Goal: Task Accomplishment & Management: Use online tool/utility

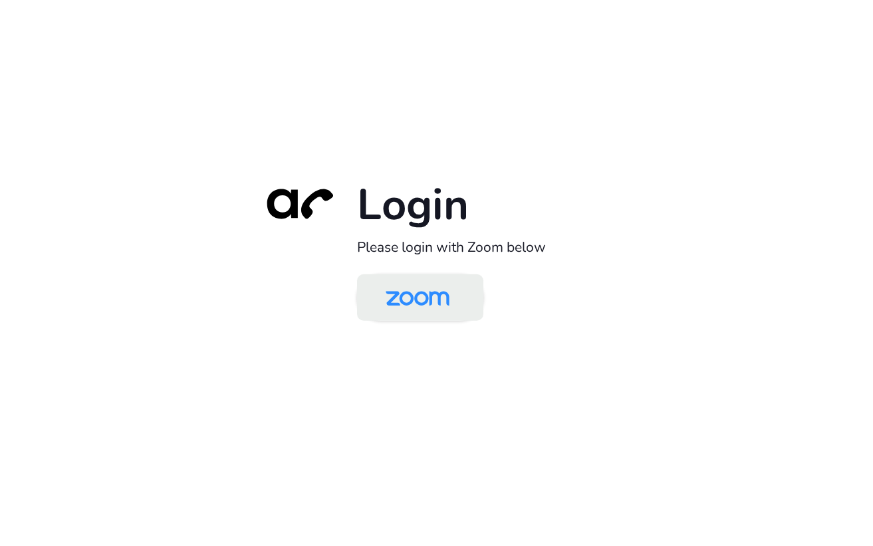
click at [426, 295] on img at bounding box center [418, 298] width 92 height 43
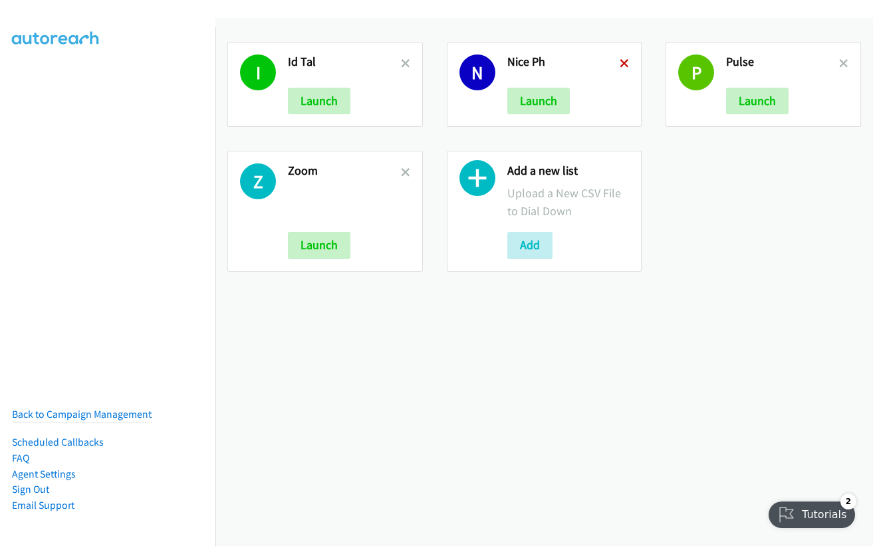
click at [620, 66] on icon at bounding box center [624, 64] width 9 height 9
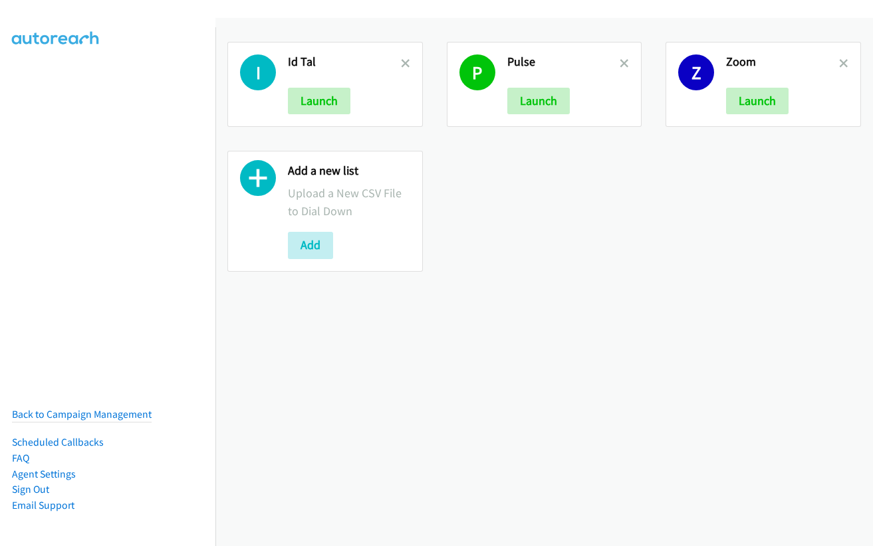
click at [620, 66] on icon at bounding box center [624, 64] width 9 height 9
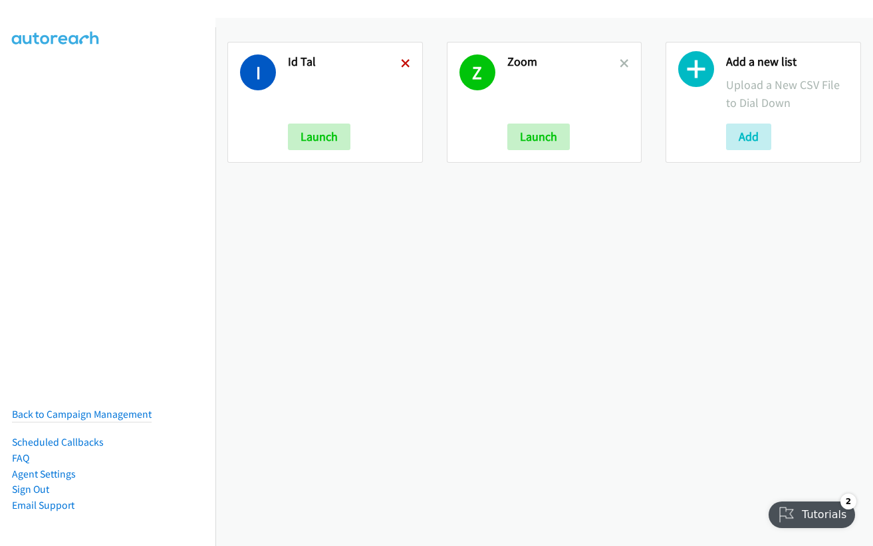
click at [404, 64] on icon at bounding box center [405, 64] width 9 height 9
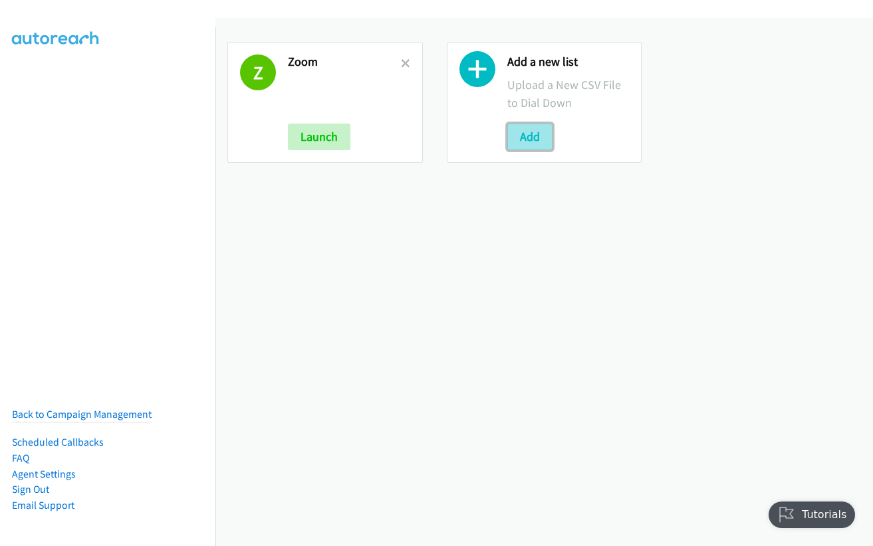
click at [524, 130] on button "Add" at bounding box center [529, 137] width 45 height 27
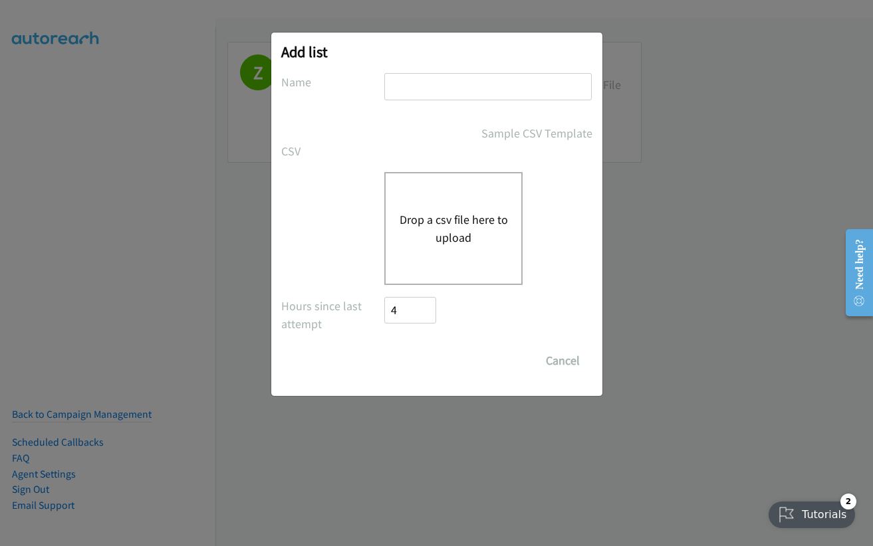
click at [445, 80] on input "text" at bounding box center [487, 86] width 207 height 27
type input "pulse"
click at [449, 227] on button "Drop a csv file here to upload" at bounding box center [453, 229] width 109 height 36
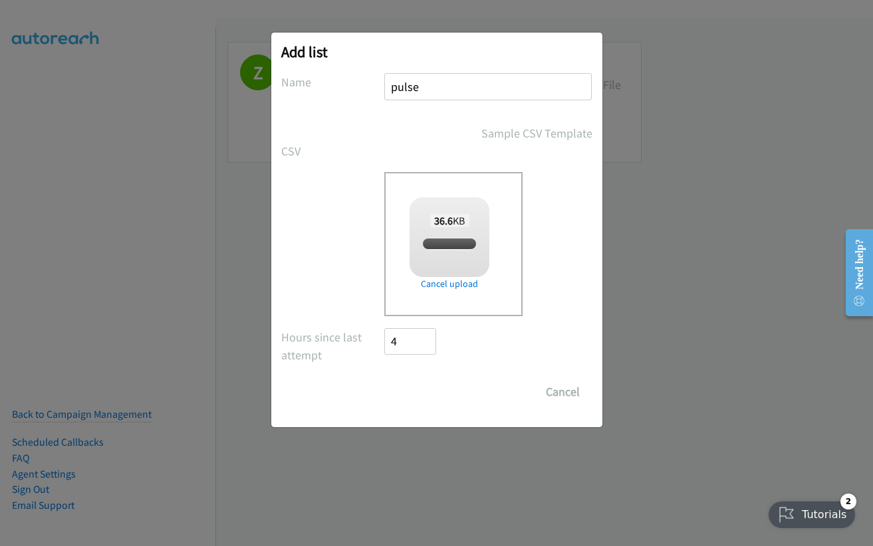
checkbox input "true"
click at [396, 395] on input "Save List" at bounding box center [420, 392] width 70 height 27
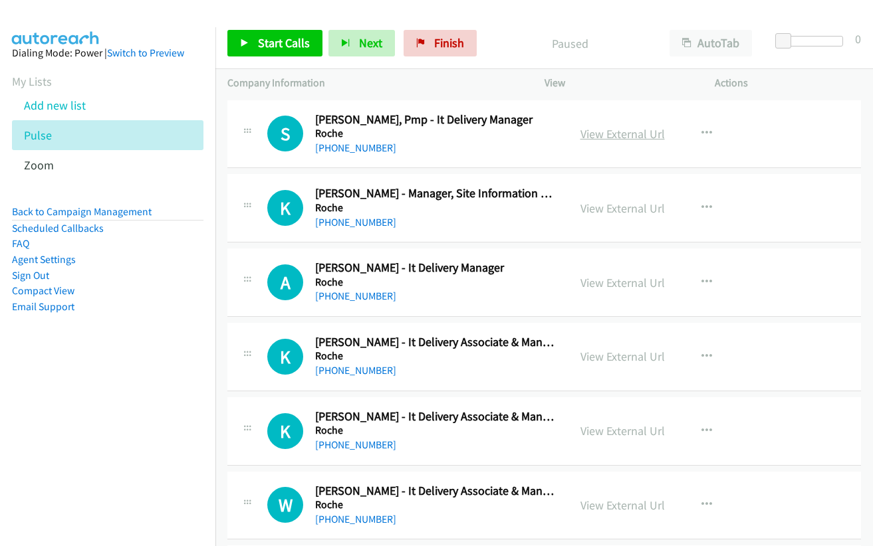
click at [626, 138] on link "View External Url" at bounding box center [622, 133] width 84 height 15
click at [255, 46] on link "Start Calls" at bounding box center [274, 43] width 95 height 27
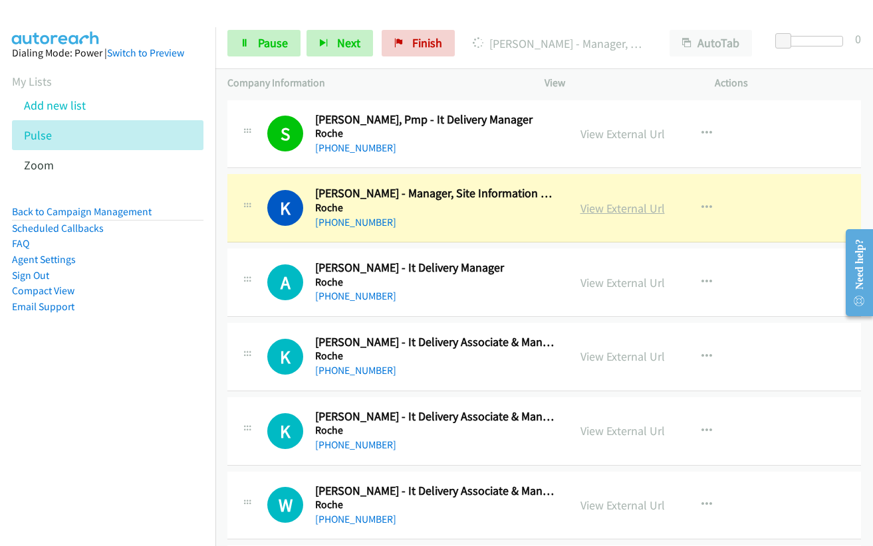
click at [607, 213] on link "View External Url" at bounding box center [622, 208] width 84 height 15
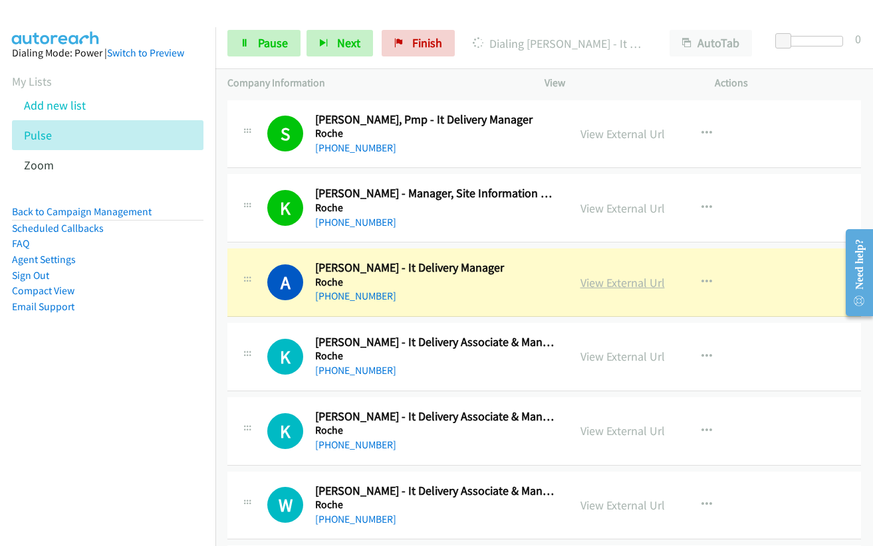
click at [624, 277] on link "View External Url" at bounding box center [622, 282] width 84 height 15
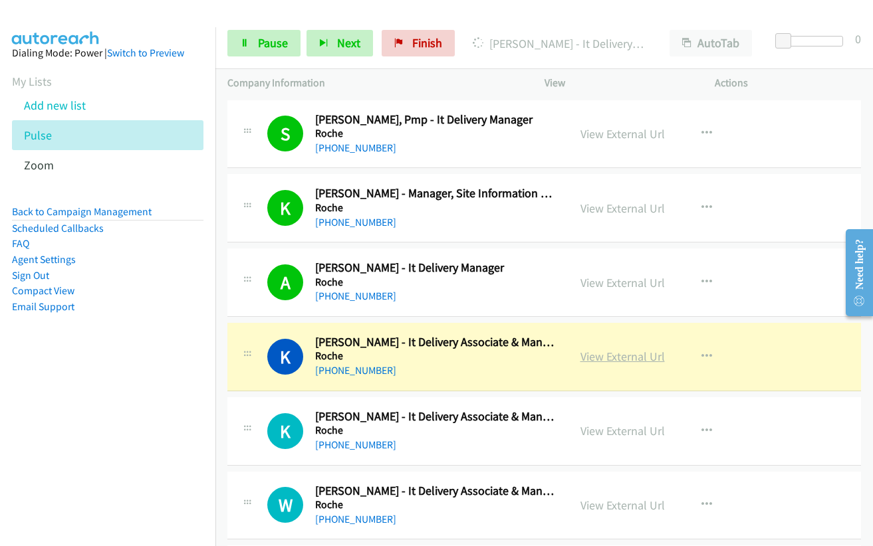
click at [612, 360] on link "View External Url" at bounding box center [622, 356] width 84 height 15
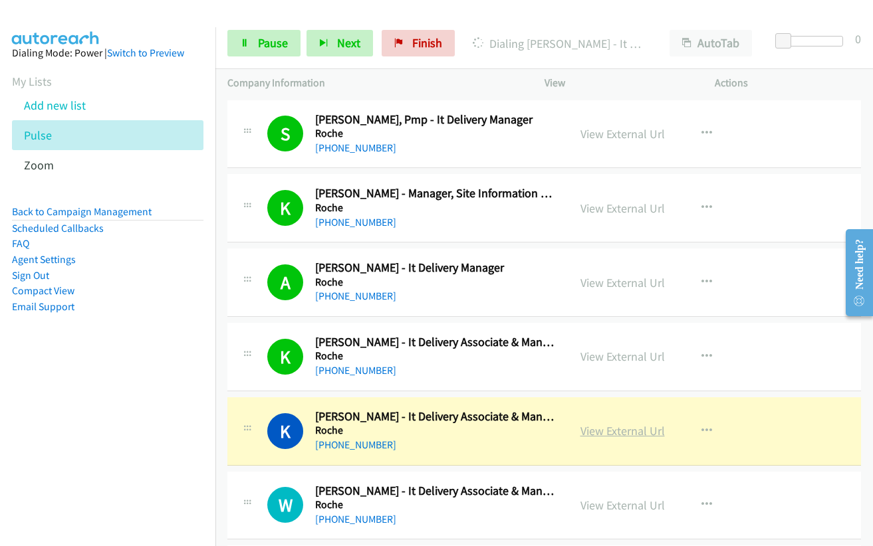
click at [616, 430] on link "View External Url" at bounding box center [622, 430] width 84 height 15
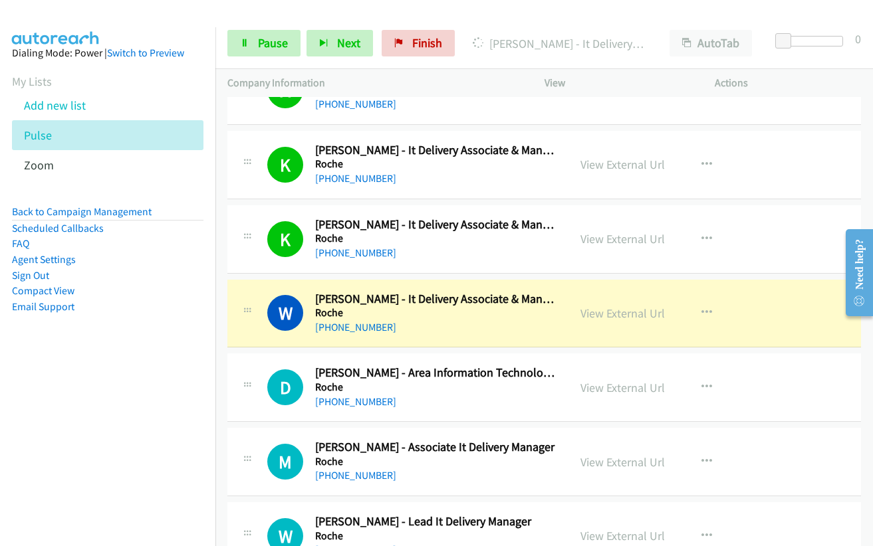
scroll to position [199, 0]
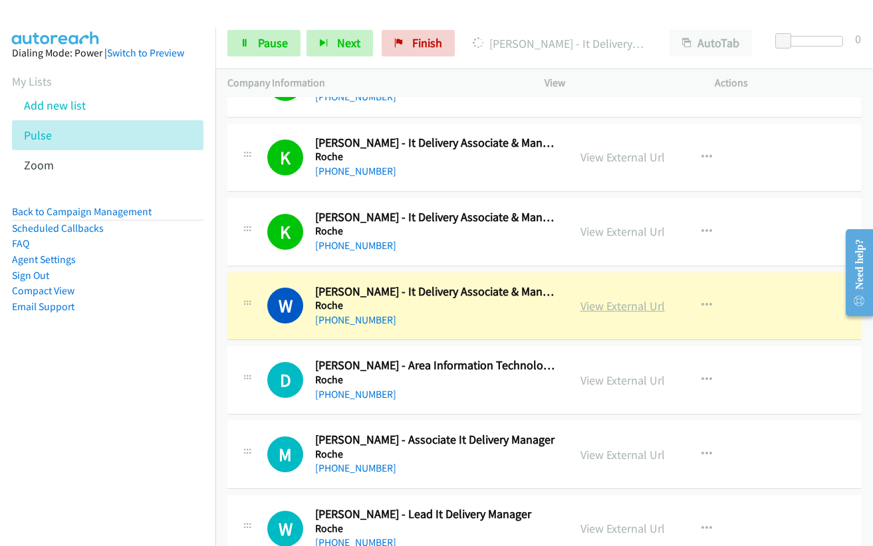
click at [622, 307] on link "View External Url" at bounding box center [622, 305] width 84 height 15
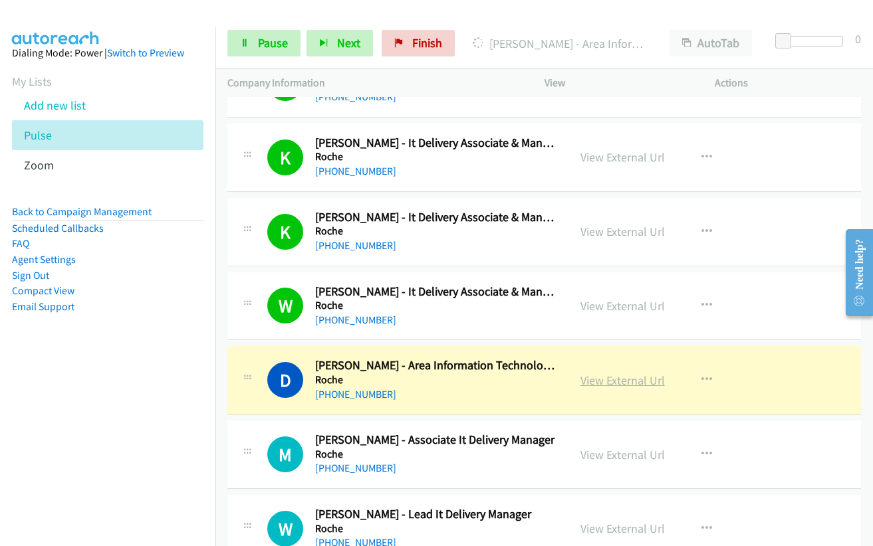
click at [617, 377] on link "View External Url" at bounding box center [622, 380] width 84 height 15
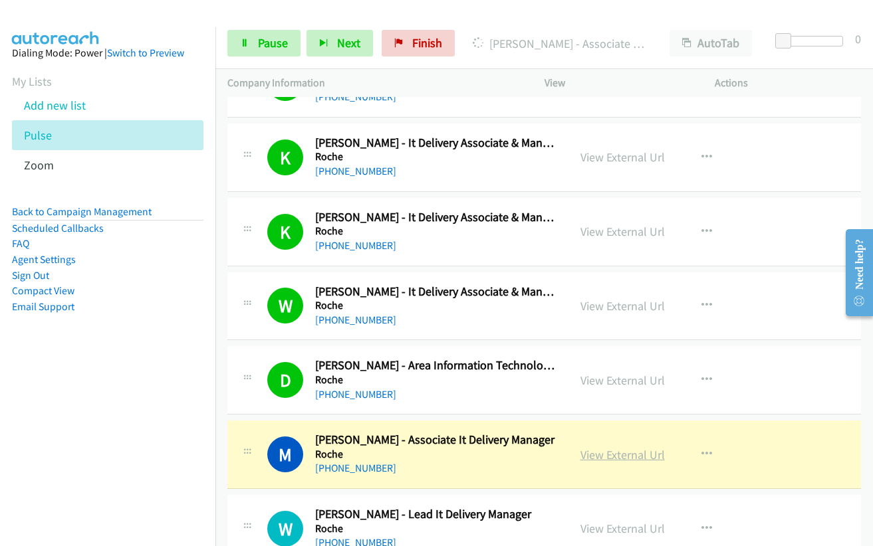
click at [630, 448] on link "View External Url" at bounding box center [622, 454] width 84 height 15
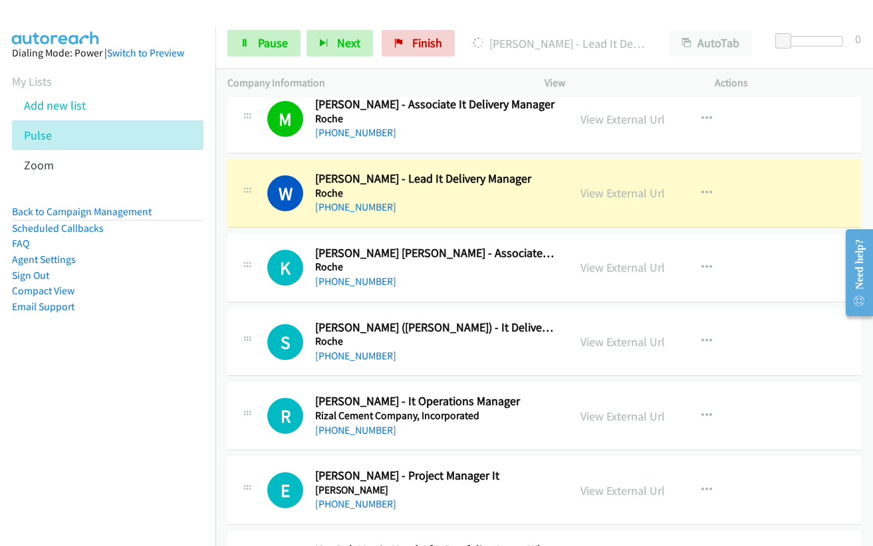
scroll to position [532, 0]
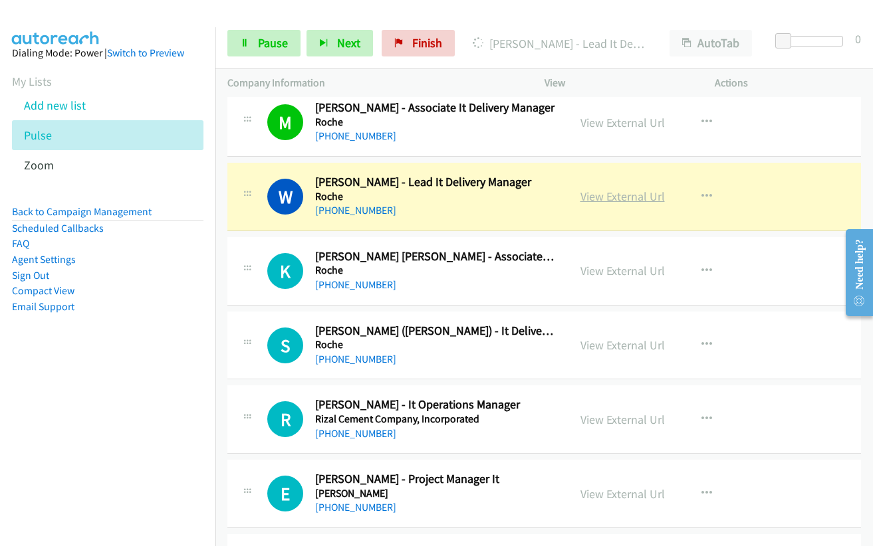
click at [604, 195] on link "View External Url" at bounding box center [622, 196] width 84 height 15
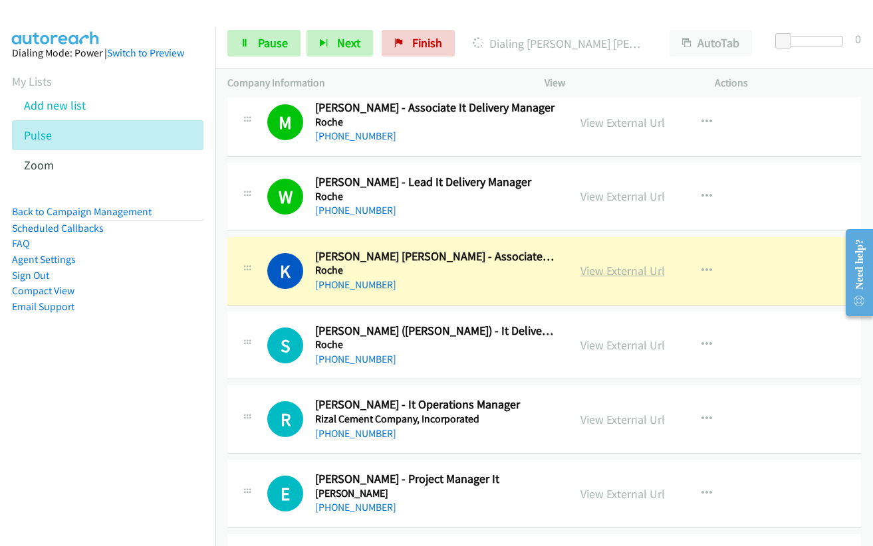
click at [608, 274] on link "View External Url" at bounding box center [622, 270] width 84 height 15
click at [592, 346] on link "View External Url" at bounding box center [622, 345] width 84 height 15
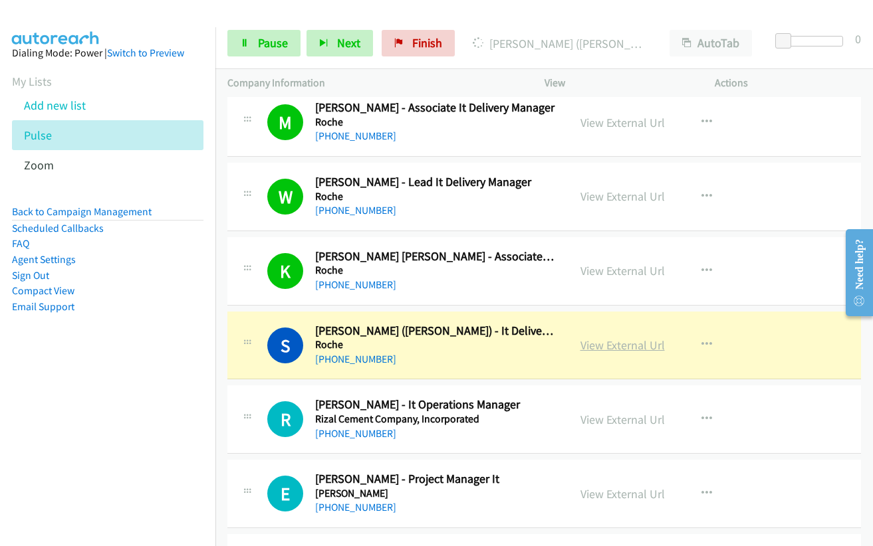
click at [601, 348] on link "View External Url" at bounding box center [622, 345] width 84 height 15
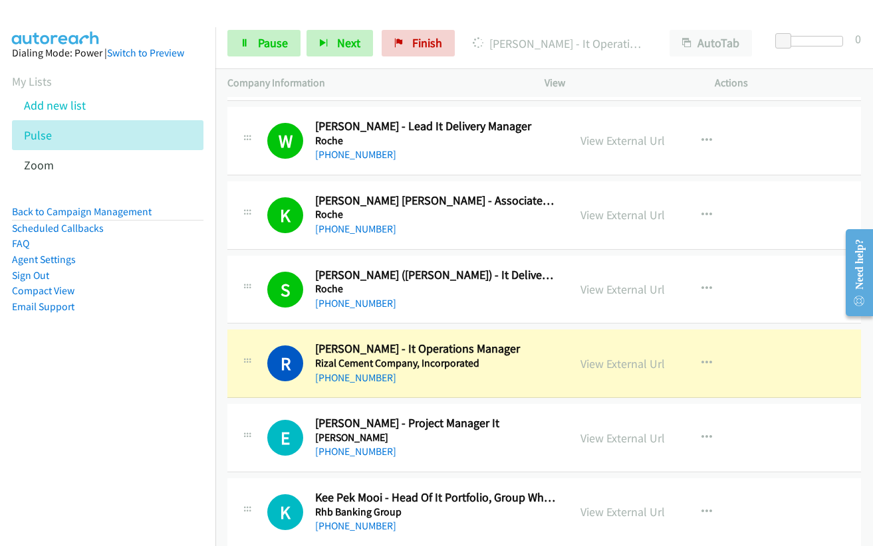
scroll to position [665, 0]
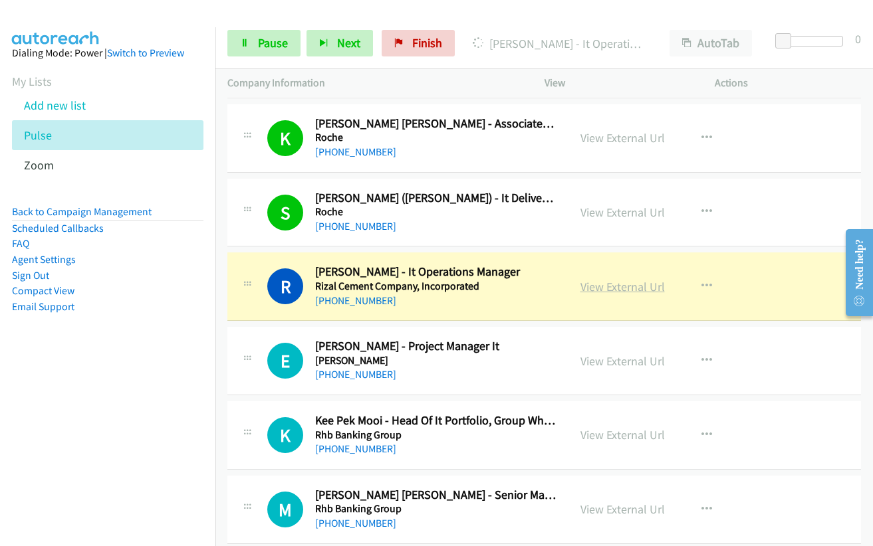
click at [611, 288] on link "View External Url" at bounding box center [622, 286] width 84 height 15
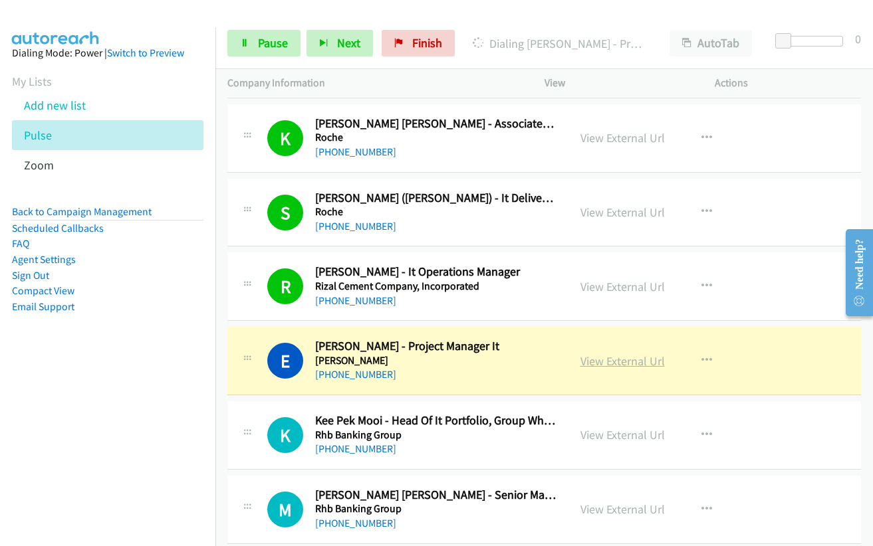
click at [624, 360] on link "View External Url" at bounding box center [622, 361] width 84 height 15
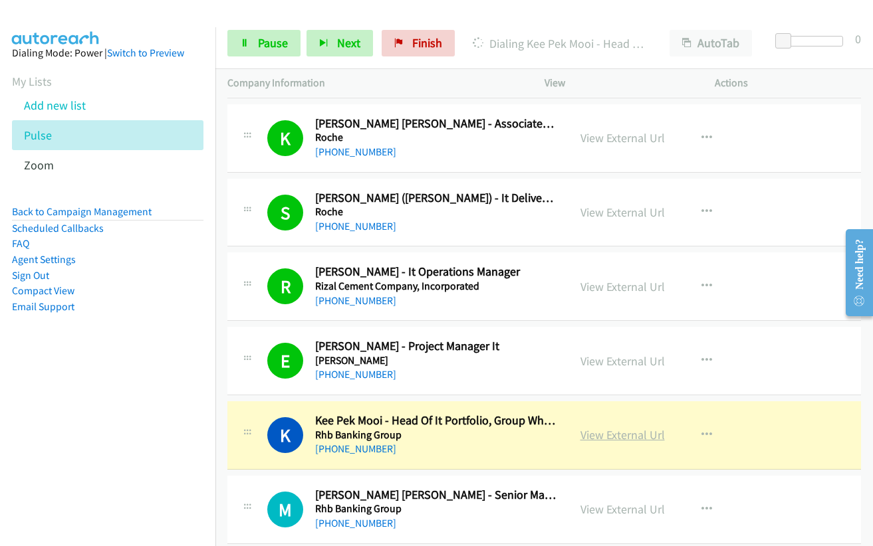
click at [623, 431] on link "View External Url" at bounding box center [622, 434] width 84 height 15
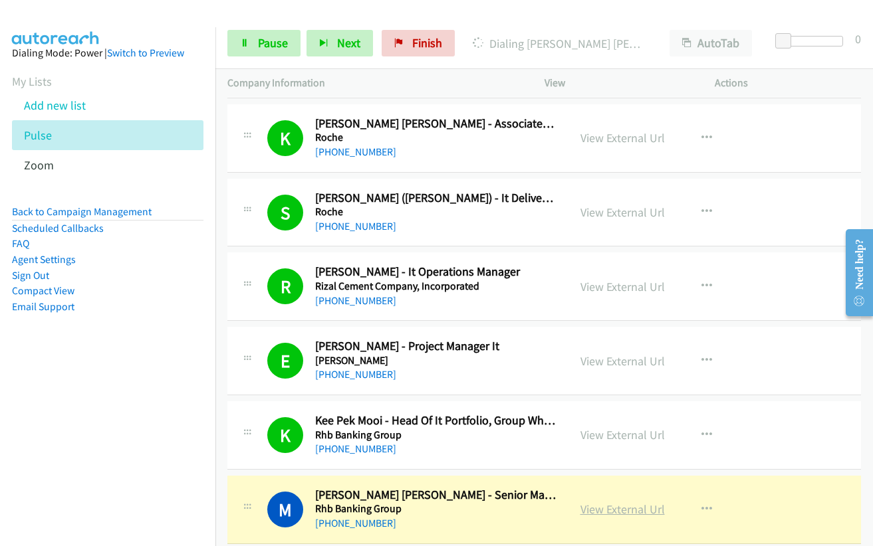
click at [604, 511] on link "View External Url" at bounding box center [622, 509] width 84 height 15
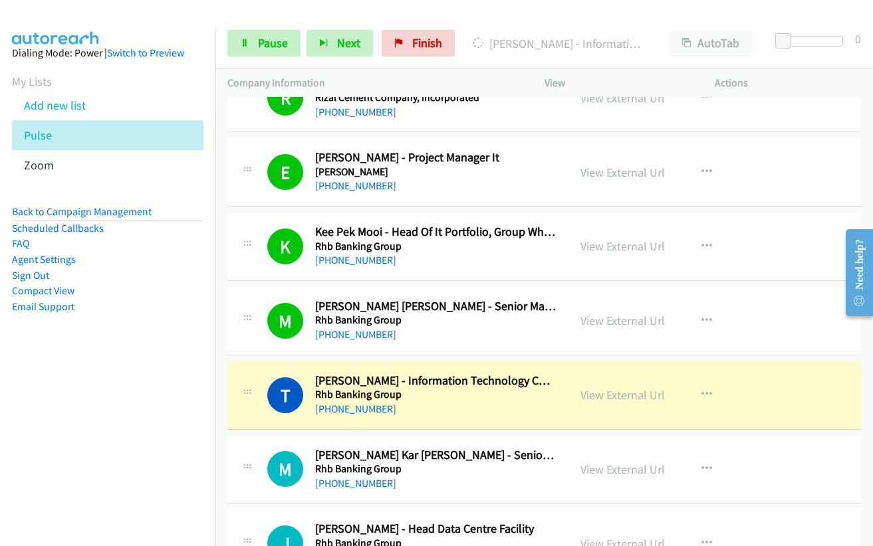
scroll to position [864, 0]
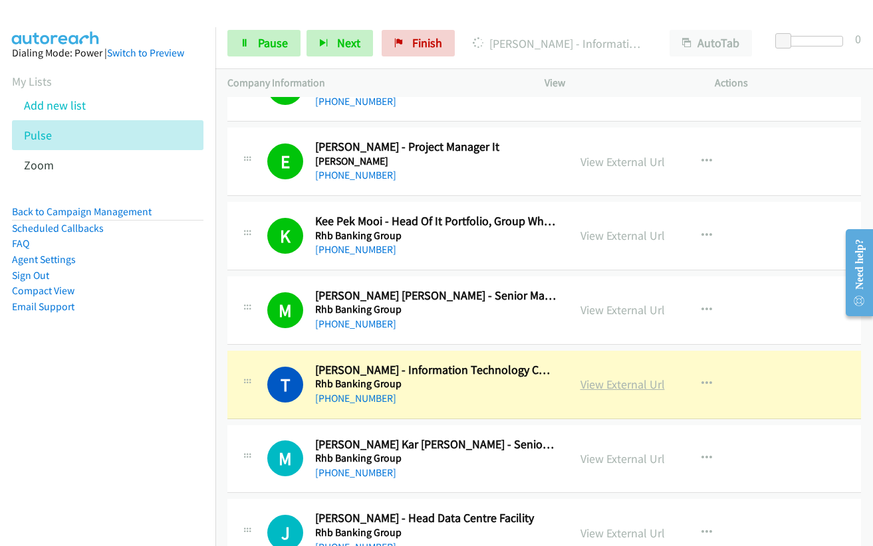
click at [592, 386] on link "View External Url" at bounding box center [622, 384] width 84 height 15
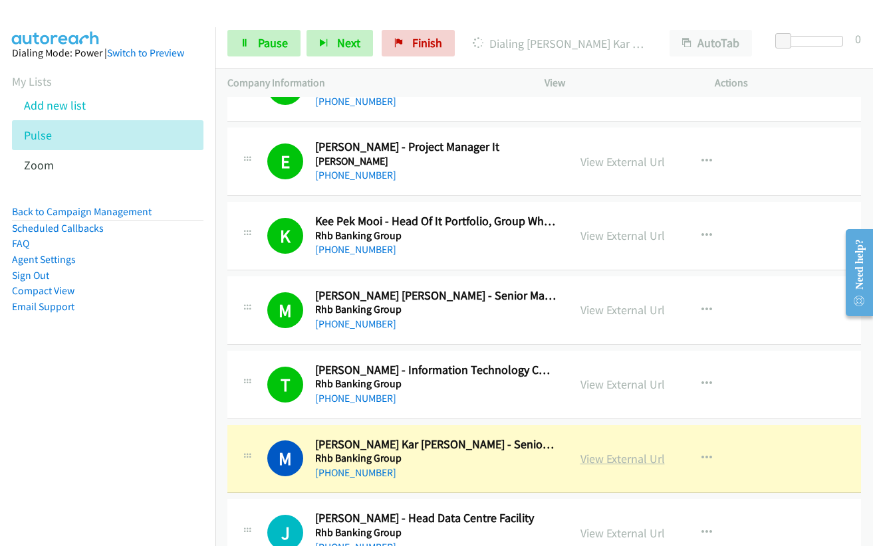
click at [593, 458] on link "View External Url" at bounding box center [622, 458] width 84 height 15
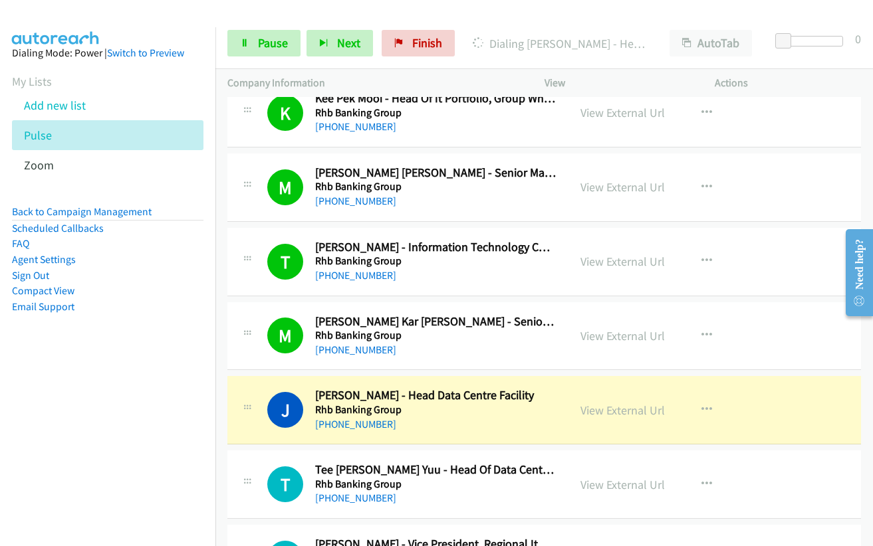
scroll to position [1130, 0]
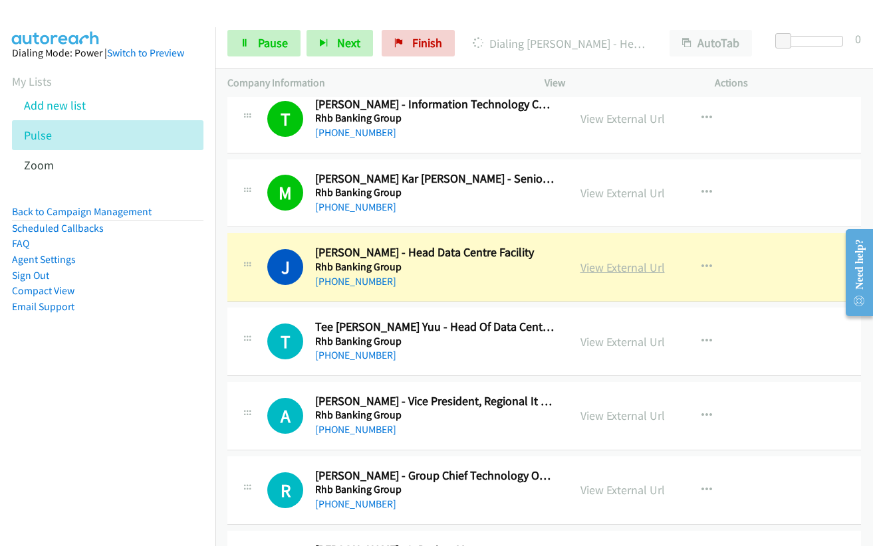
click at [600, 268] on link "View External Url" at bounding box center [622, 267] width 84 height 15
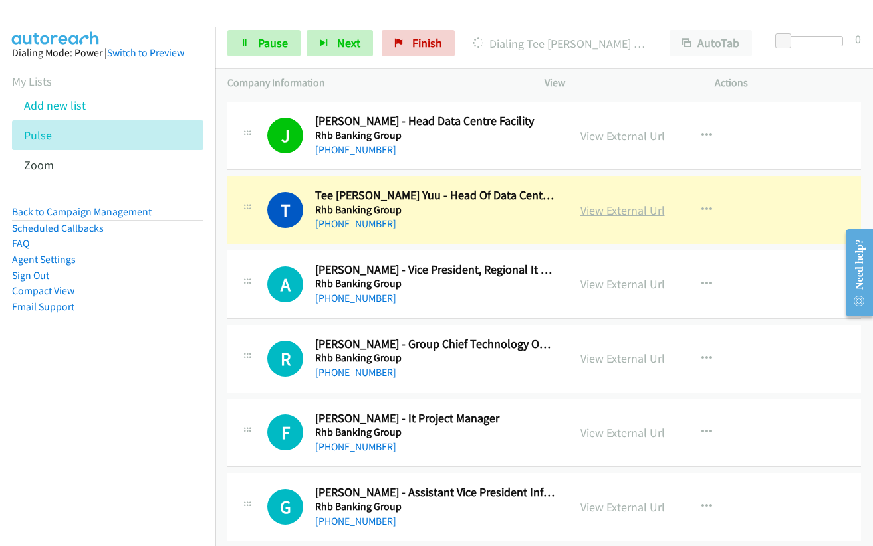
scroll to position [1263, 0]
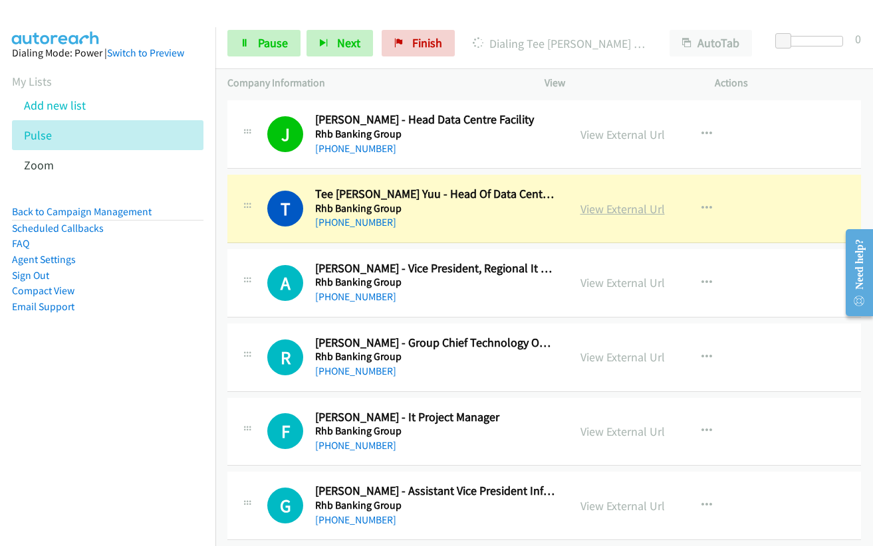
click at [594, 209] on link "View External Url" at bounding box center [622, 208] width 84 height 15
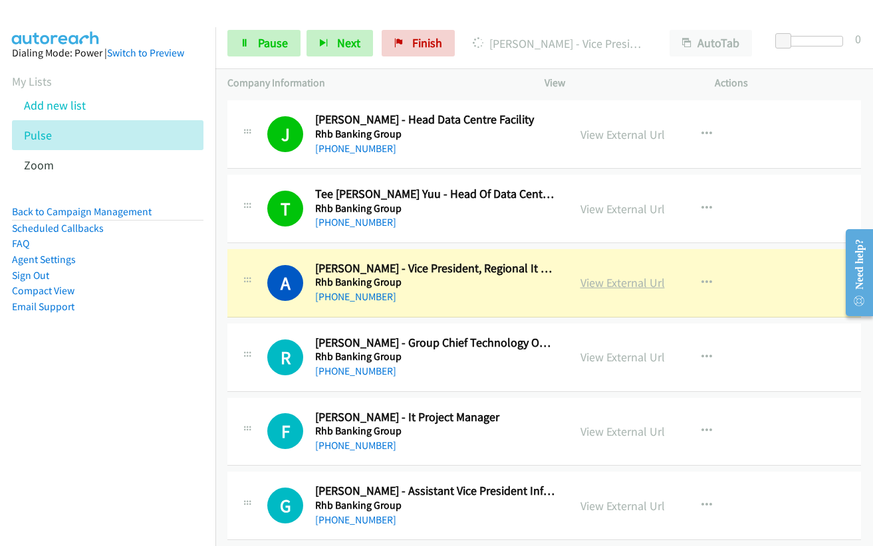
click at [624, 284] on link "View External Url" at bounding box center [622, 282] width 84 height 15
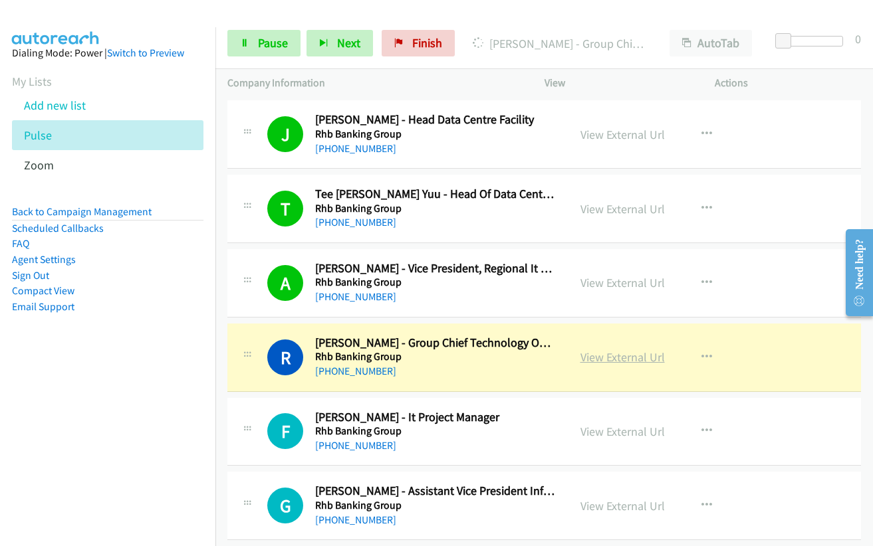
click at [610, 355] on link "View External Url" at bounding box center [622, 357] width 84 height 15
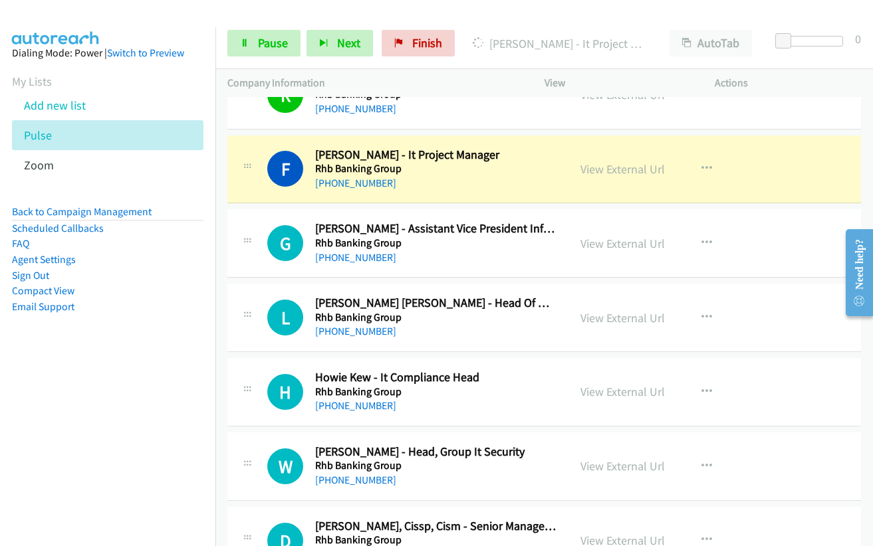
scroll to position [1529, 0]
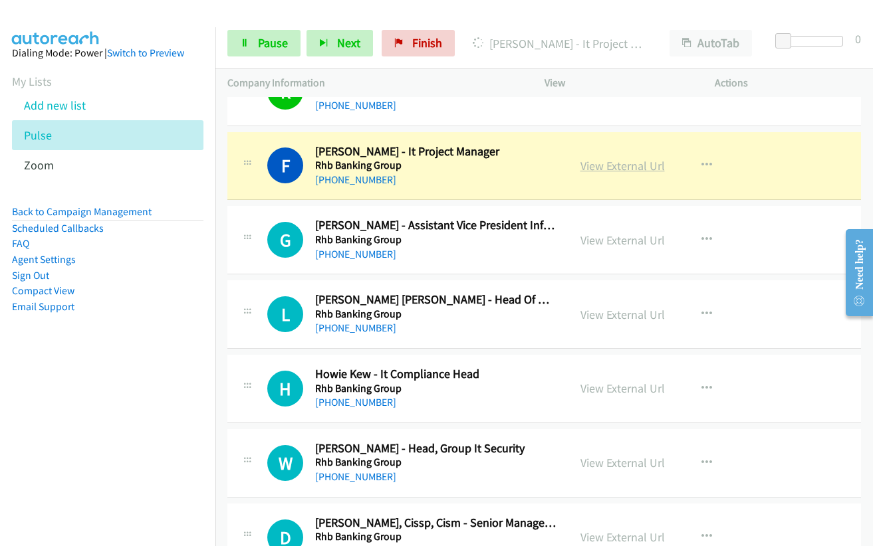
click at [602, 169] on link "View External Url" at bounding box center [622, 165] width 84 height 15
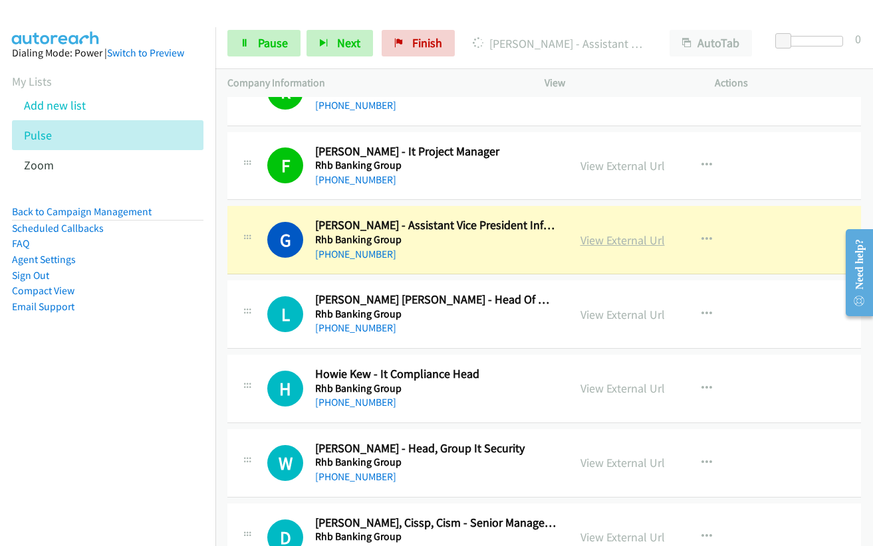
click at [629, 240] on link "View External Url" at bounding box center [622, 240] width 84 height 15
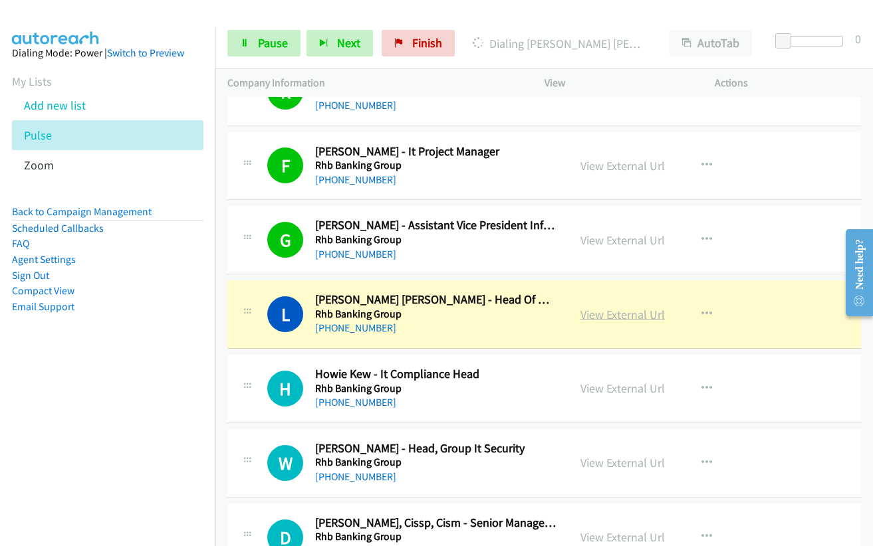
click at [617, 310] on link "View External Url" at bounding box center [622, 314] width 84 height 15
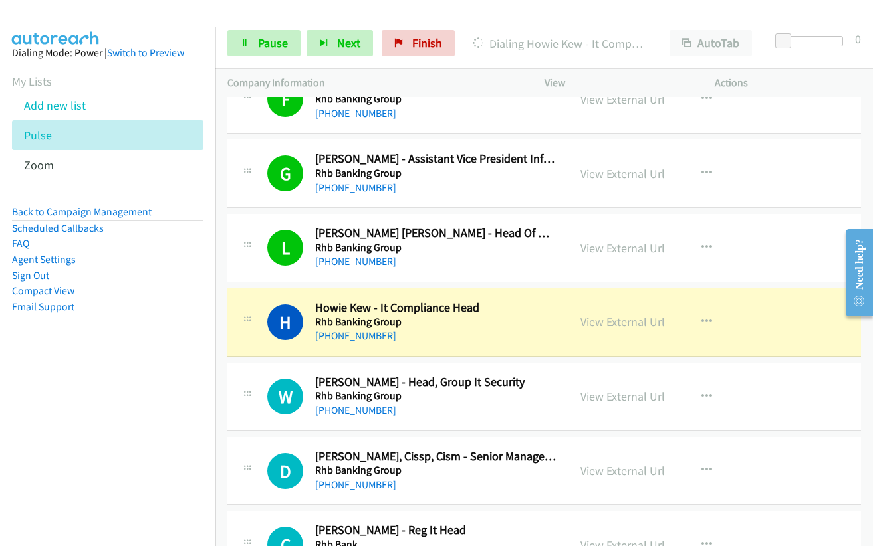
scroll to position [1728, 0]
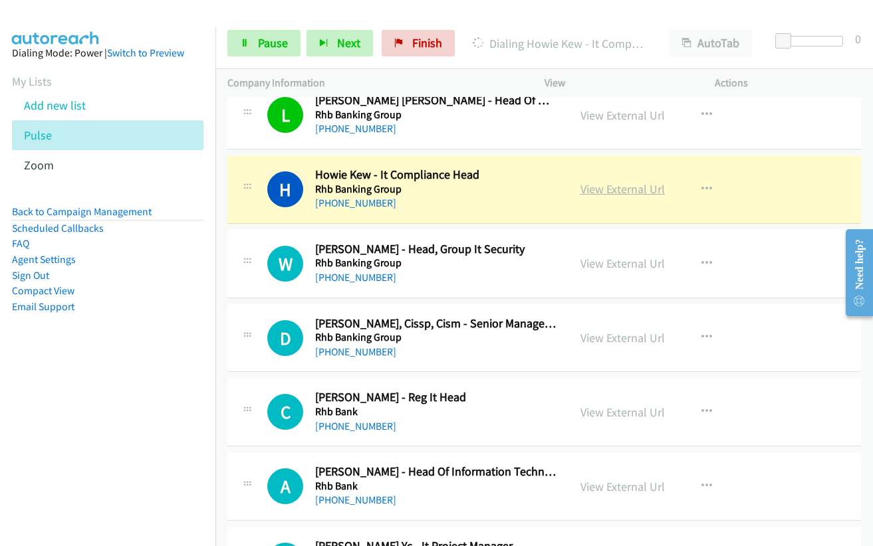
click at [624, 194] on link "View External Url" at bounding box center [622, 188] width 84 height 15
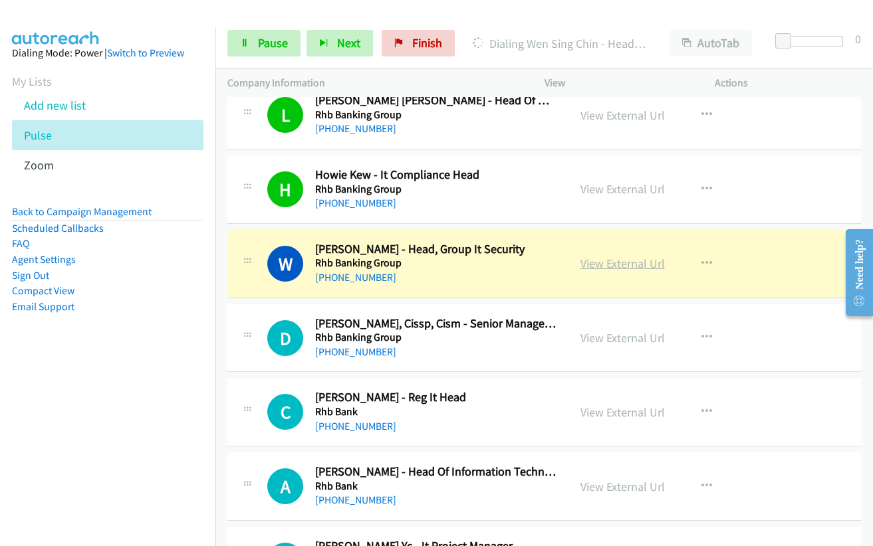
click at [602, 261] on link "View External Url" at bounding box center [622, 263] width 84 height 15
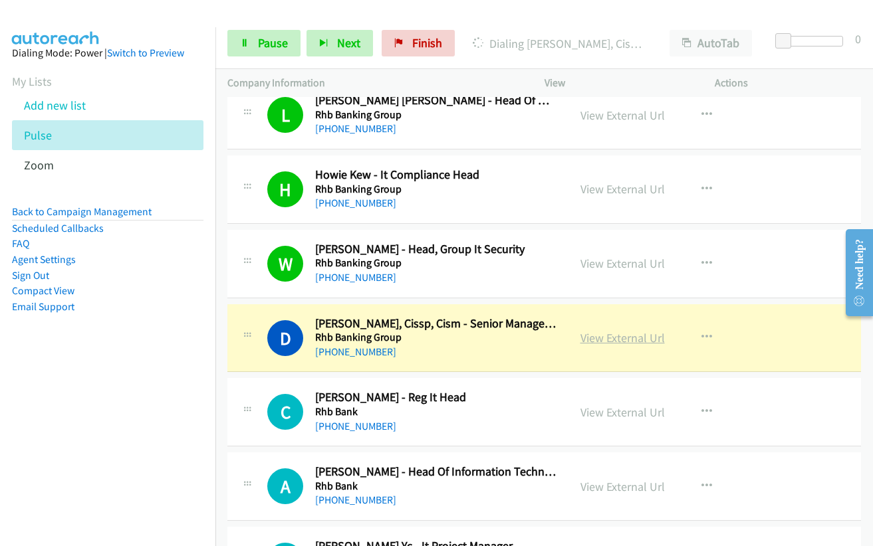
click at [588, 336] on link "View External Url" at bounding box center [622, 337] width 84 height 15
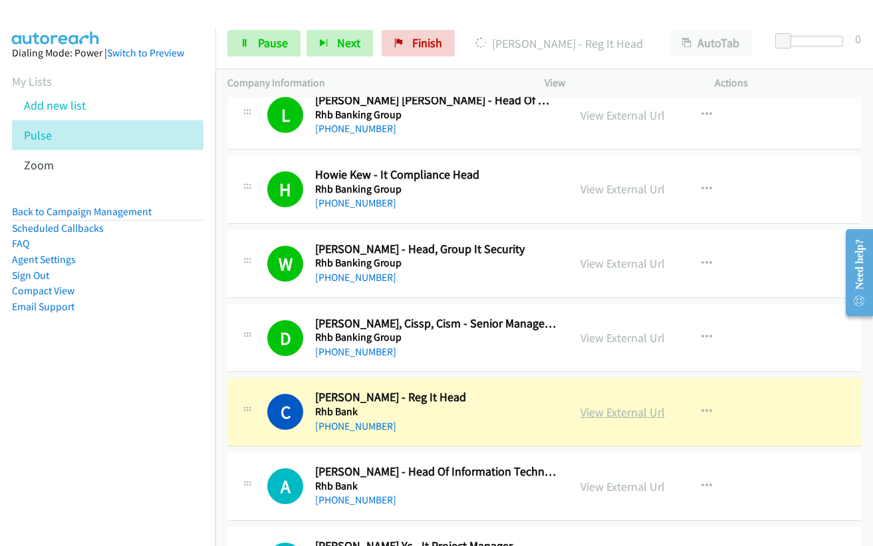
click at [605, 414] on link "View External Url" at bounding box center [622, 412] width 84 height 15
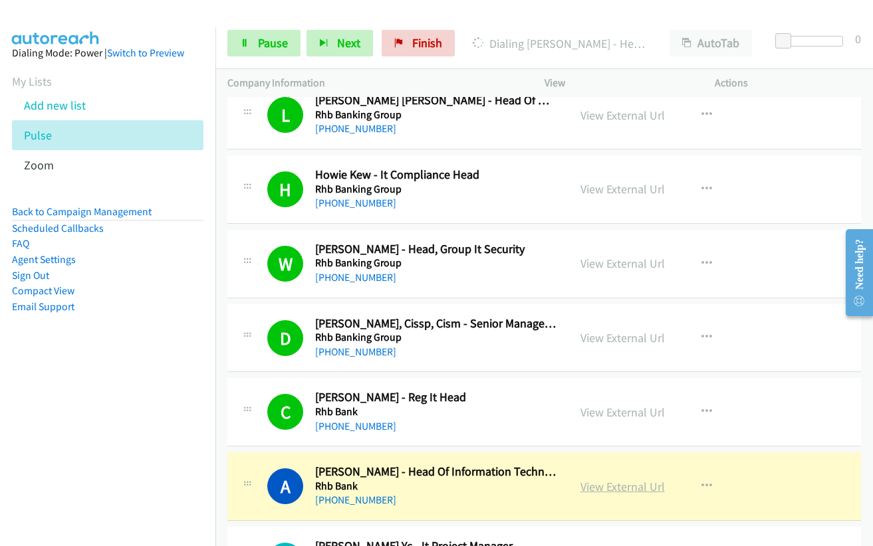
click at [592, 489] on link "View External Url" at bounding box center [622, 486] width 84 height 15
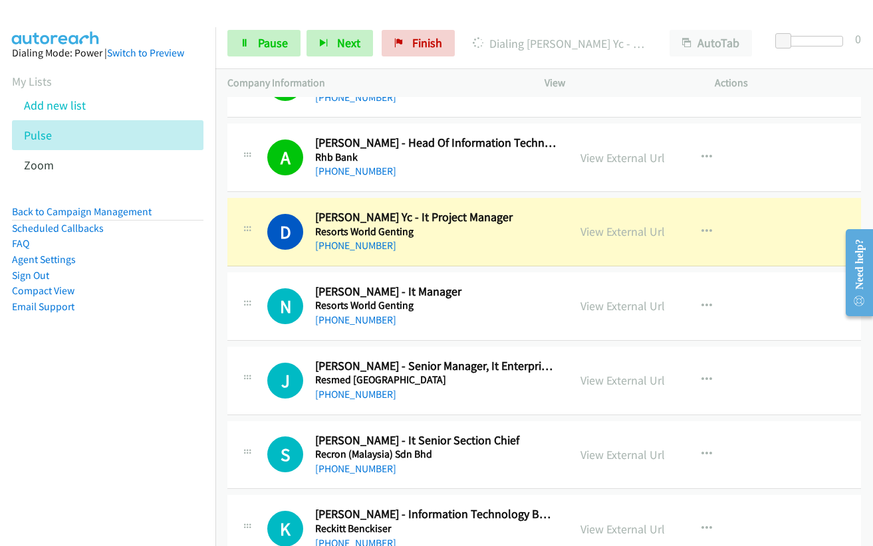
scroll to position [2061, 0]
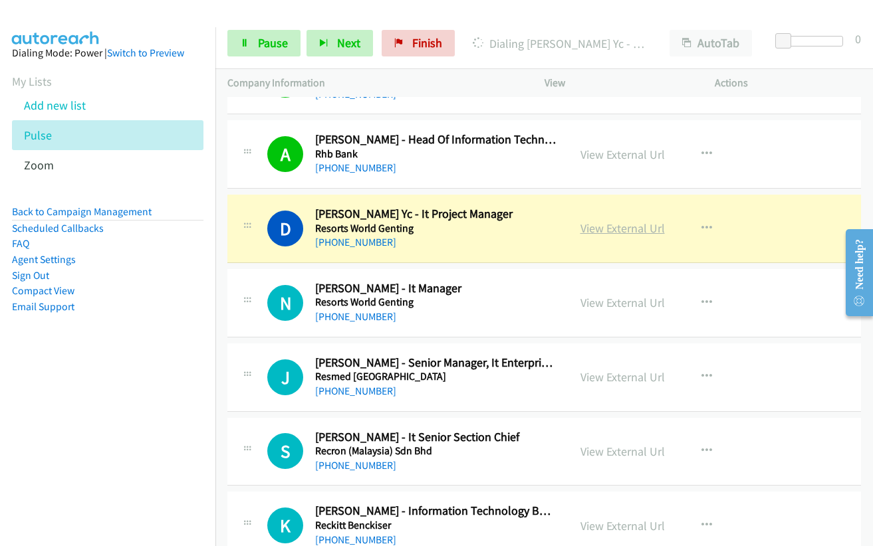
click at [629, 232] on link "View External Url" at bounding box center [622, 228] width 84 height 15
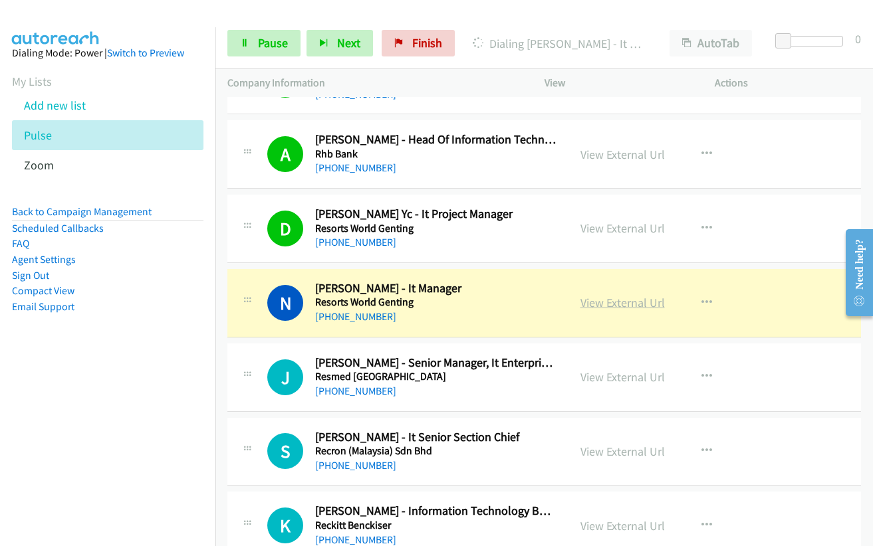
click at [627, 300] on link "View External Url" at bounding box center [622, 302] width 84 height 15
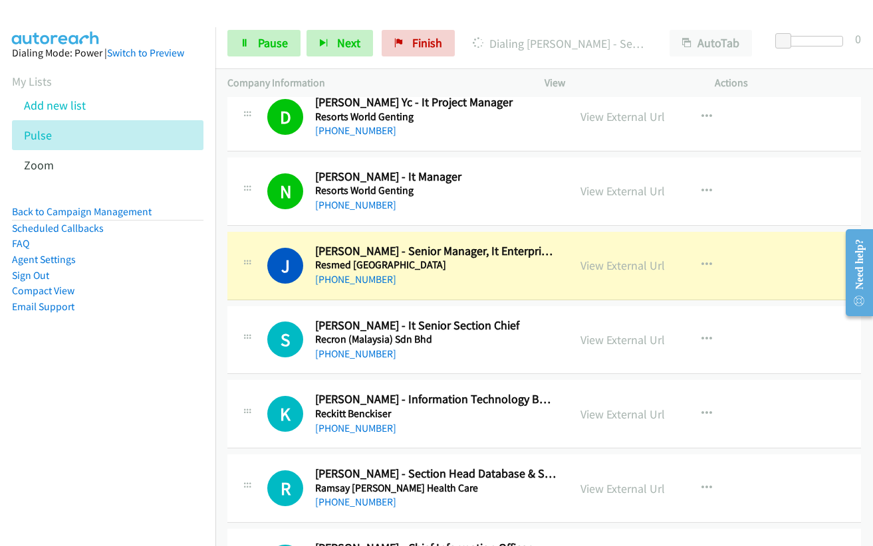
scroll to position [2194, 0]
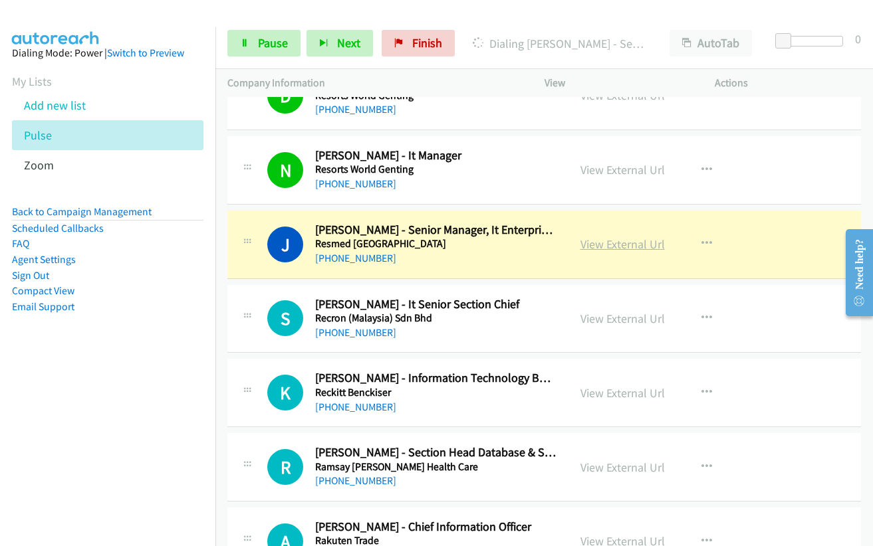
click at [609, 245] on link "View External Url" at bounding box center [622, 244] width 84 height 15
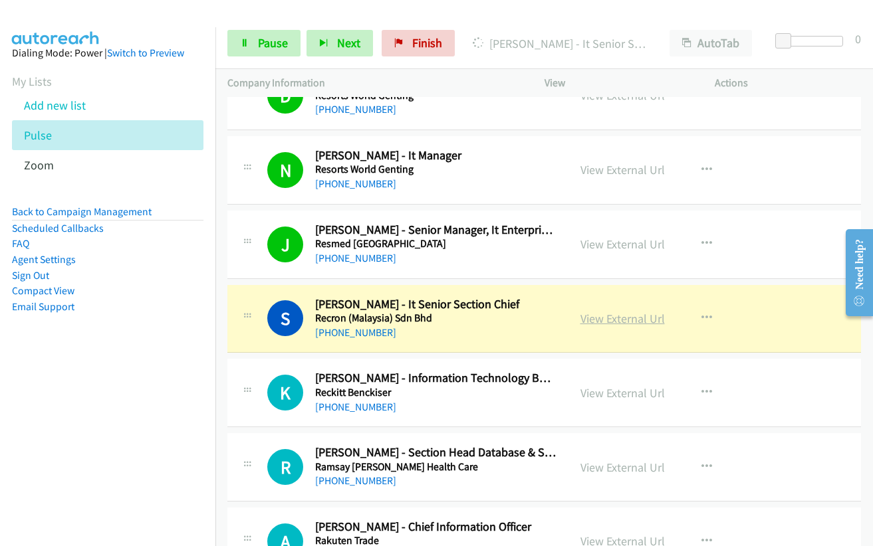
click at [594, 315] on link "View External Url" at bounding box center [622, 318] width 84 height 15
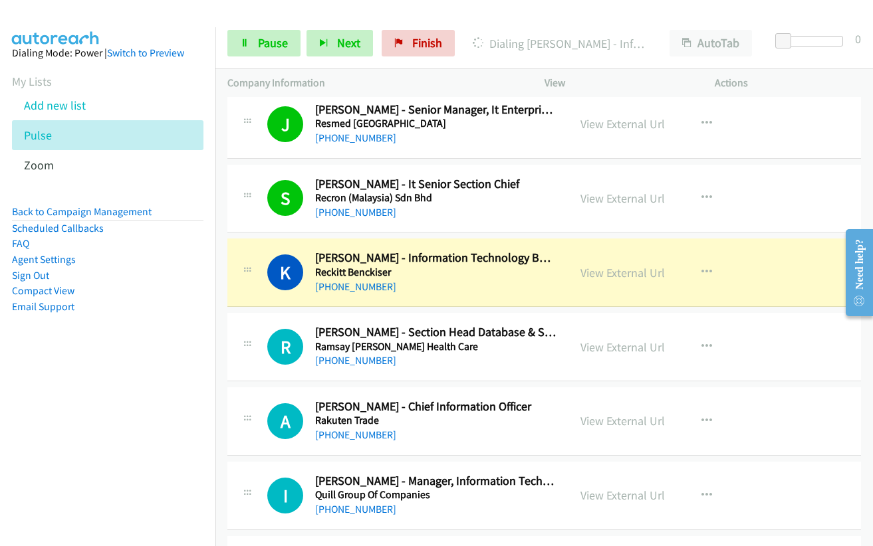
scroll to position [2327, 0]
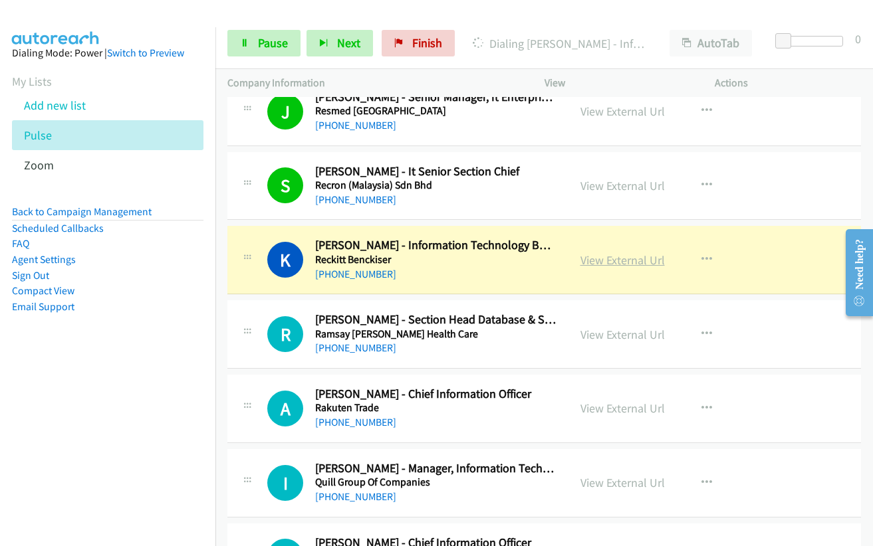
click at [594, 266] on link "View External Url" at bounding box center [622, 260] width 84 height 15
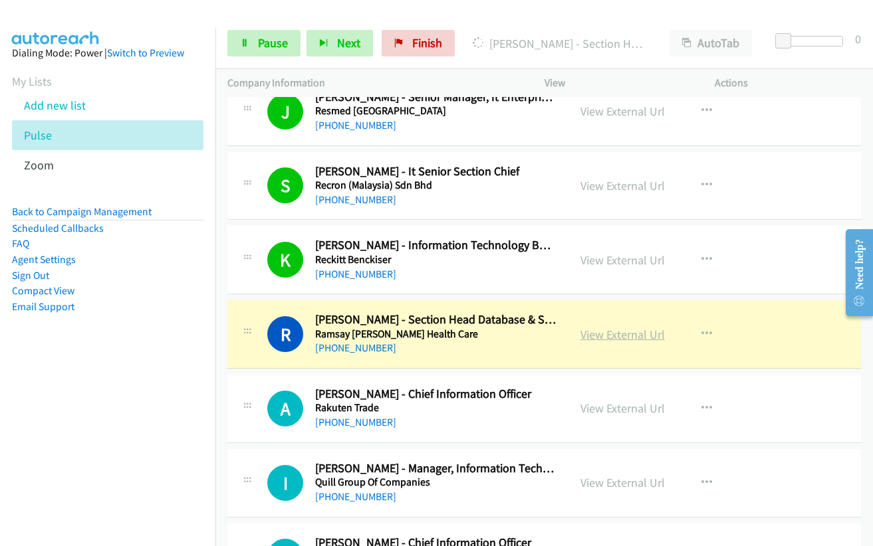
click at [608, 335] on link "View External Url" at bounding box center [622, 334] width 84 height 15
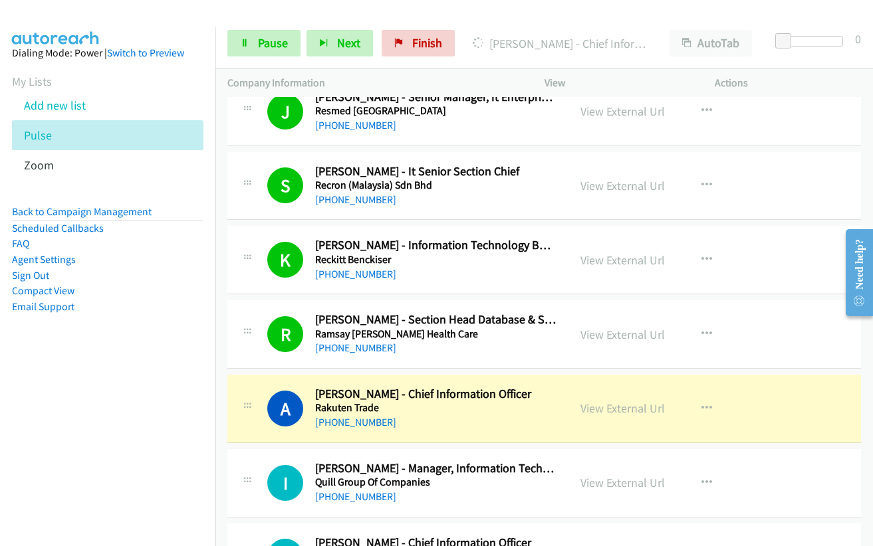
drag, startPoint x: 606, startPoint y: 413, endPoint x: 388, endPoint y: 342, distance: 229.5
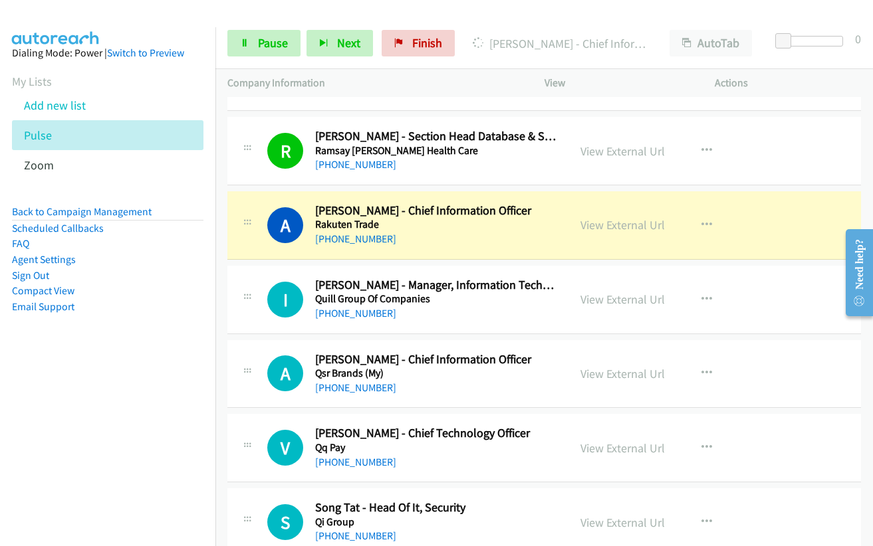
scroll to position [2393, 0]
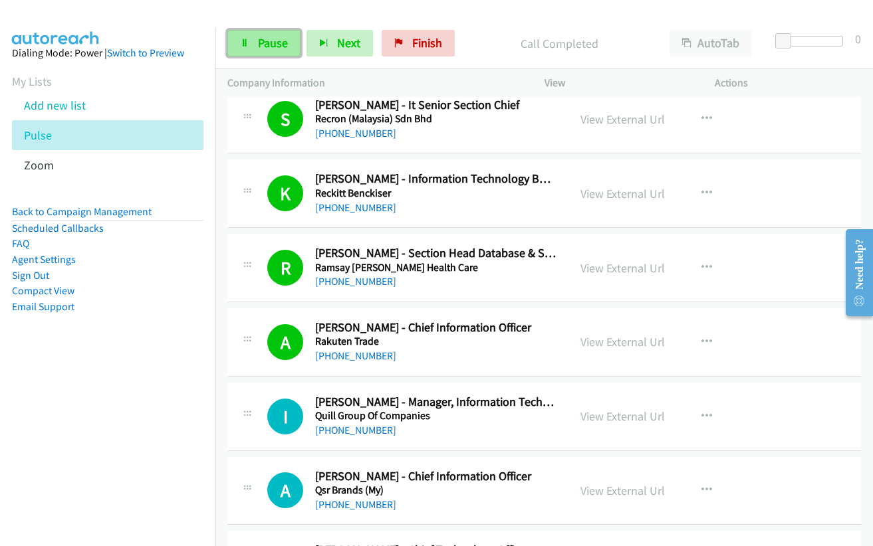
click at [262, 48] on span "Pause" at bounding box center [273, 42] width 30 height 15
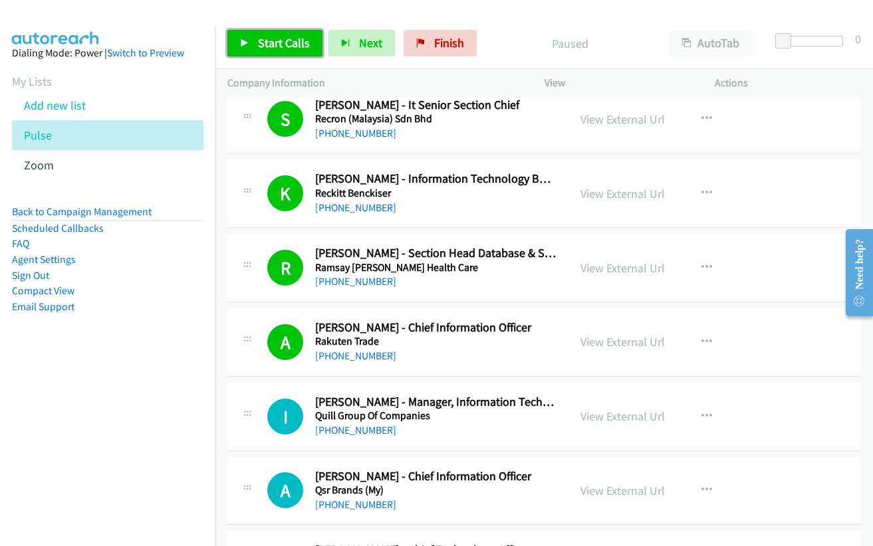
click at [259, 44] on span "Start Calls" at bounding box center [284, 42] width 52 height 15
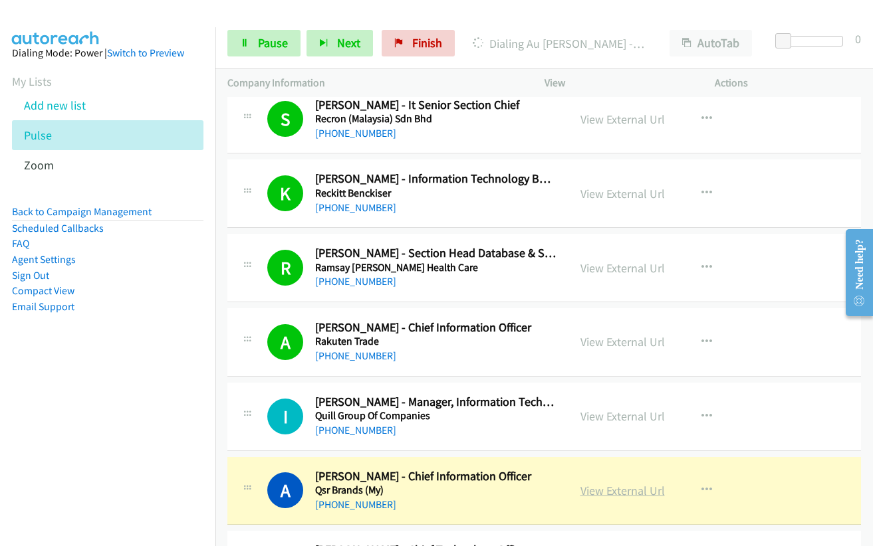
click at [629, 497] on link "View External Url" at bounding box center [622, 490] width 84 height 15
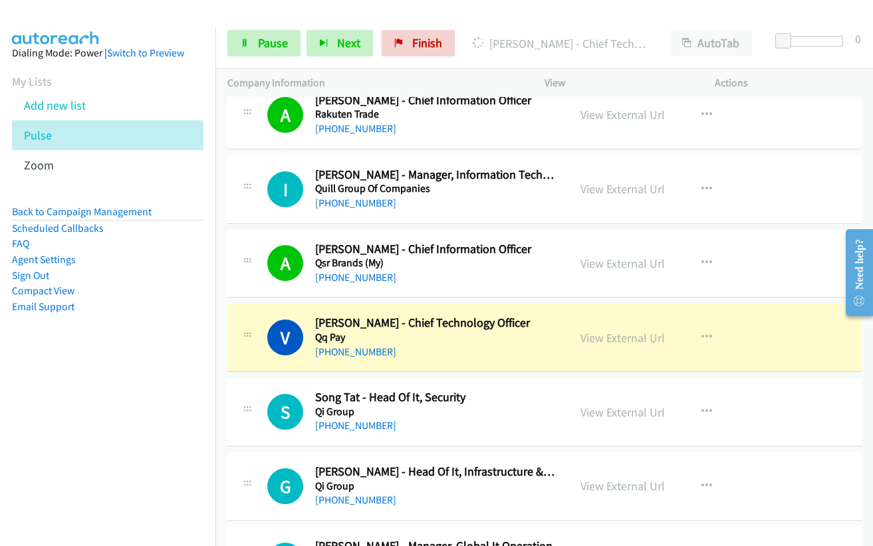
scroll to position [2659, 0]
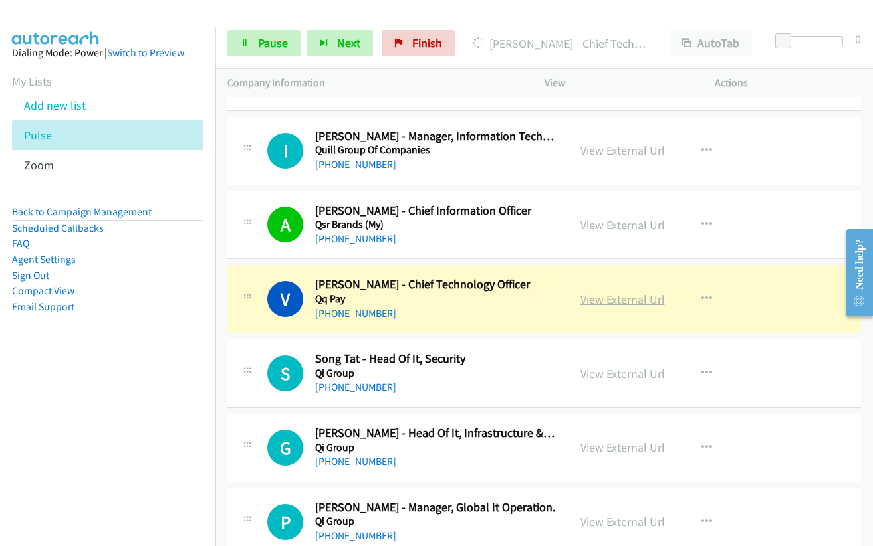
click at [591, 298] on link "View External Url" at bounding box center [622, 299] width 84 height 15
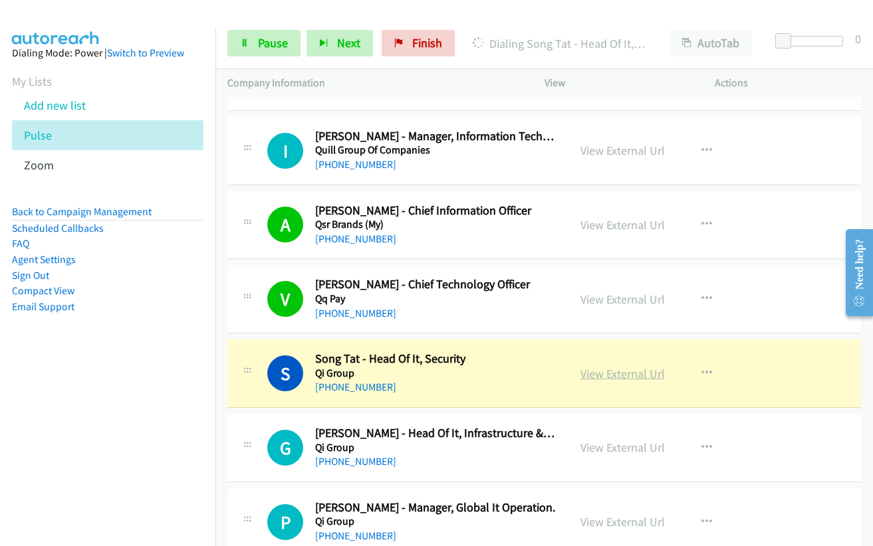
click at [607, 374] on link "View External Url" at bounding box center [622, 373] width 84 height 15
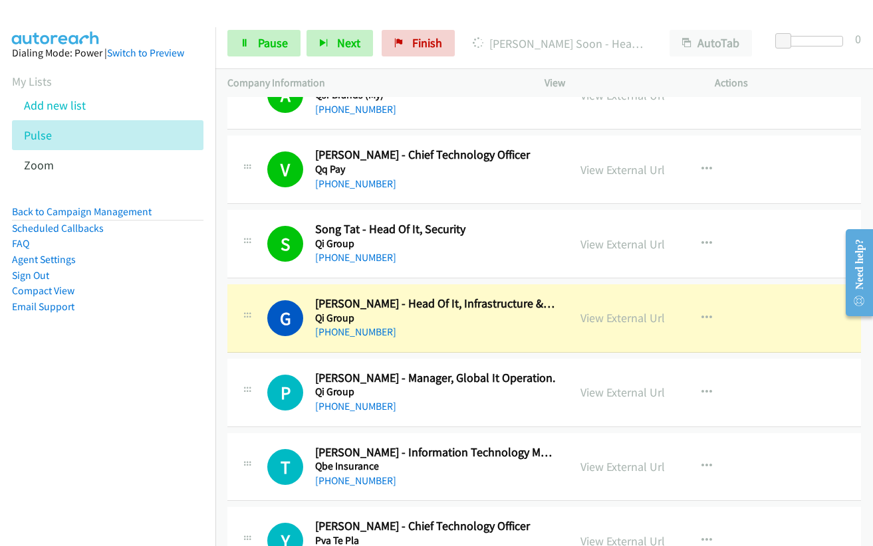
scroll to position [2792, 0]
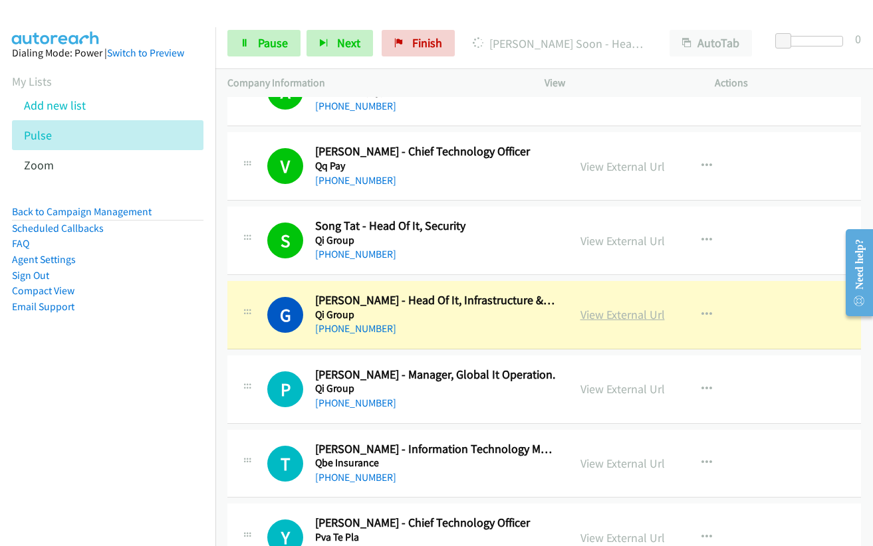
click at [592, 312] on link "View External Url" at bounding box center [622, 314] width 84 height 15
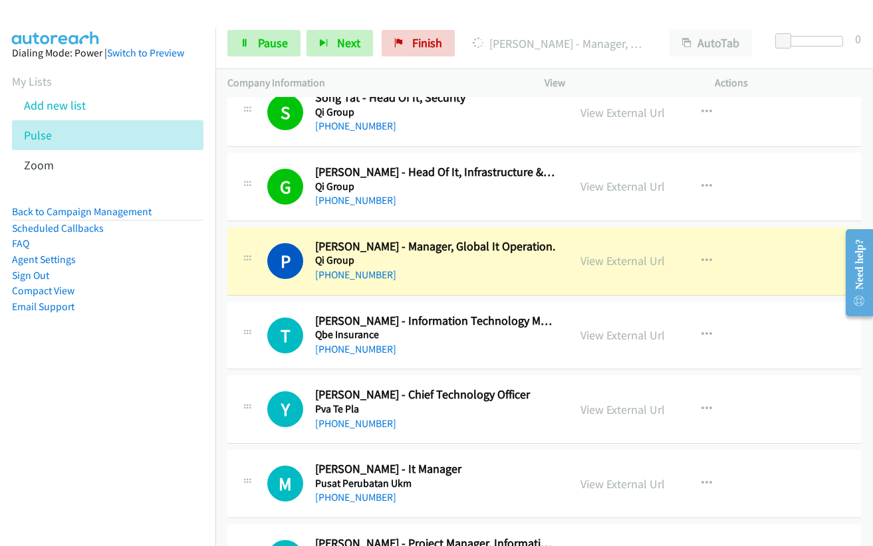
scroll to position [2925, 0]
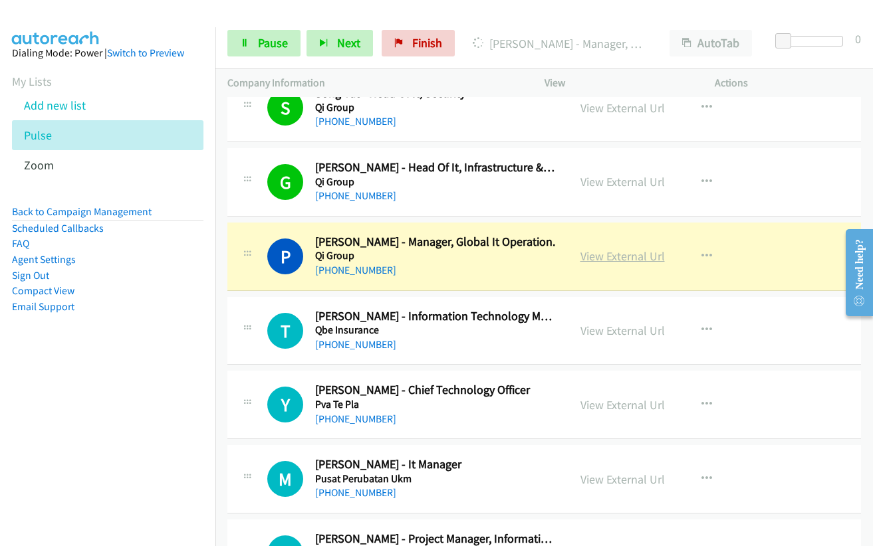
click at [595, 255] on link "View External Url" at bounding box center [622, 256] width 84 height 15
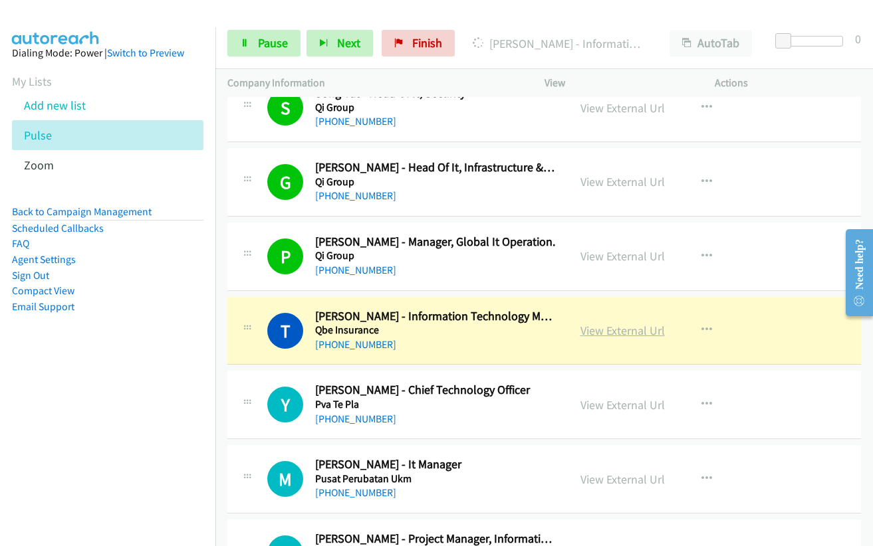
click at [588, 334] on link "View External Url" at bounding box center [622, 330] width 84 height 15
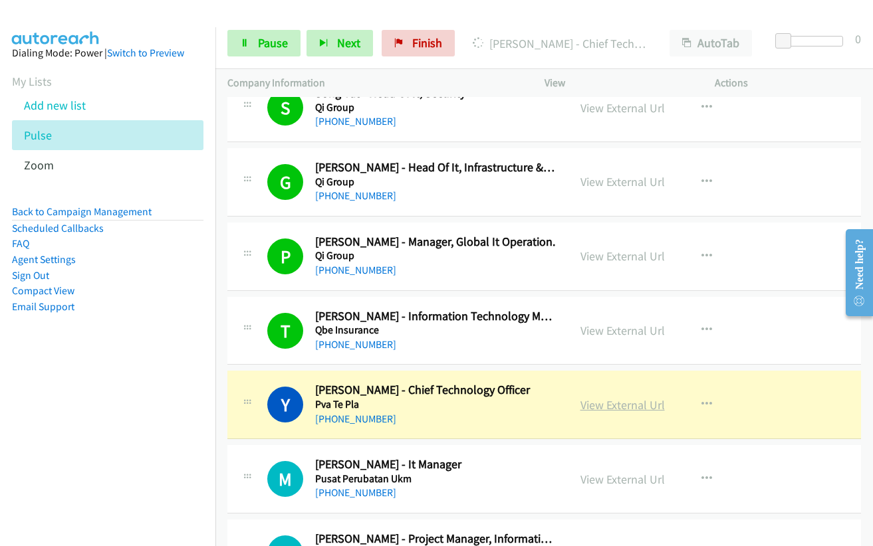
click at [580, 407] on link "View External Url" at bounding box center [622, 405] width 84 height 15
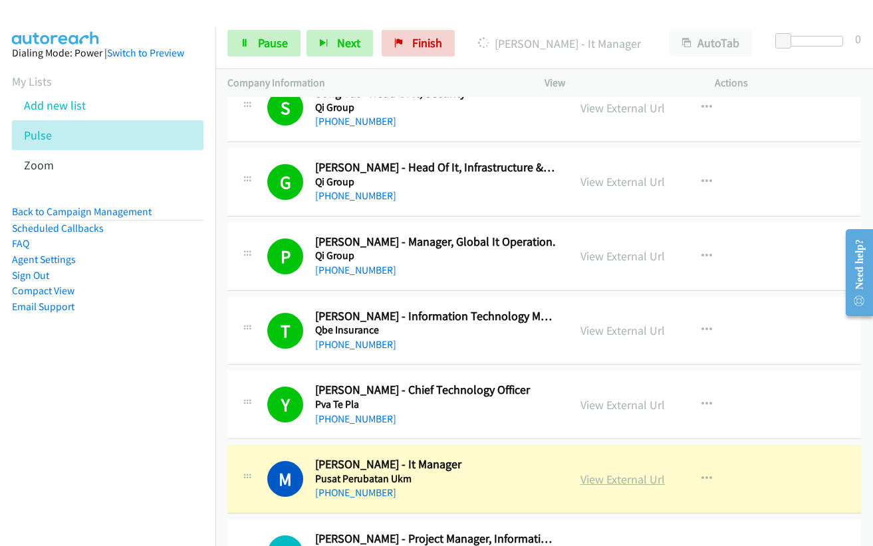
click at [608, 479] on link "View External Url" at bounding box center [622, 479] width 84 height 15
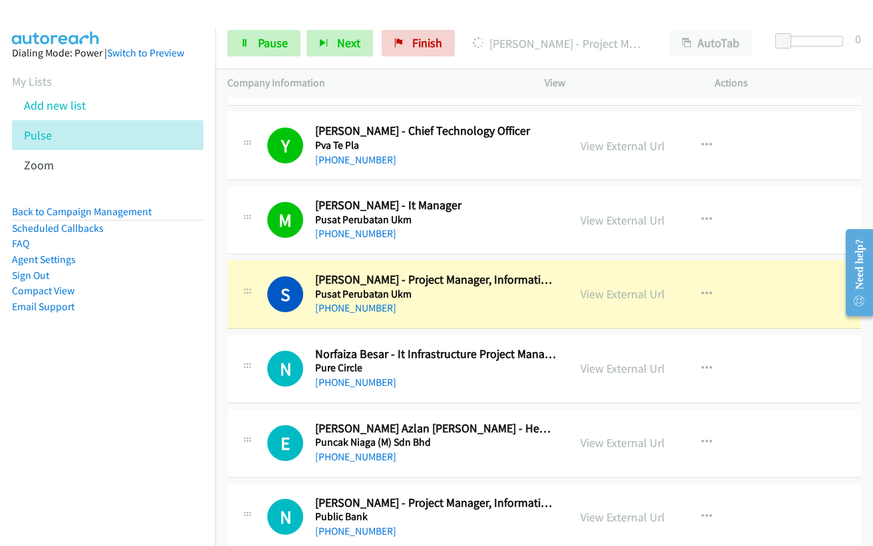
scroll to position [3191, 0]
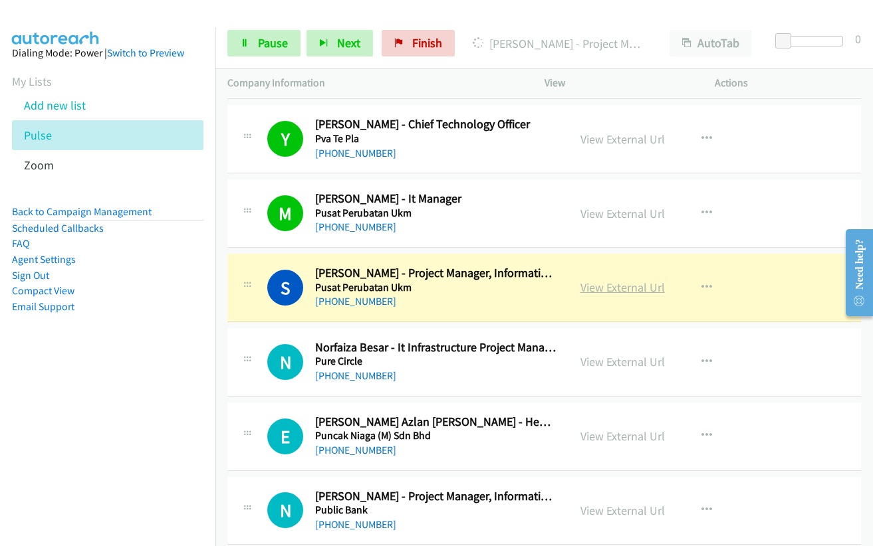
click at [606, 290] on link "View External Url" at bounding box center [622, 287] width 84 height 15
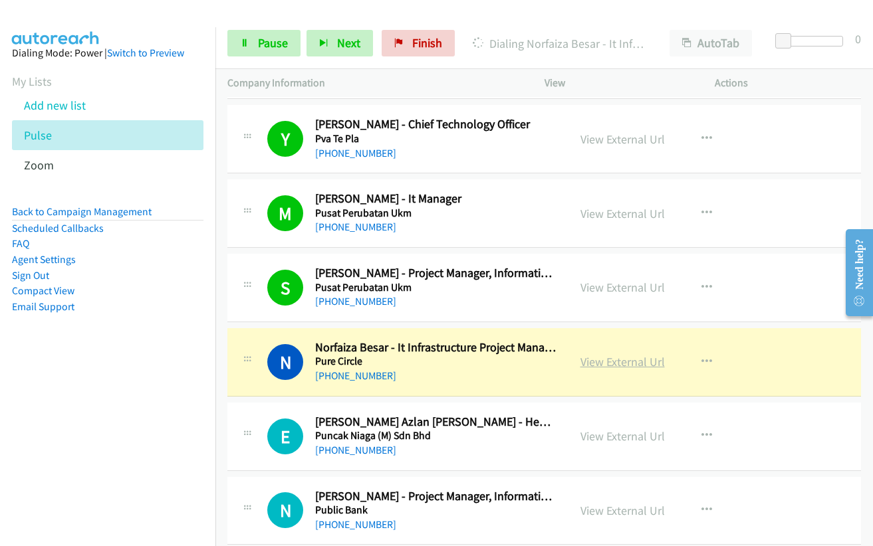
click at [595, 362] on link "View External Url" at bounding box center [622, 361] width 84 height 15
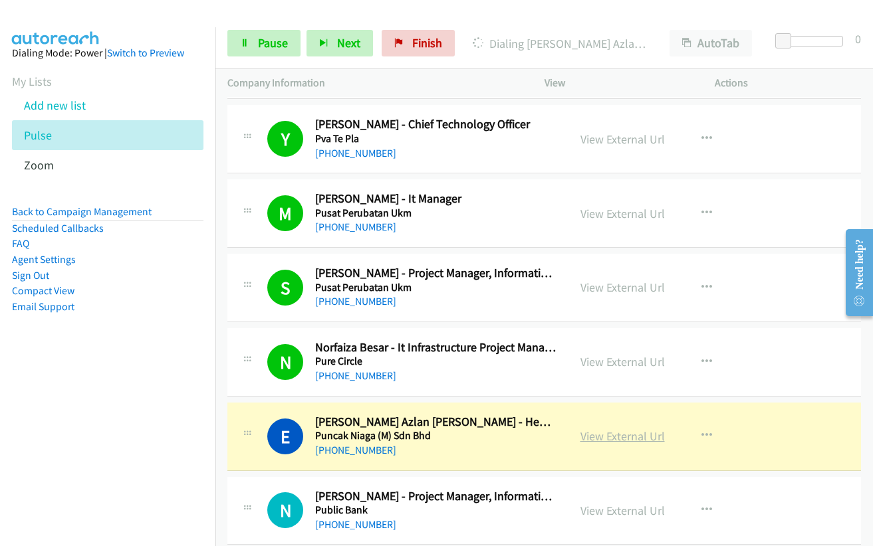
click at [595, 437] on link "View External Url" at bounding box center [622, 436] width 84 height 15
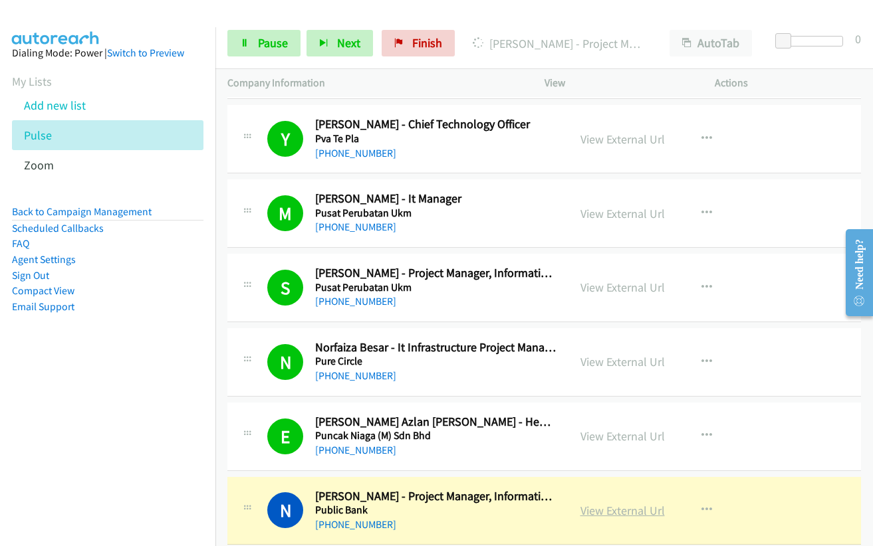
click at [580, 512] on link "View External Url" at bounding box center [622, 510] width 84 height 15
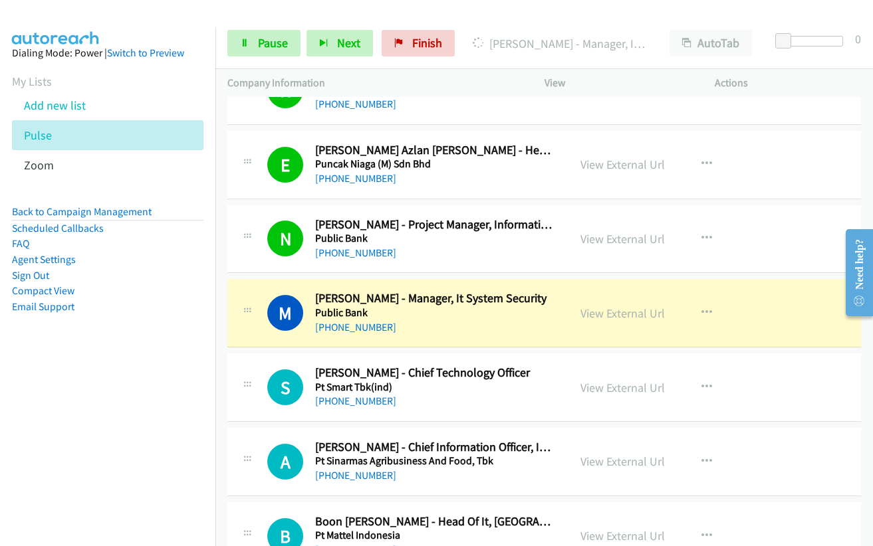
scroll to position [3523, 0]
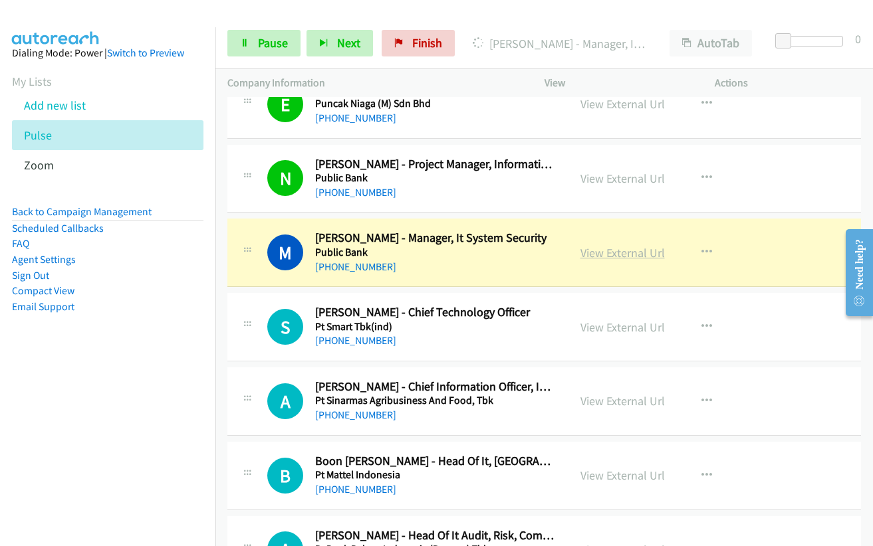
click at [591, 253] on link "View External Url" at bounding box center [622, 252] width 84 height 15
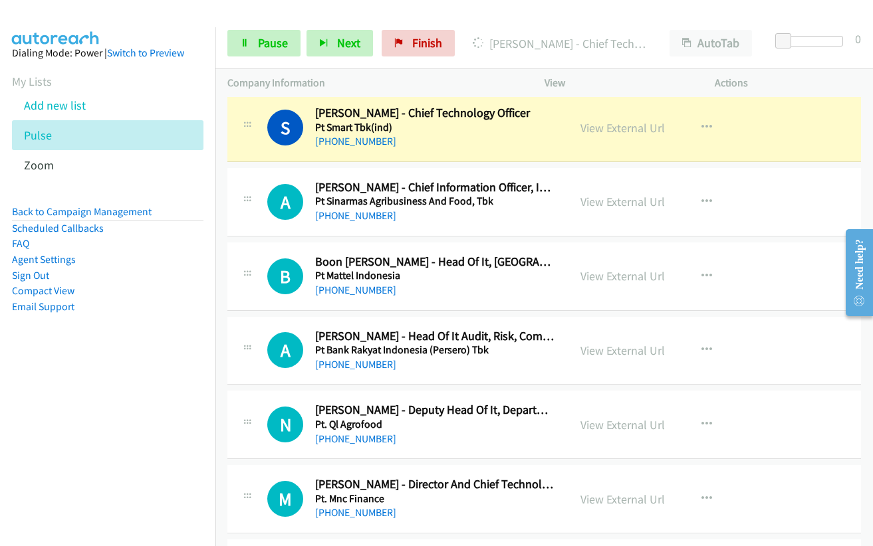
scroll to position [3589, 0]
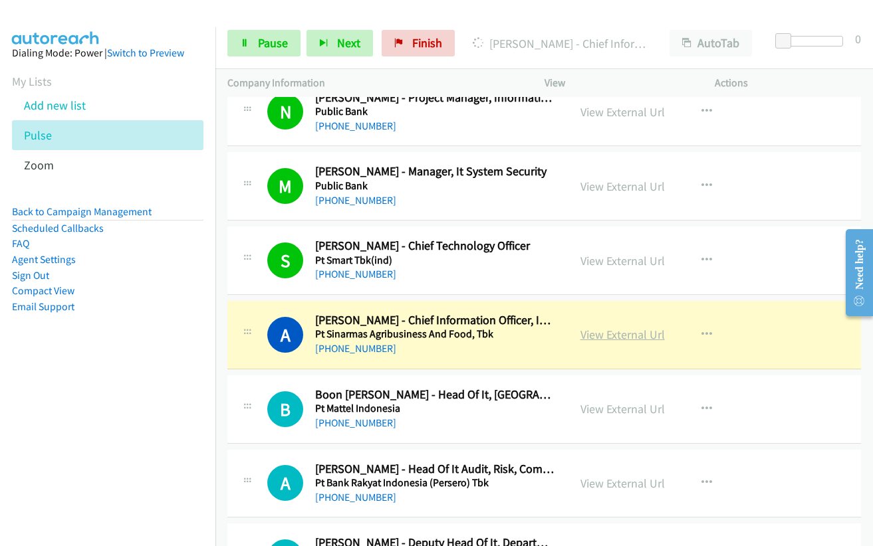
click at [599, 339] on link "View External Url" at bounding box center [622, 334] width 84 height 15
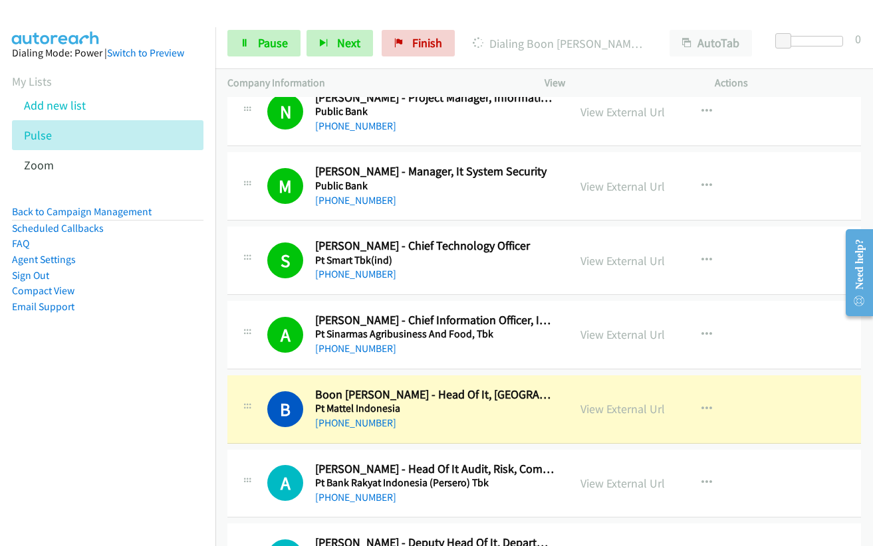
scroll to position [3789, 0]
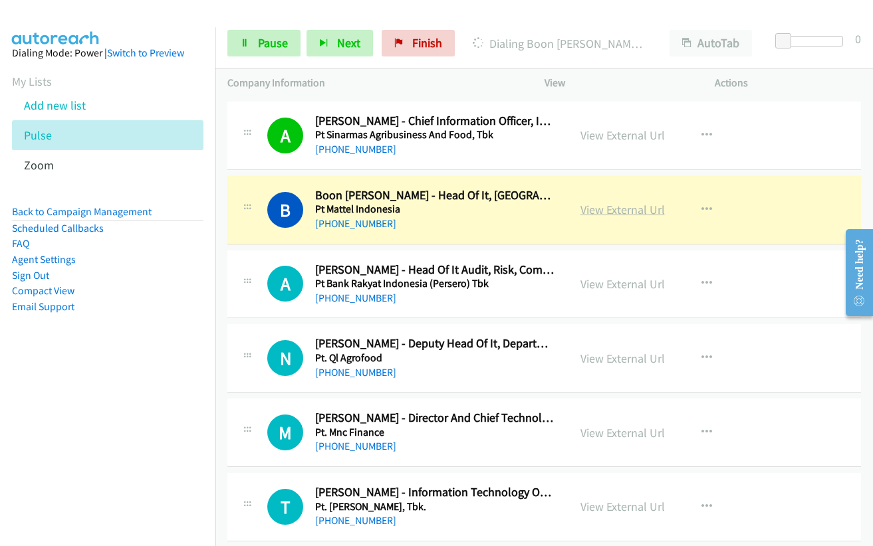
click at [585, 211] on link "View External Url" at bounding box center [622, 209] width 84 height 15
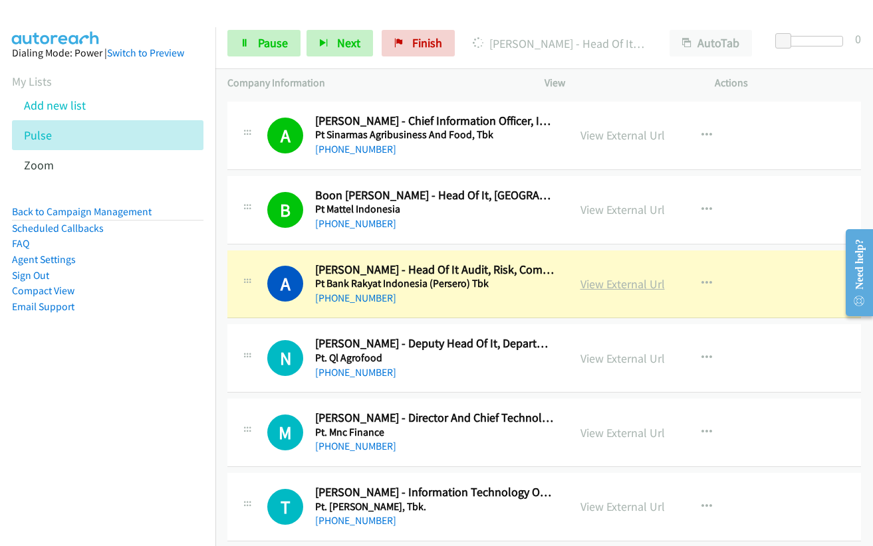
click at [624, 281] on link "View External Url" at bounding box center [622, 284] width 84 height 15
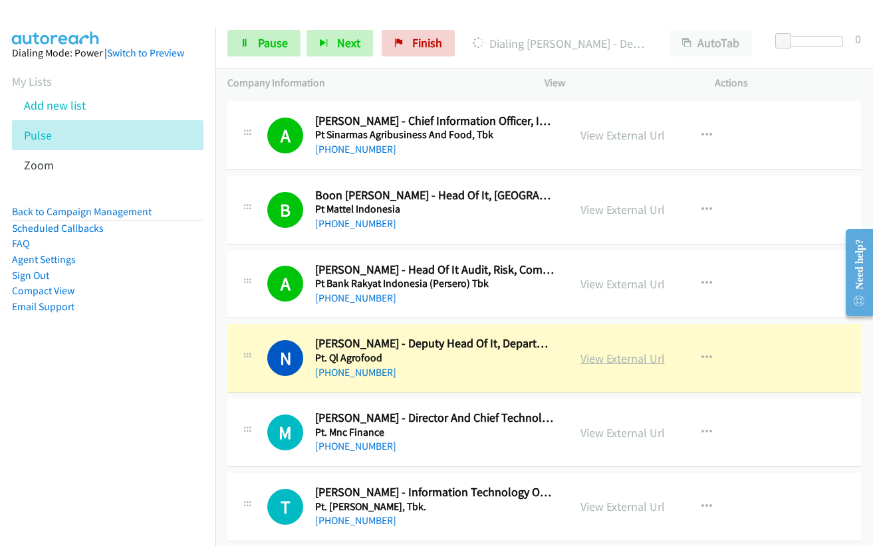
click at [611, 353] on link "View External Url" at bounding box center [622, 358] width 84 height 15
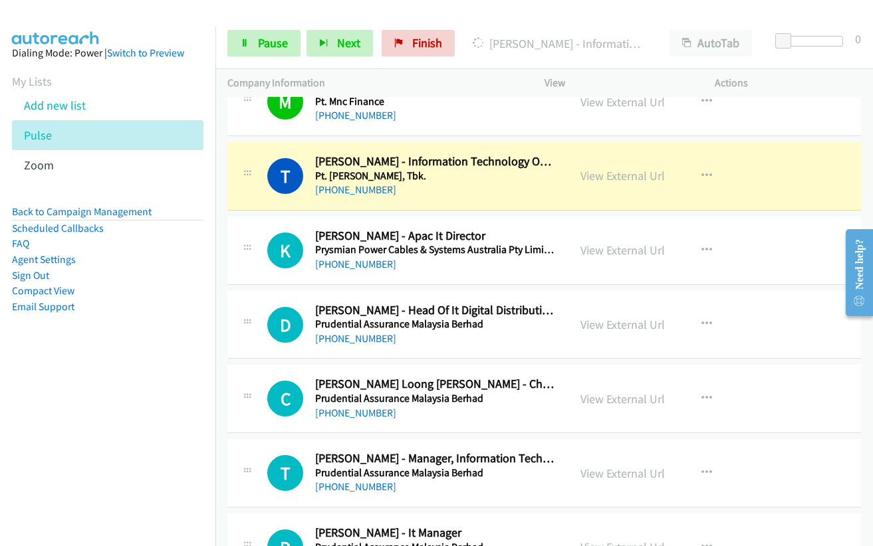
scroll to position [4121, 0]
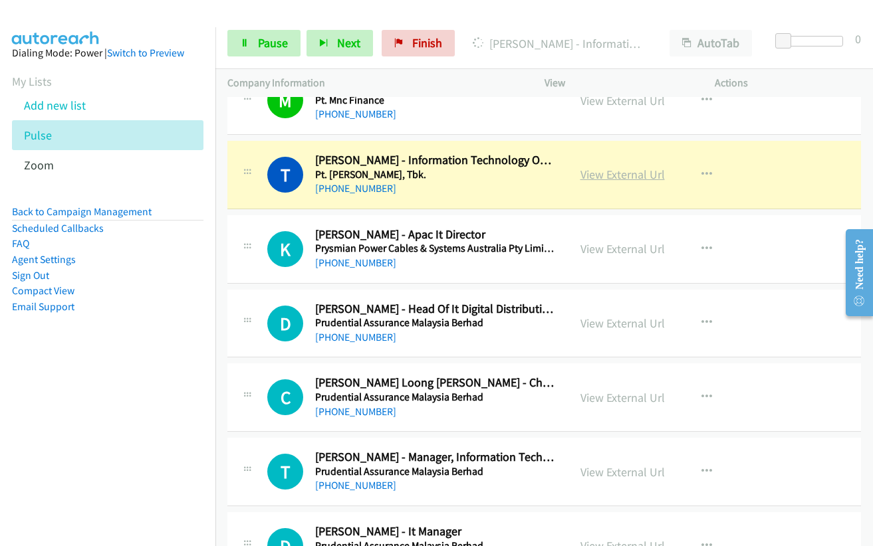
click at [596, 181] on link "View External Url" at bounding box center [622, 174] width 84 height 15
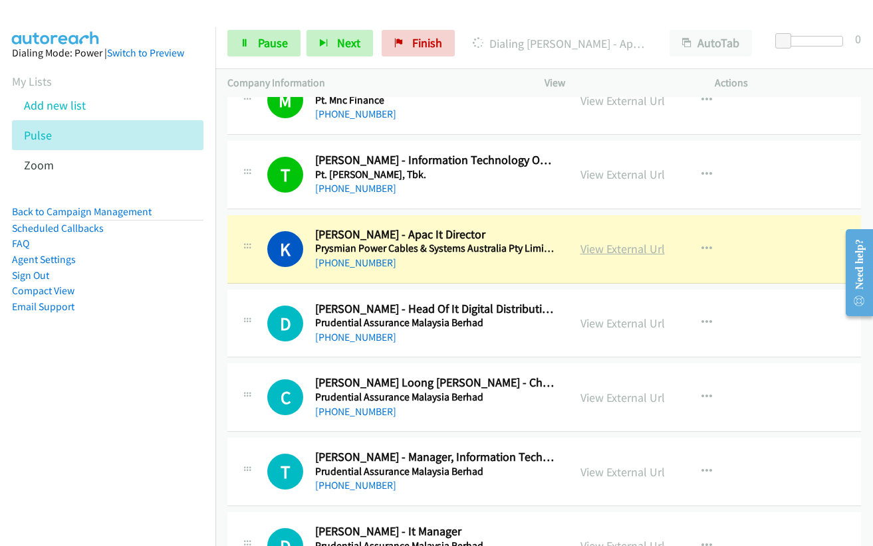
click at [594, 251] on link "View External Url" at bounding box center [622, 248] width 84 height 15
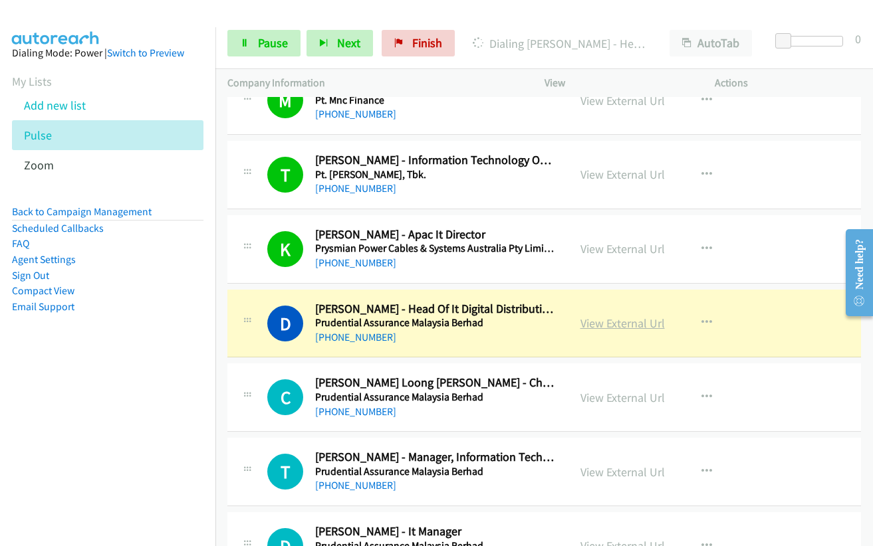
click at [596, 325] on link "View External Url" at bounding box center [622, 323] width 84 height 15
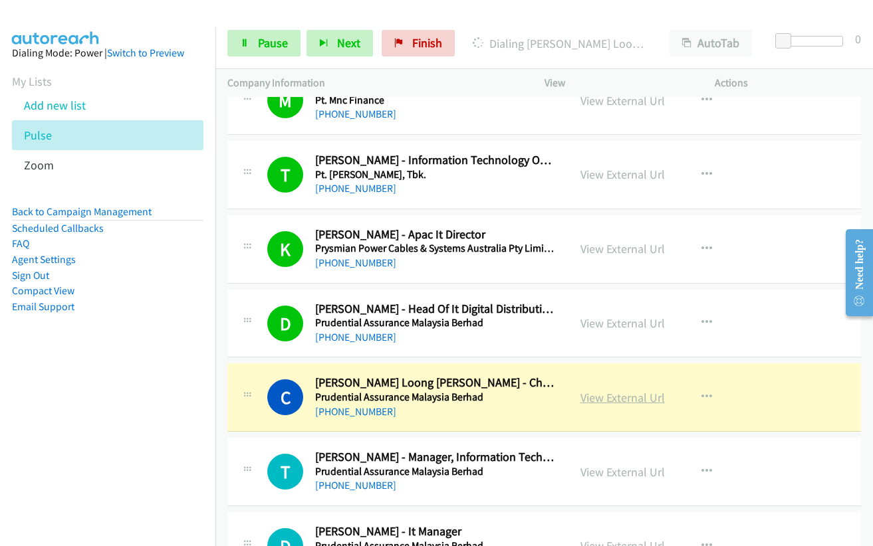
click at [600, 396] on link "View External Url" at bounding box center [622, 397] width 84 height 15
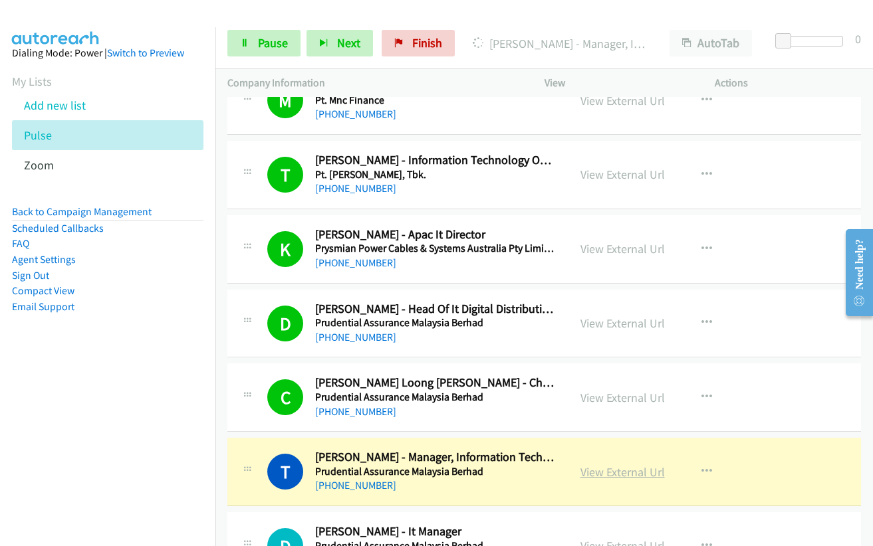
click at [602, 471] on link "View External Url" at bounding box center [622, 472] width 84 height 15
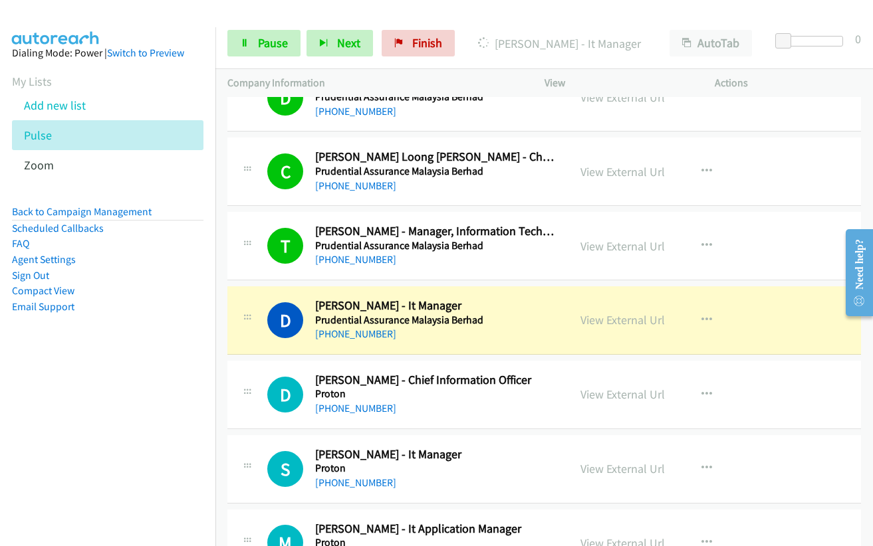
scroll to position [4387, 0]
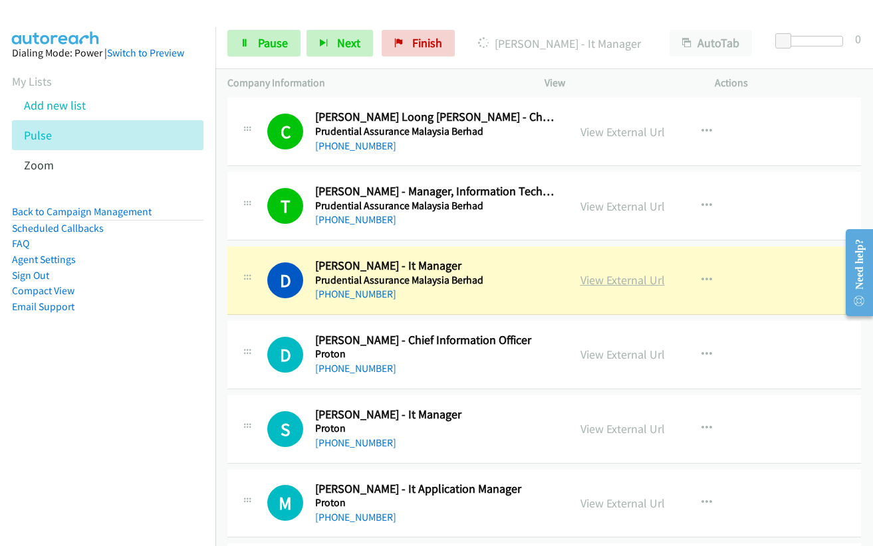
click at [581, 275] on link "View External Url" at bounding box center [622, 280] width 84 height 15
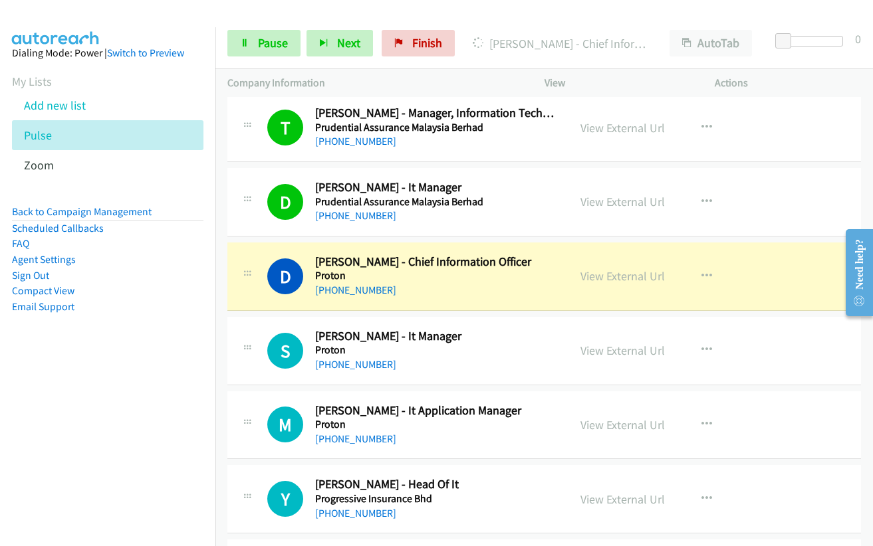
scroll to position [4520, 0]
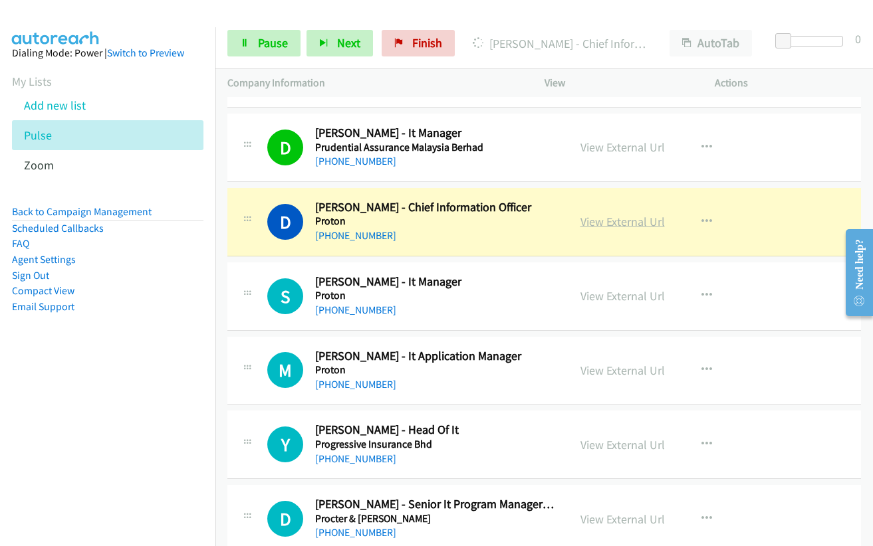
click at [590, 226] on link "View External Url" at bounding box center [622, 221] width 84 height 15
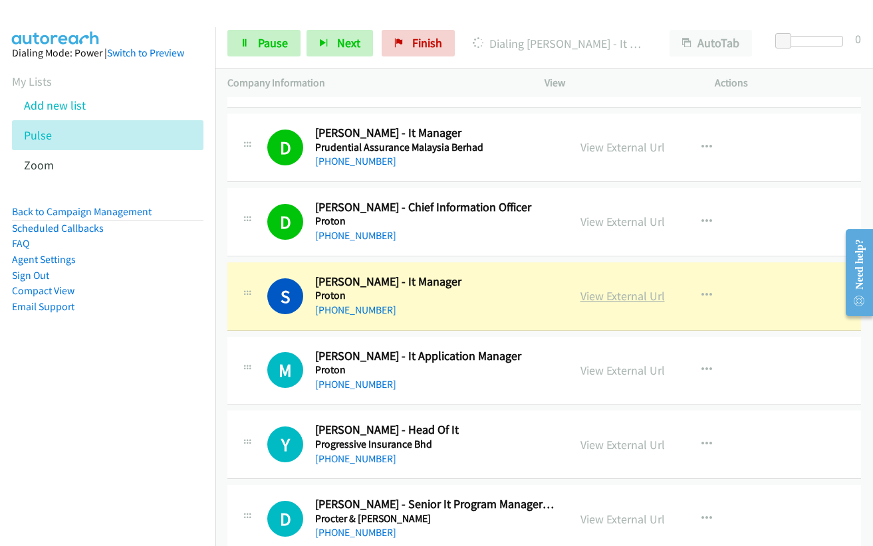
click at [590, 296] on link "View External Url" at bounding box center [622, 295] width 84 height 15
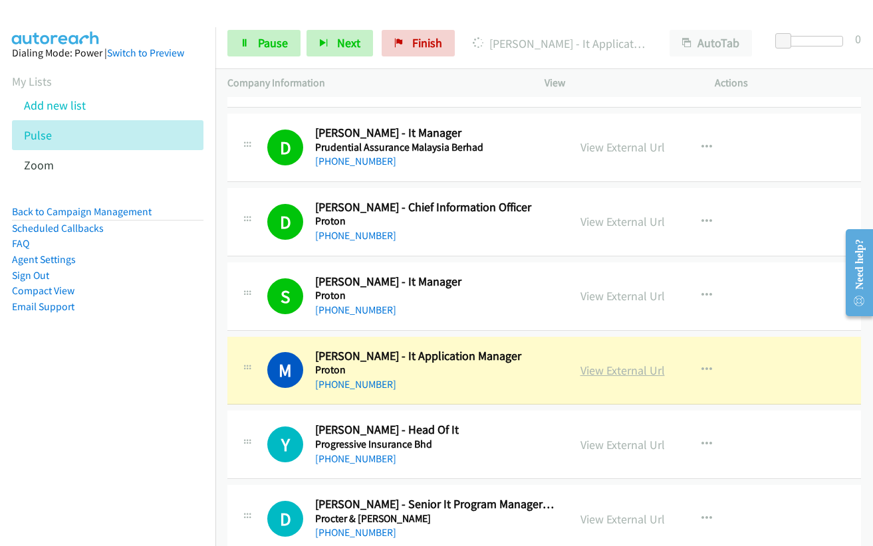
click at [614, 375] on link "View External Url" at bounding box center [622, 370] width 84 height 15
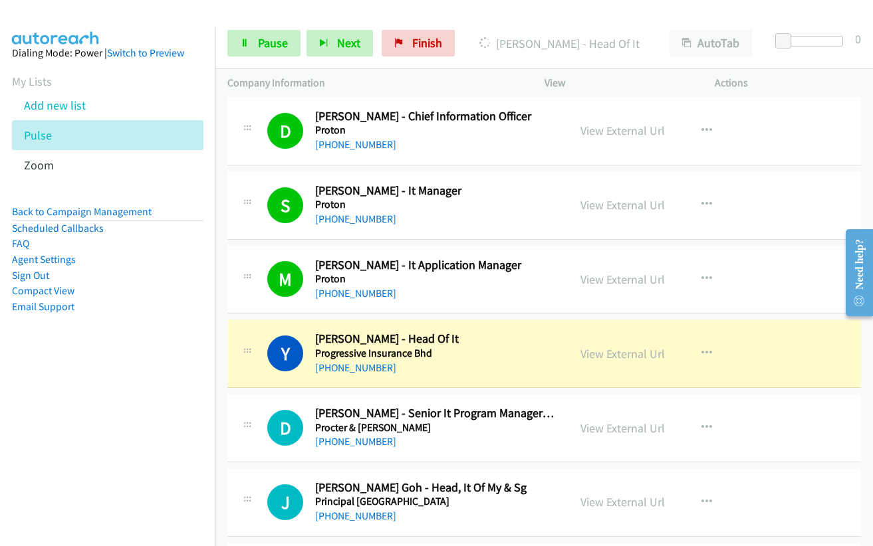
scroll to position [4720, 0]
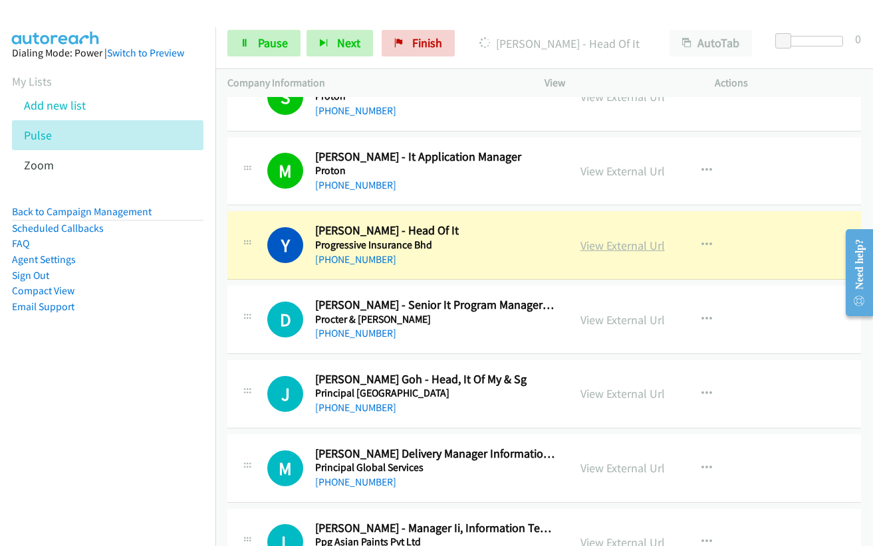
click at [616, 241] on link "View External Url" at bounding box center [622, 245] width 84 height 15
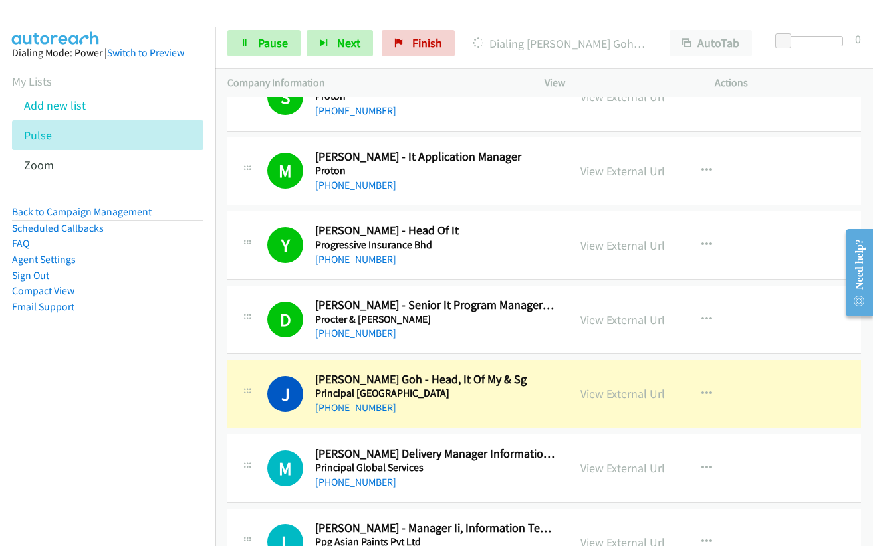
click at [617, 393] on link "View External Url" at bounding box center [622, 393] width 84 height 15
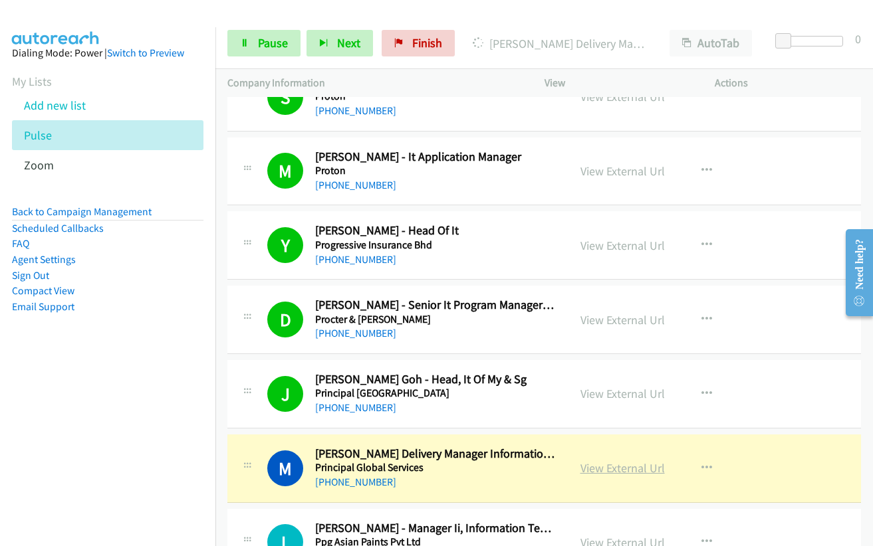
click at [611, 467] on link "View External Url" at bounding box center [622, 468] width 84 height 15
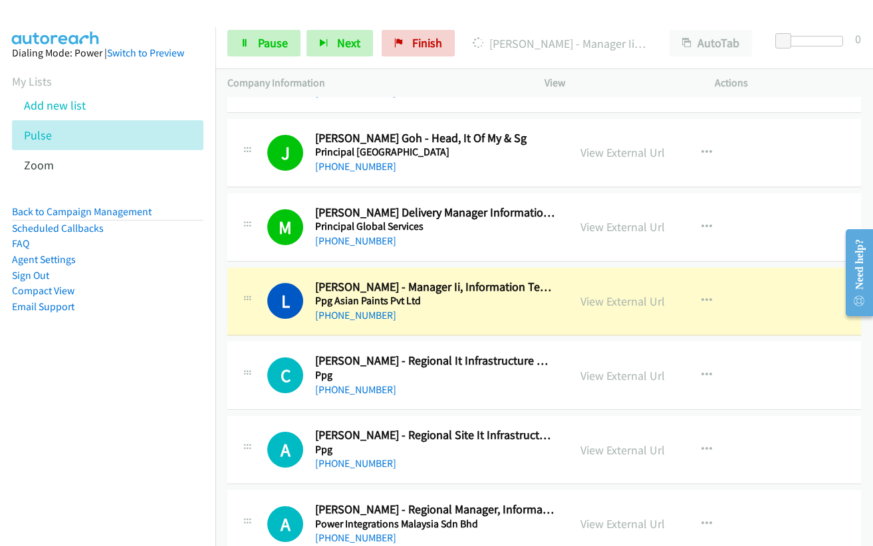
scroll to position [5052, 0]
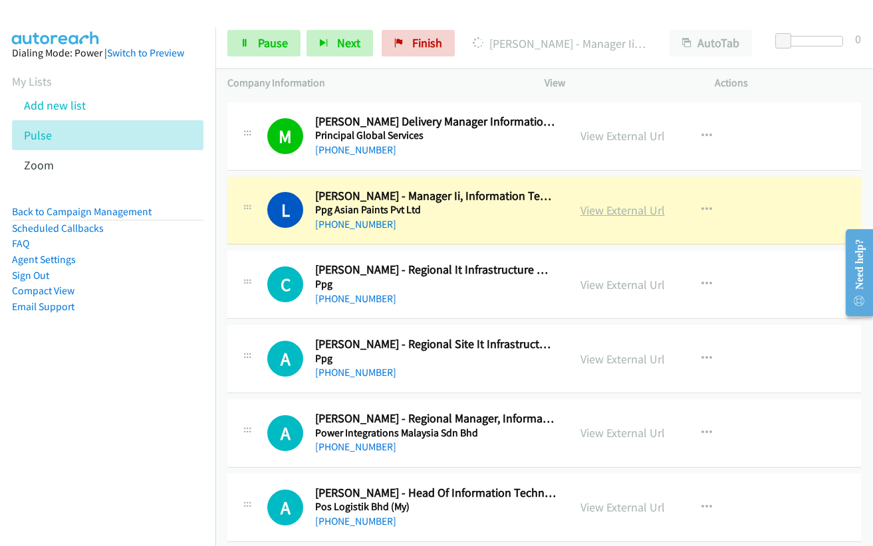
click at [600, 207] on link "View External Url" at bounding box center [622, 210] width 84 height 15
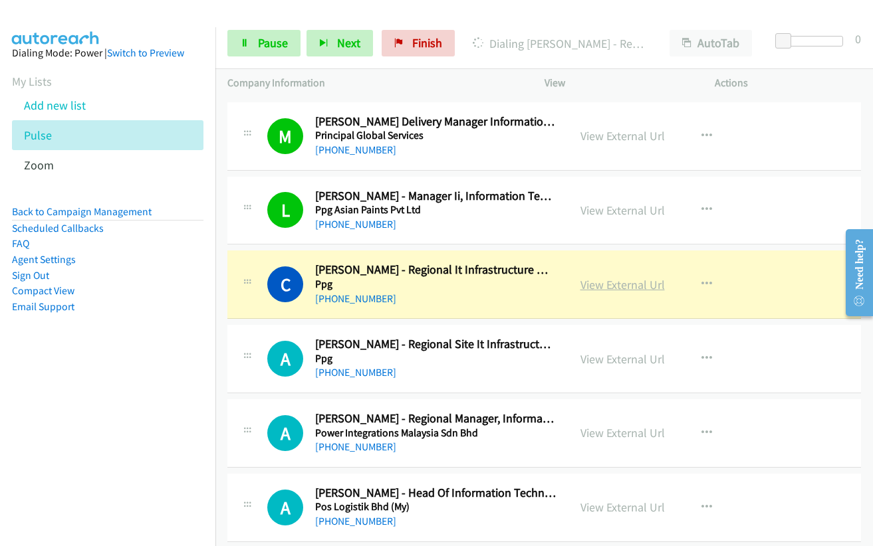
click at [610, 282] on link "View External Url" at bounding box center [622, 284] width 84 height 15
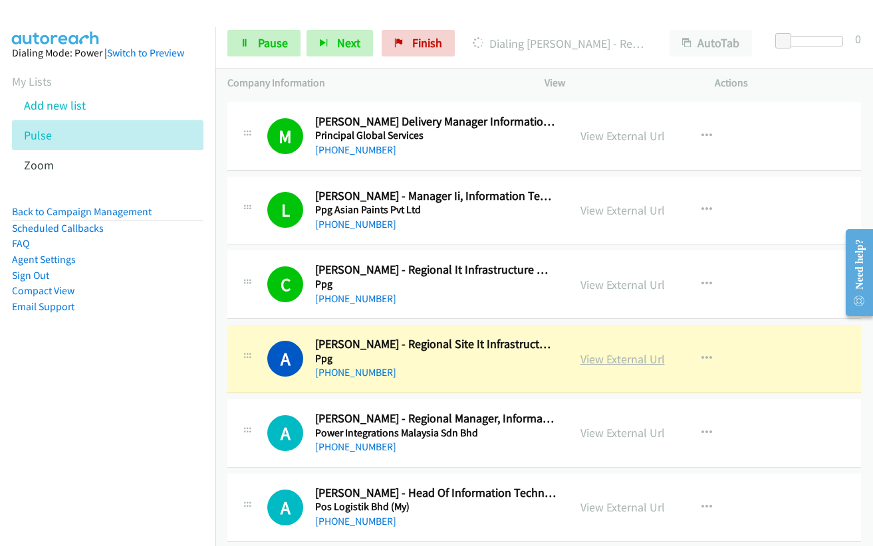
click at [612, 362] on link "View External Url" at bounding box center [622, 359] width 84 height 15
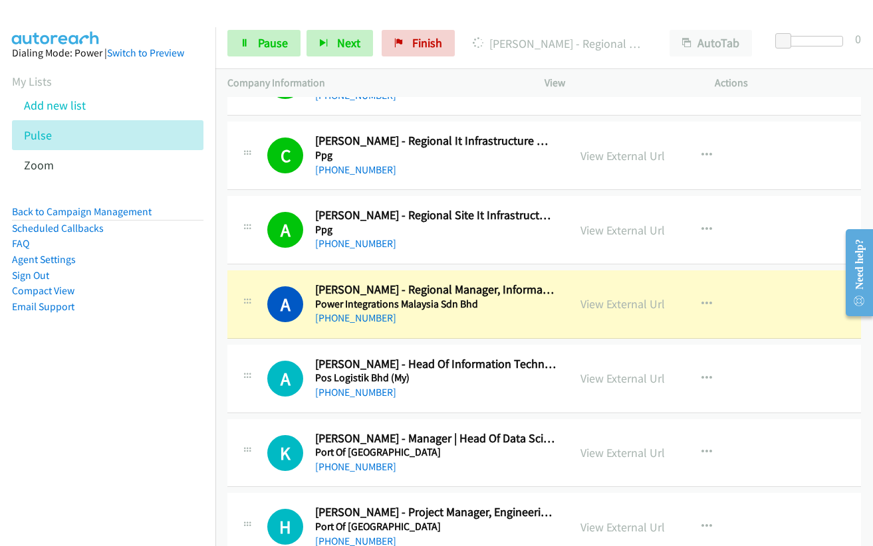
scroll to position [5185, 0]
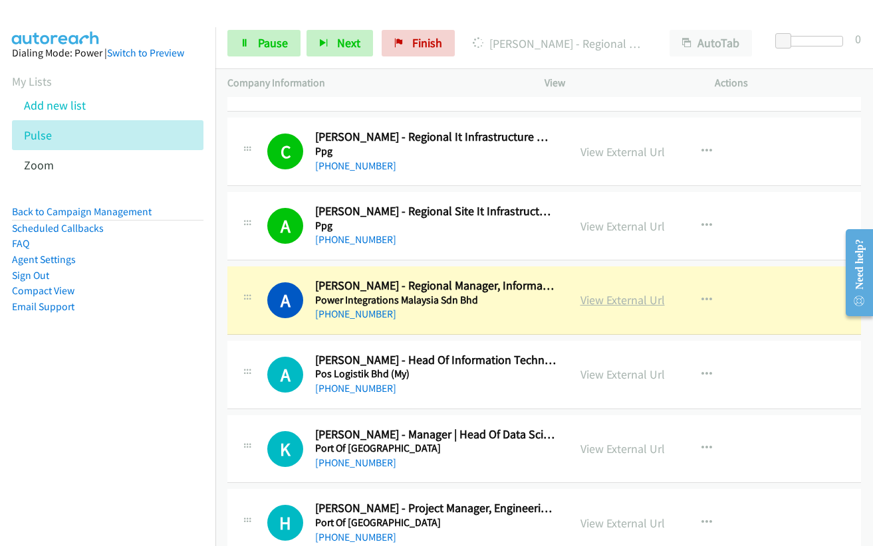
click at [604, 298] on link "View External Url" at bounding box center [622, 299] width 84 height 15
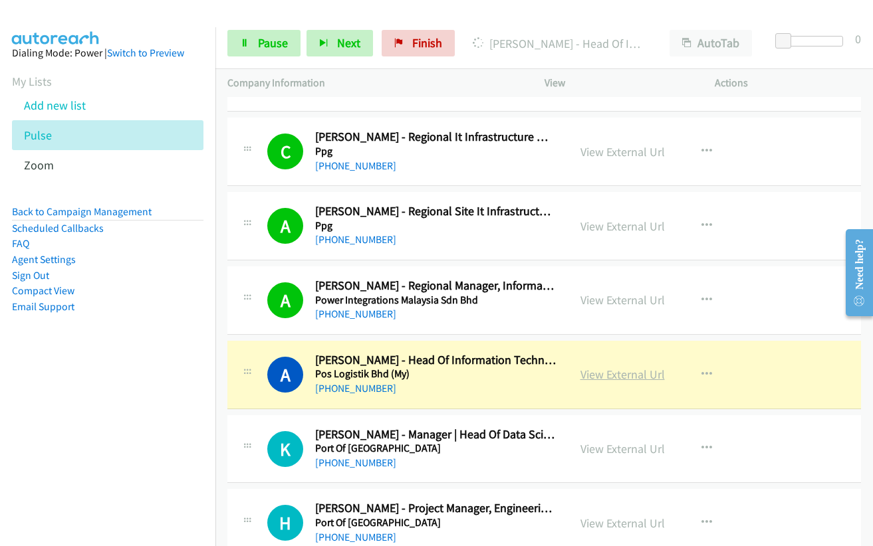
click at [624, 374] on link "View External Url" at bounding box center [622, 374] width 84 height 15
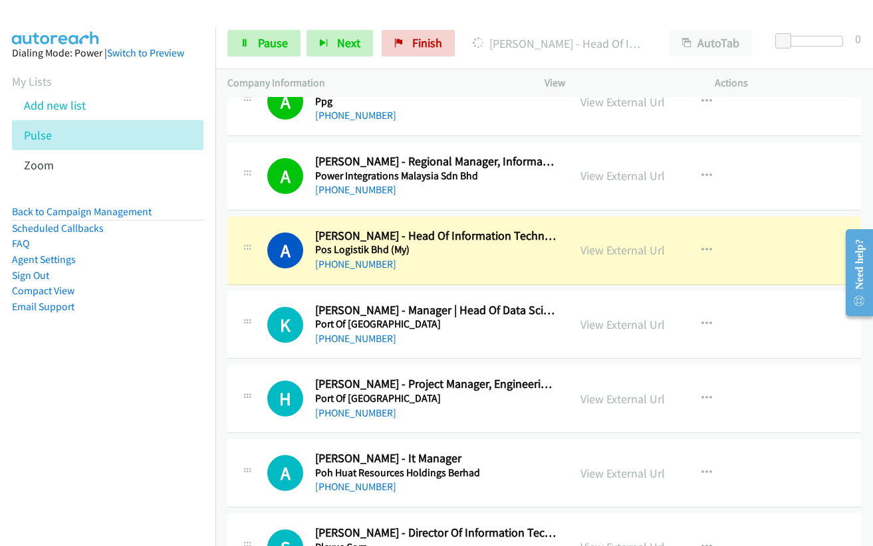
scroll to position [5318, 0]
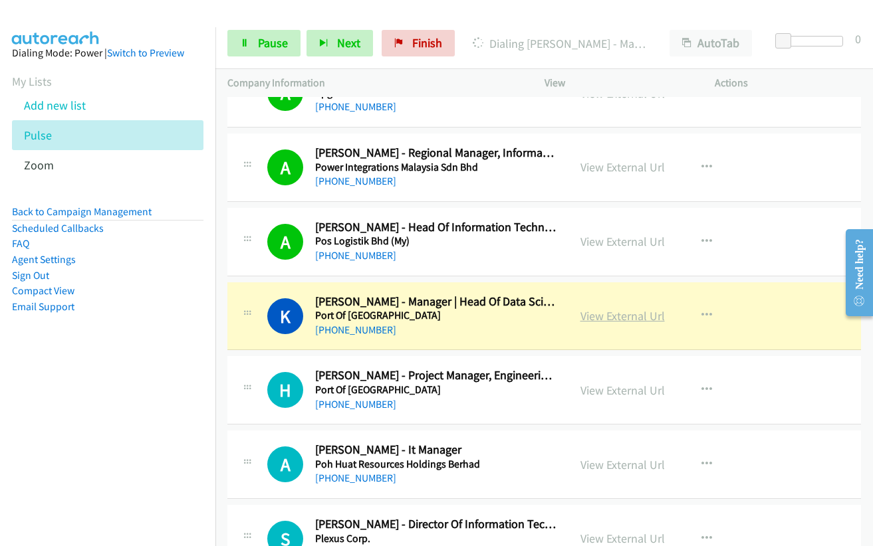
click at [620, 316] on link "View External Url" at bounding box center [622, 315] width 84 height 15
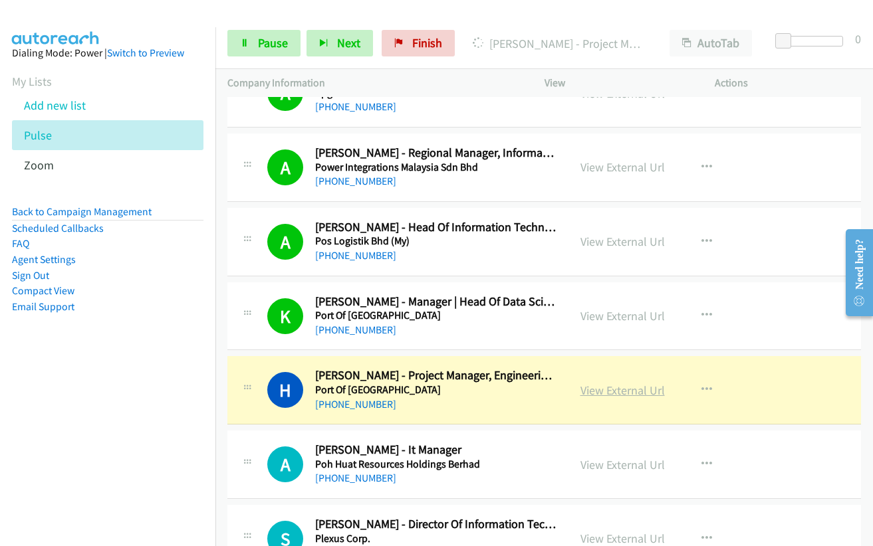
click at [610, 389] on link "View External Url" at bounding box center [622, 390] width 84 height 15
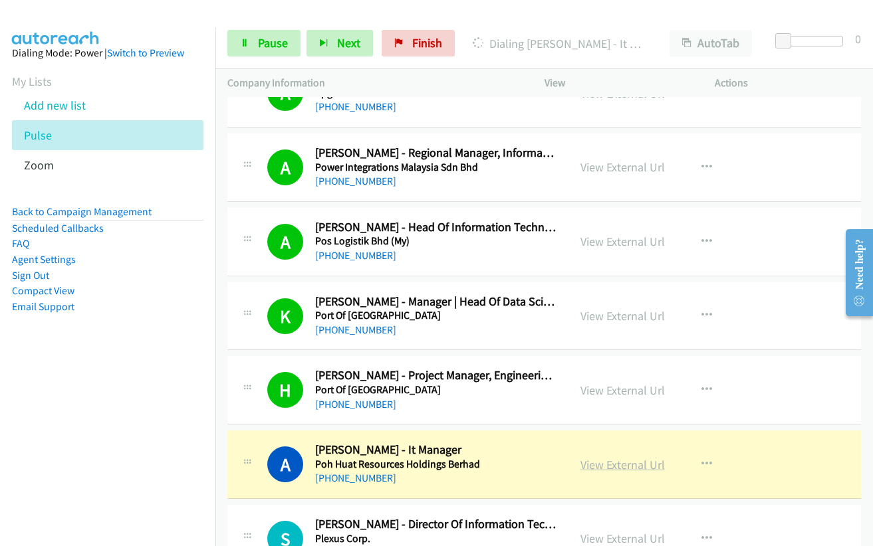
click at [599, 465] on link "View External Url" at bounding box center [622, 464] width 84 height 15
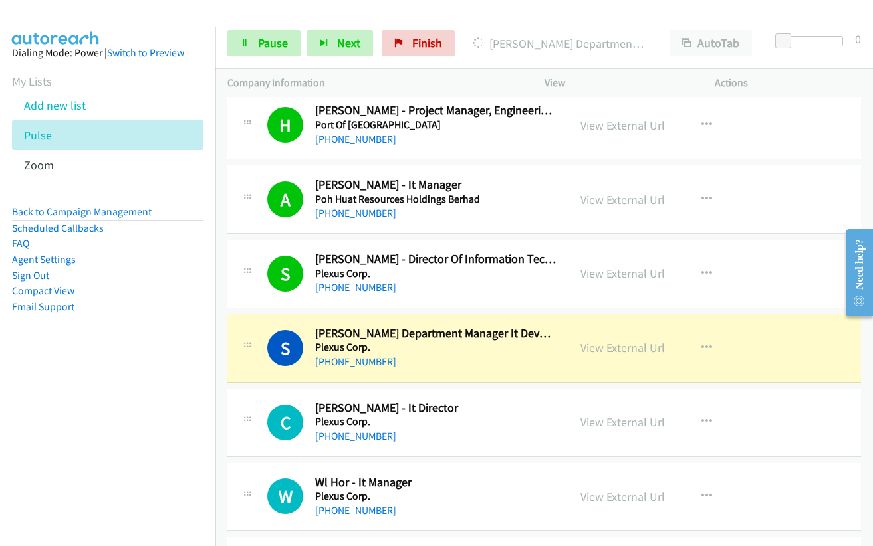
scroll to position [5584, 0]
click at [601, 350] on link "View External Url" at bounding box center [622, 347] width 84 height 15
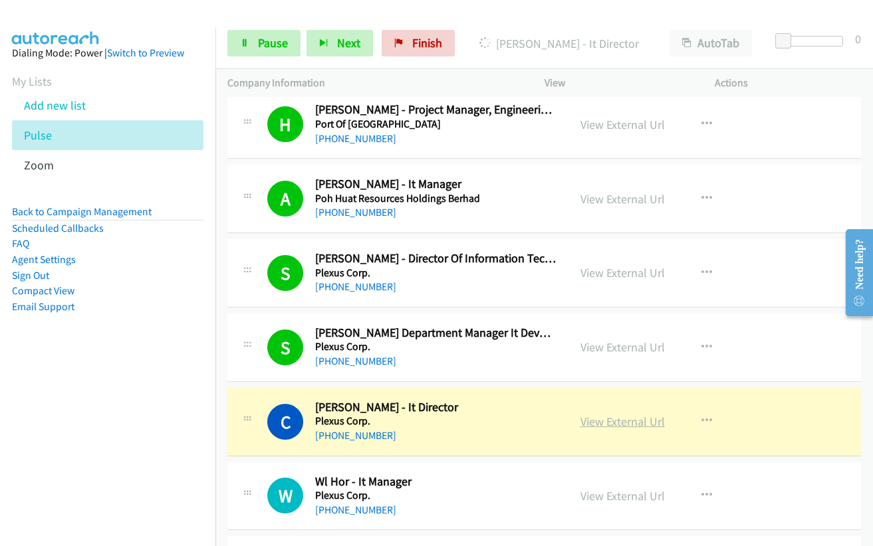
click at [632, 422] on link "View External Url" at bounding box center [622, 421] width 84 height 15
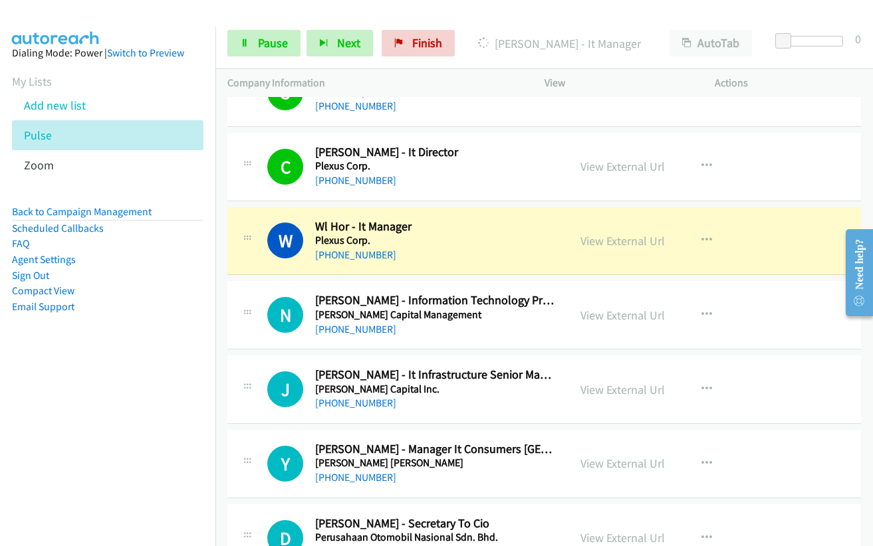
scroll to position [5850, 0]
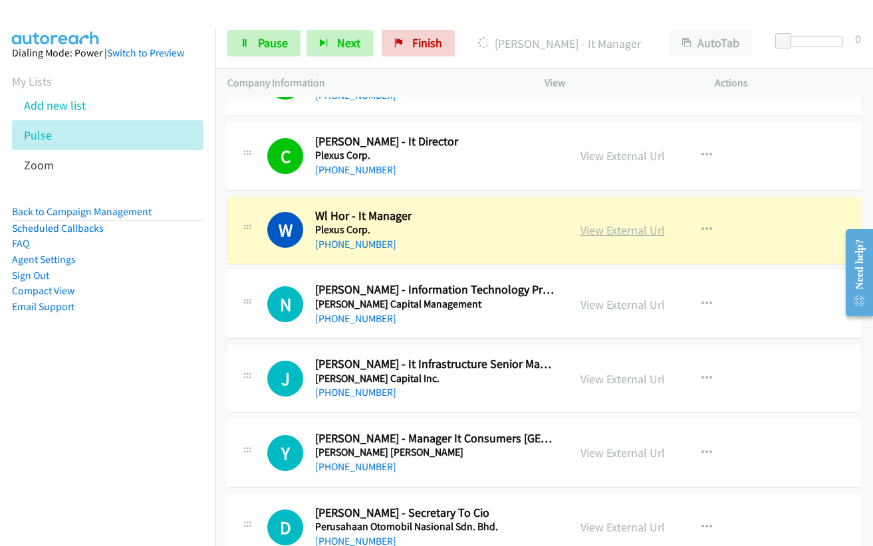
click at [591, 231] on link "View External Url" at bounding box center [622, 230] width 84 height 15
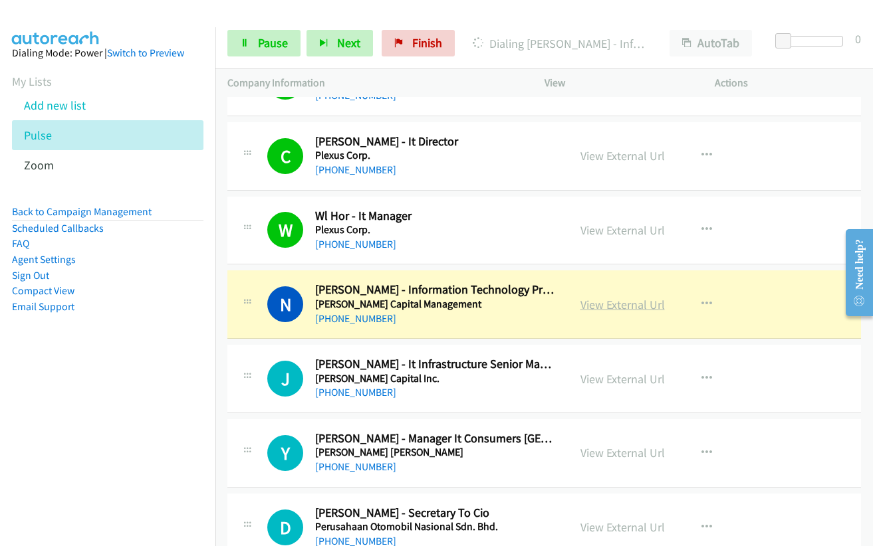
click at [609, 301] on link "View External Url" at bounding box center [622, 304] width 84 height 15
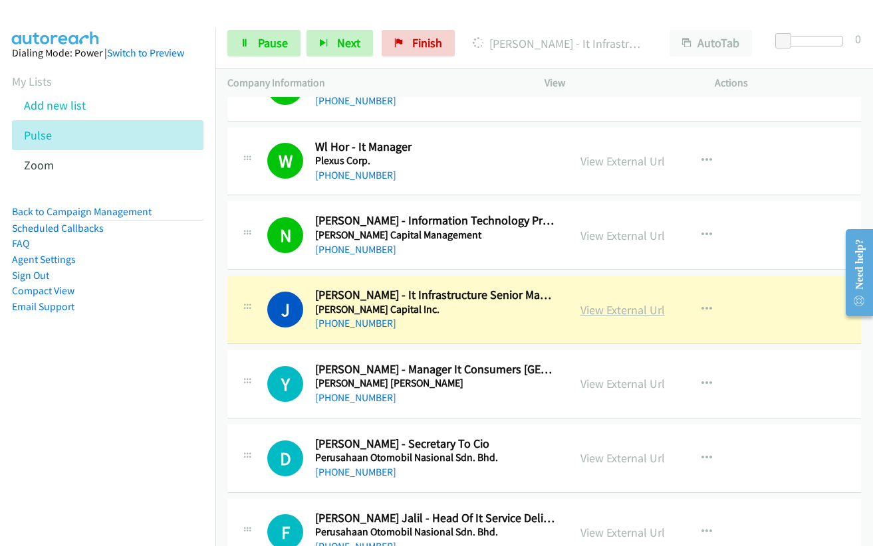
scroll to position [5982, 0]
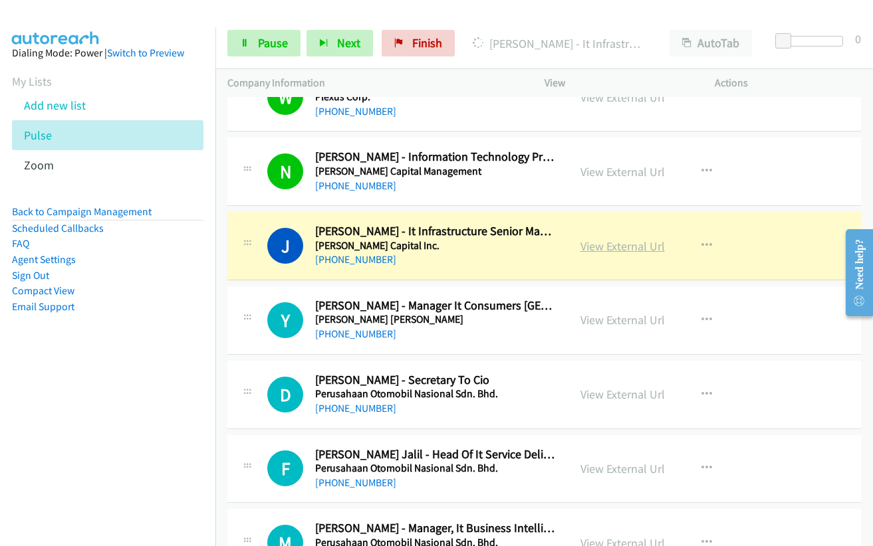
click at [595, 249] on link "View External Url" at bounding box center [622, 246] width 84 height 15
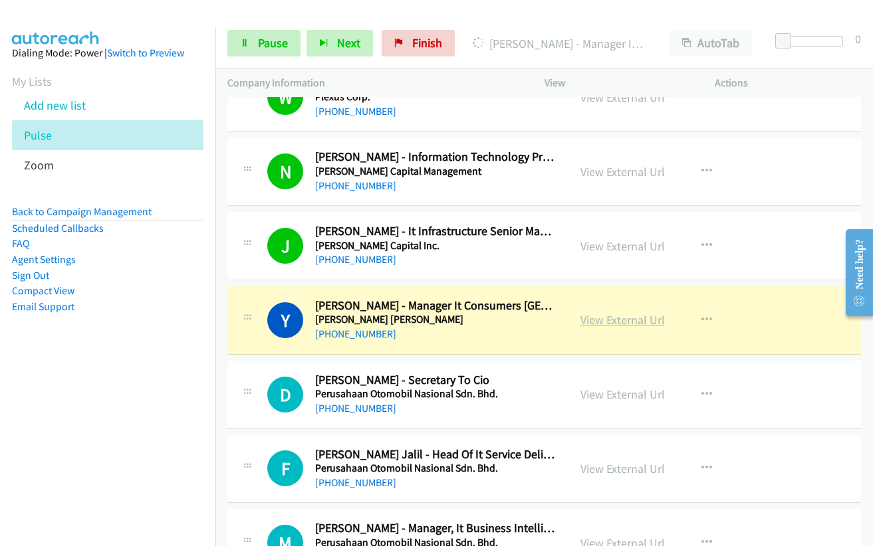
click at [609, 324] on link "View External Url" at bounding box center [622, 319] width 84 height 15
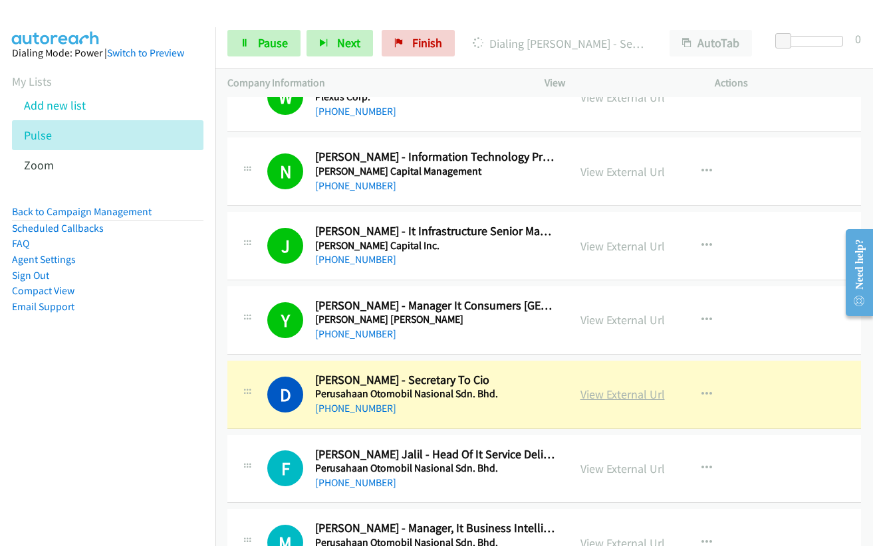
click at [627, 395] on link "View External Url" at bounding box center [622, 394] width 84 height 15
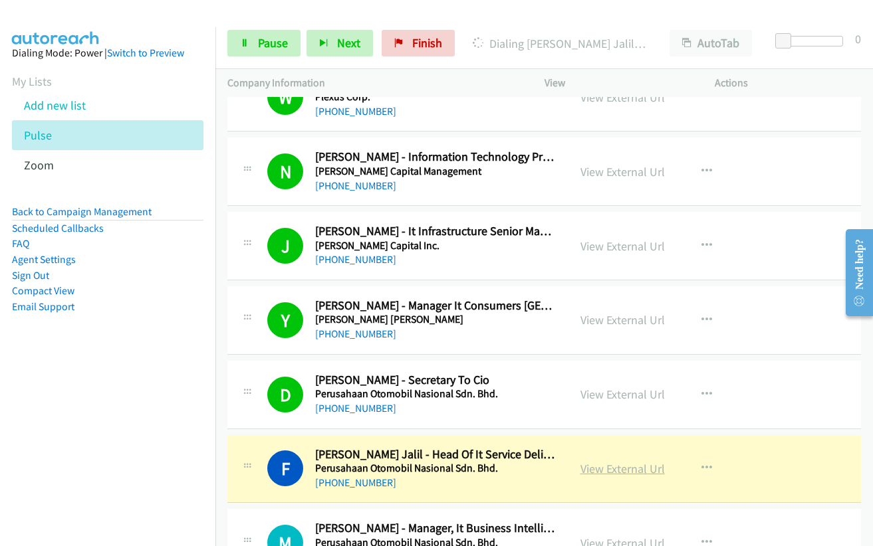
click at [594, 472] on link "View External Url" at bounding box center [622, 468] width 84 height 15
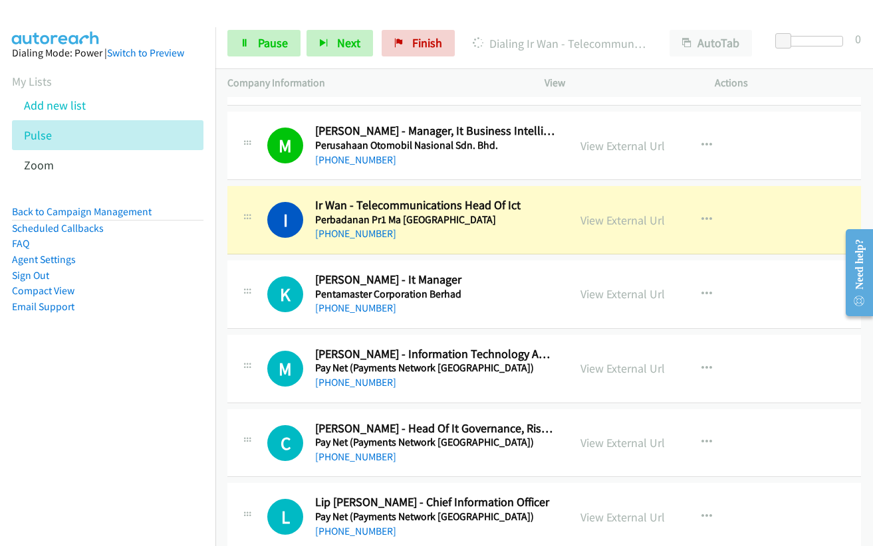
scroll to position [6381, 0]
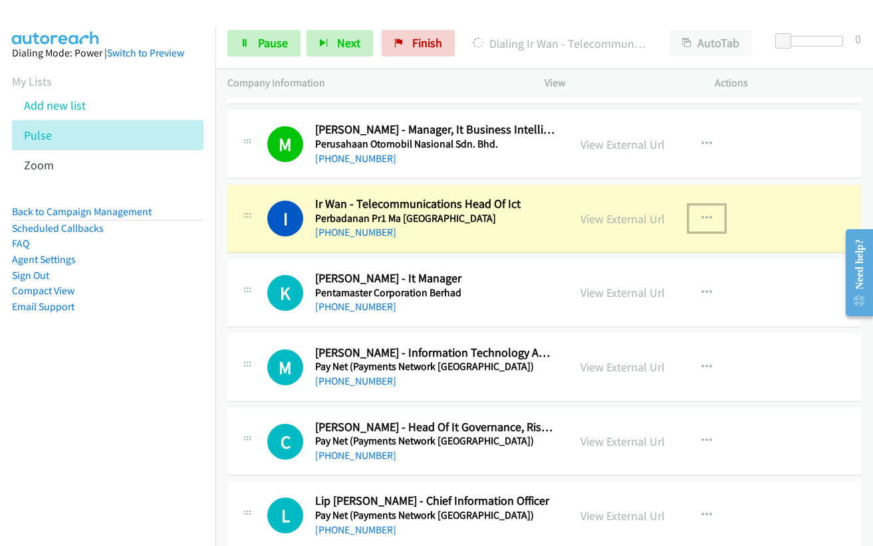
click at [701, 219] on icon "button" at bounding box center [706, 218] width 11 height 11
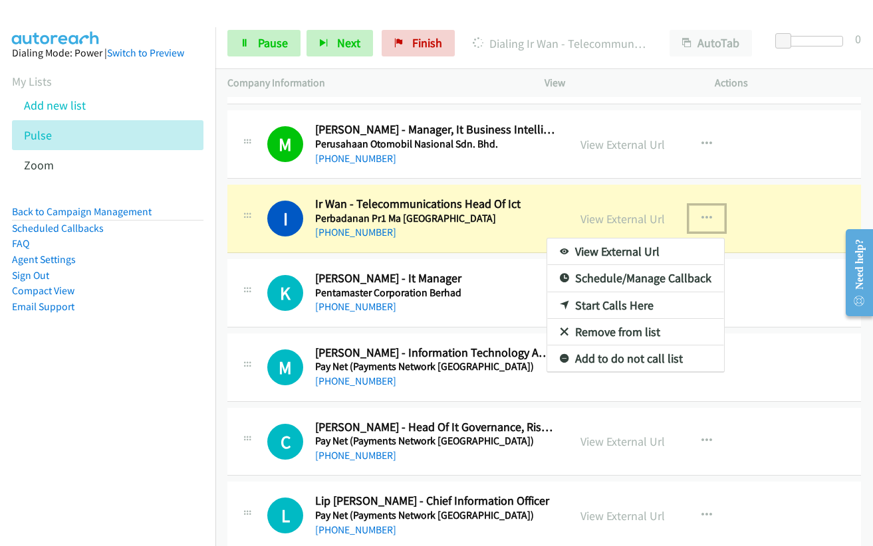
click at [708, 213] on div at bounding box center [436, 273] width 873 height 546
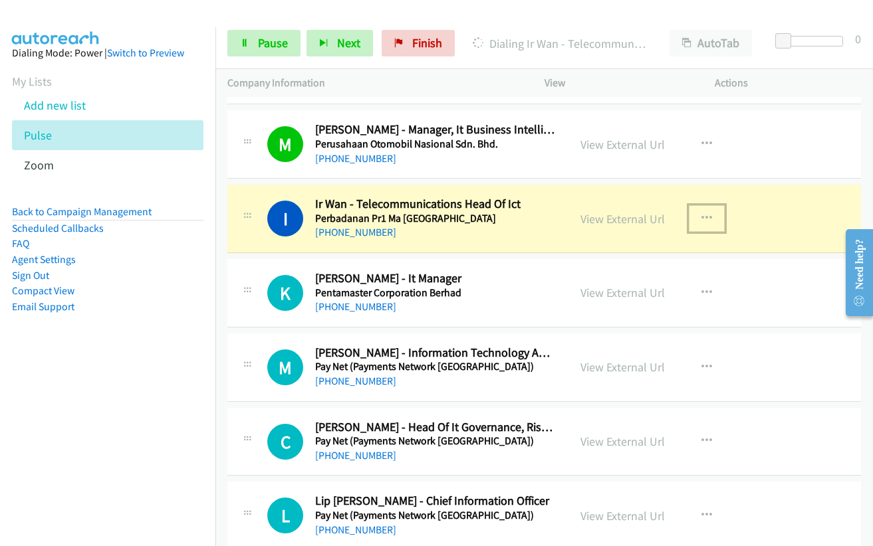
click at [701, 217] on icon "button" at bounding box center [706, 218] width 11 height 11
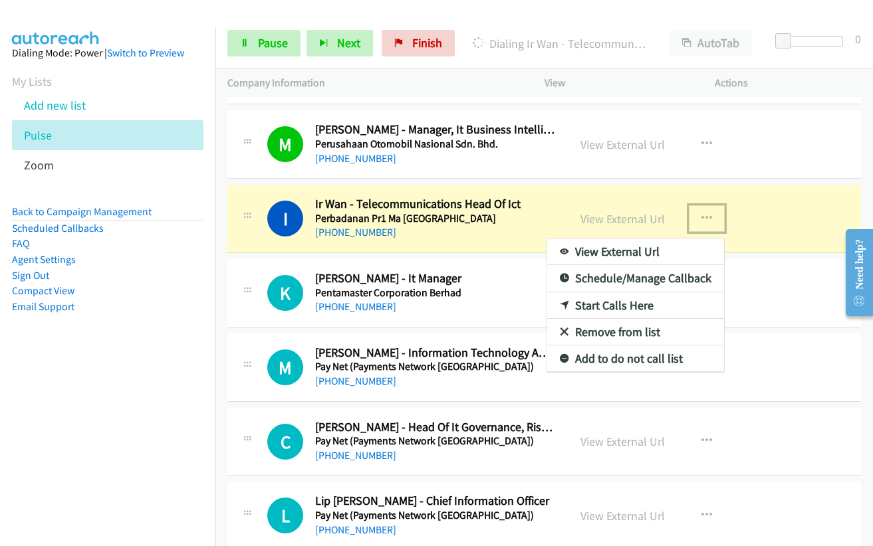
click at [505, 213] on div at bounding box center [436, 273] width 873 height 546
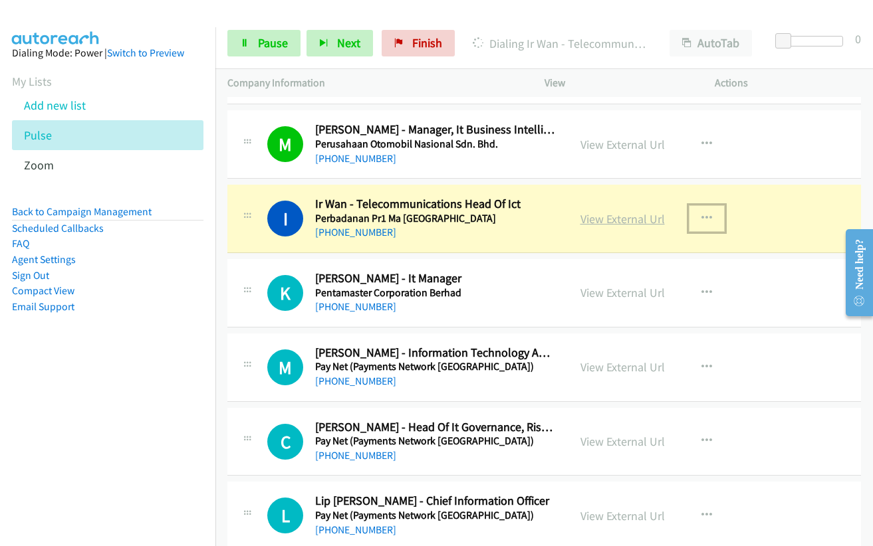
click at [604, 217] on link "View External Url" at bounding box center [622, 218] width 84 height 15
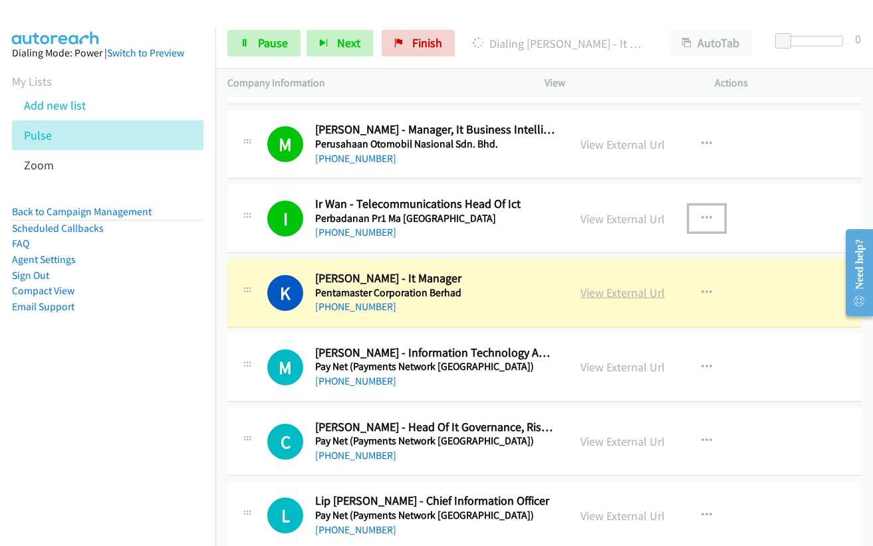
click at [615, 292] on link "View External Url" at bounding box center [622, 292] width 84 height 15
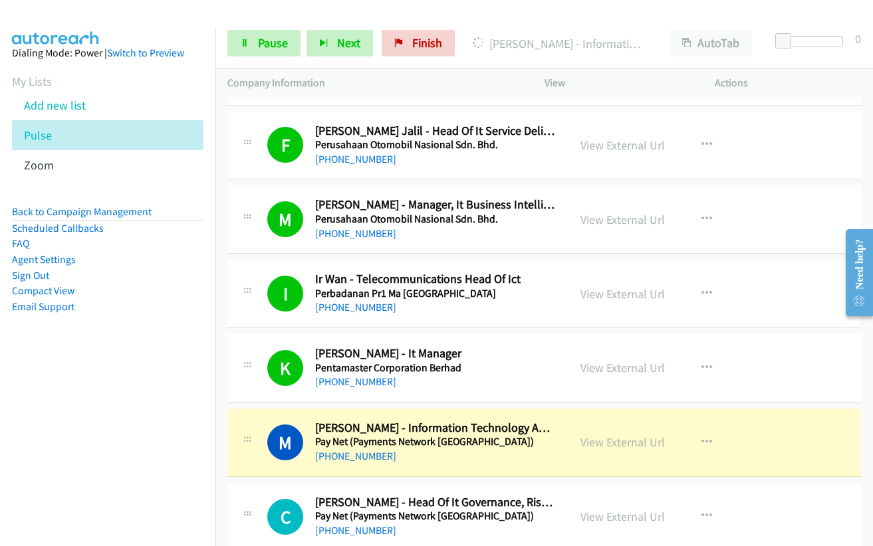
scroll to position [6448, 0]
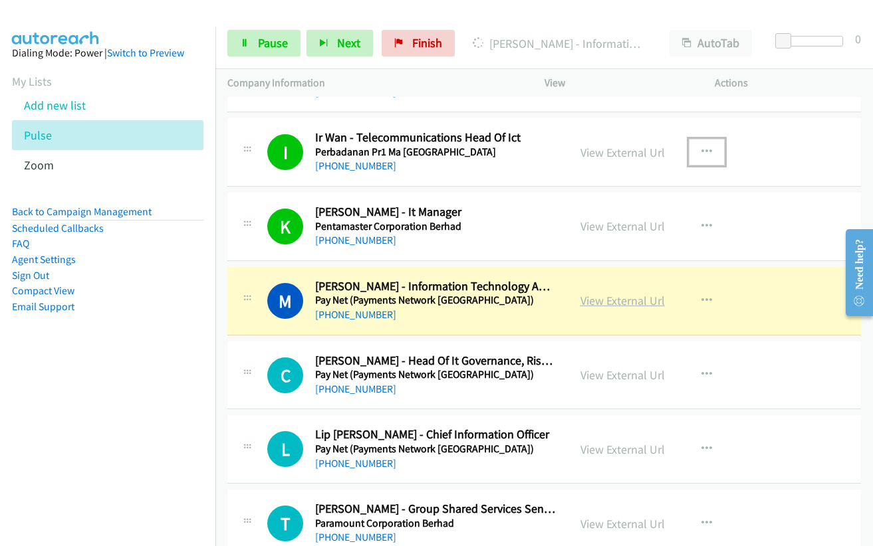
click at [609, 301] on link "View External Url" at bounding box center [622, 300] width 84 height 15
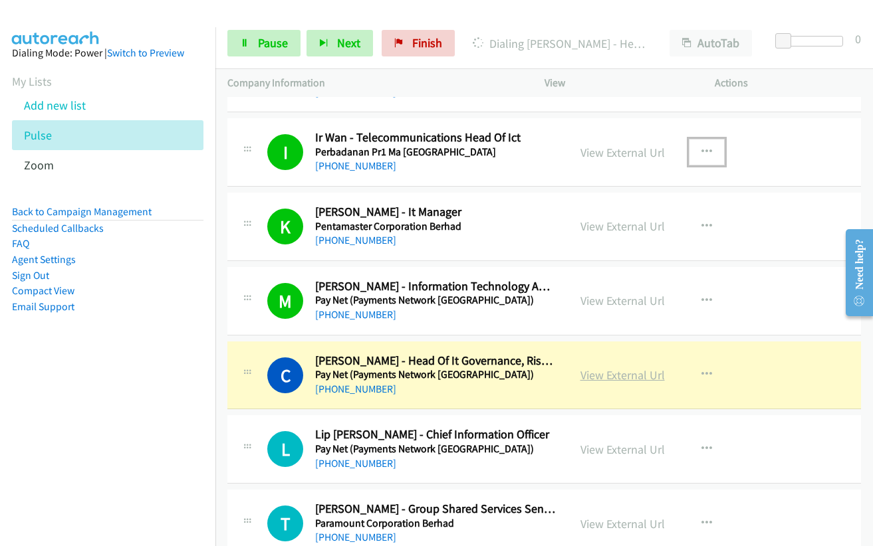
click at [594, 375] on link "View External Url" at bounding box center [622, 375] width 84 height 15
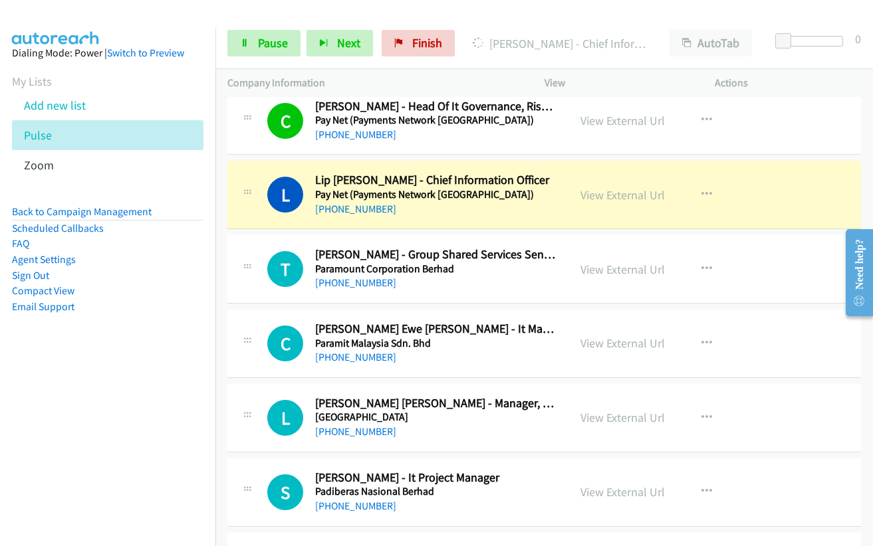
scroll to position [6714, 0]
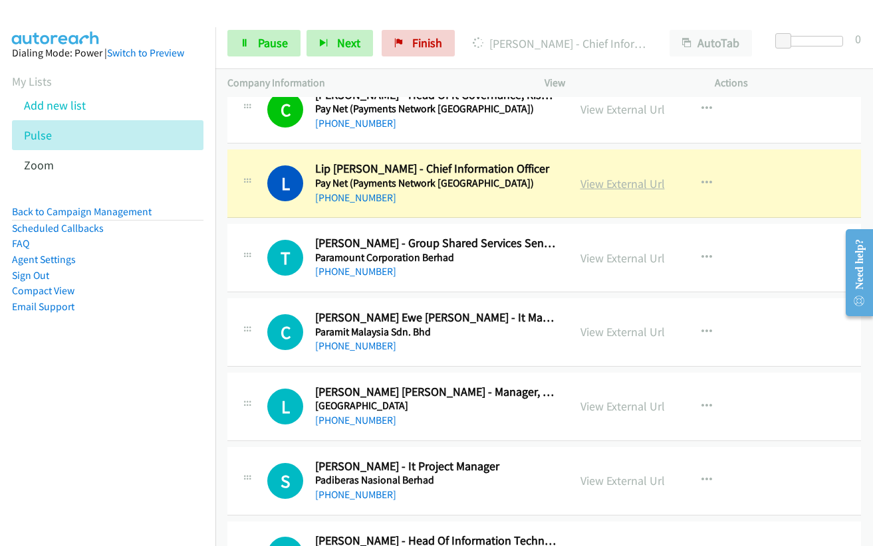
click at [593, 185] on link "View External Url" at bounding box center [622, 183] width 84 height 15
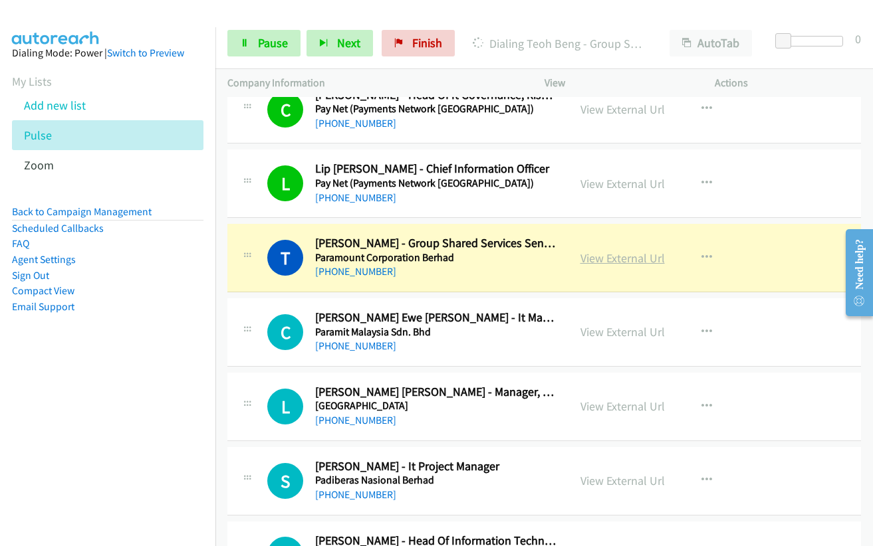
click at [600, 261] on link "View External Url" at bounding box center [622, 258] width 84 height 15
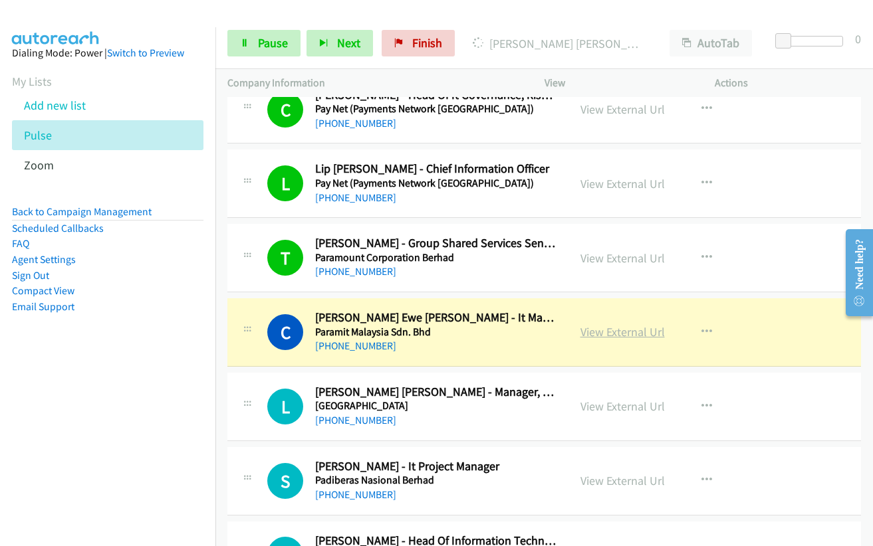
click at [603, 330] on link "View External Url" at bounding box center [622, 331] width 84 height 15
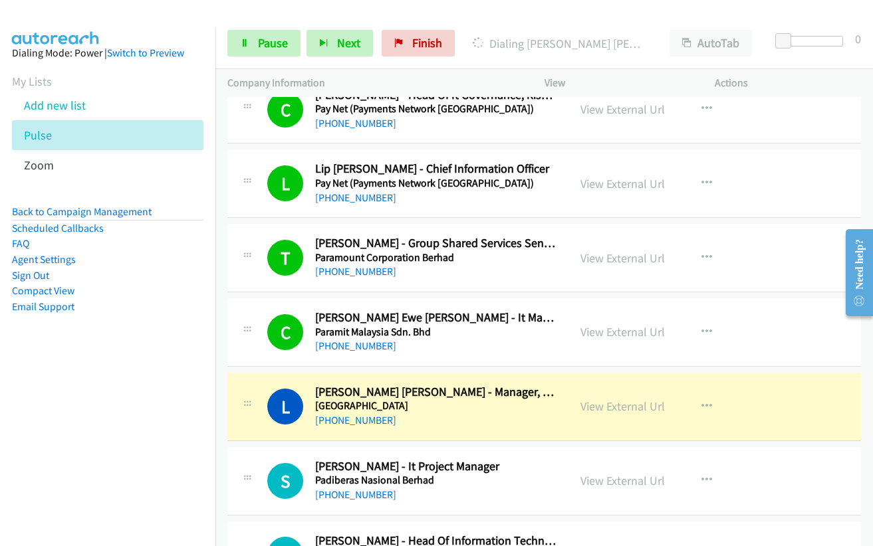
scroll to position [6780, 0]
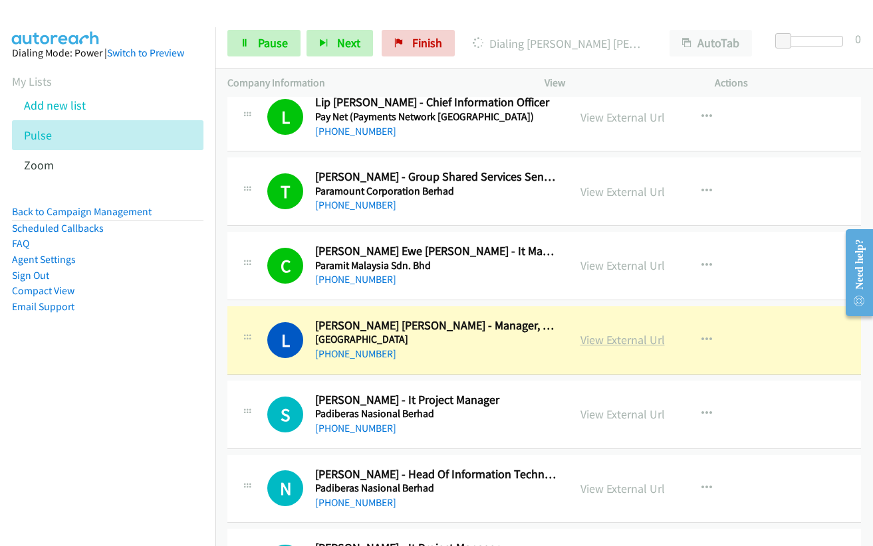
click at [602, 336] on link "View External Url" at bounding box center [622, 339] width 84 height 15
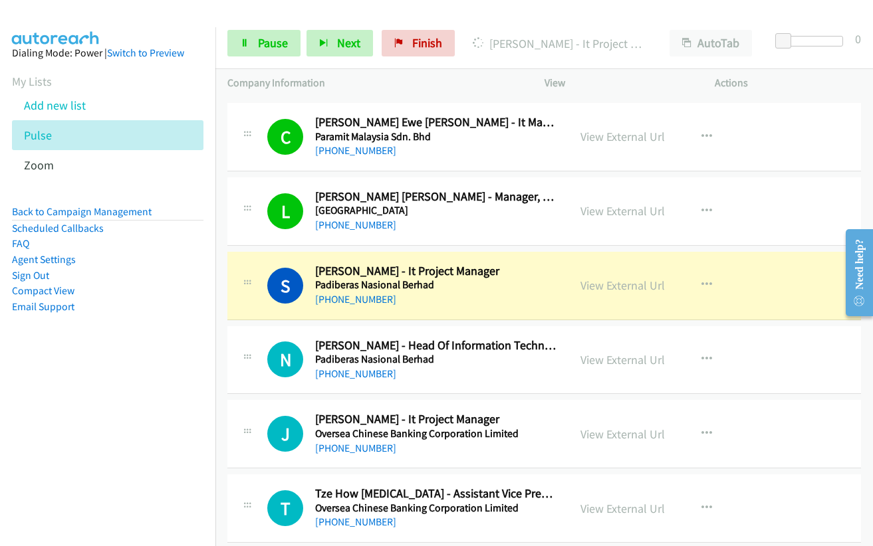
scroll to position [6913, 0]
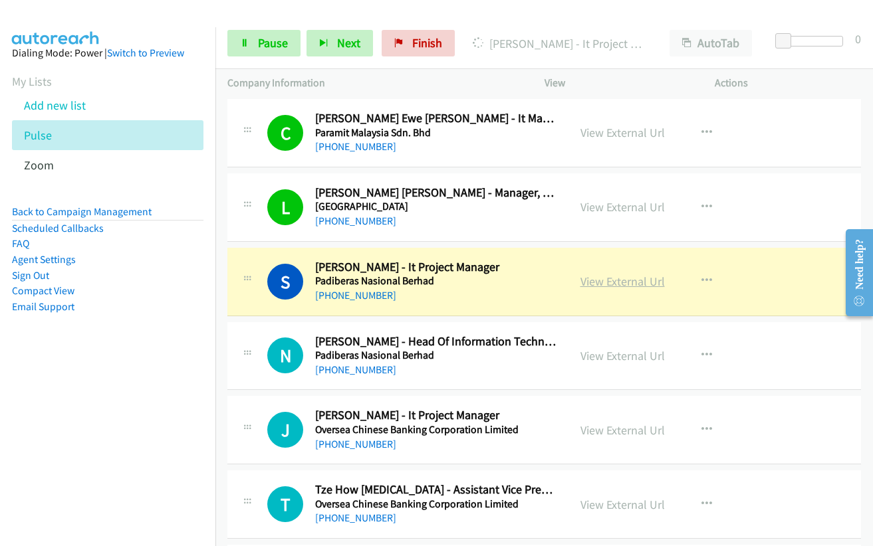
click at [607, 282] on link "View External Url" at bounding box center [622, 281] width 84 height 15
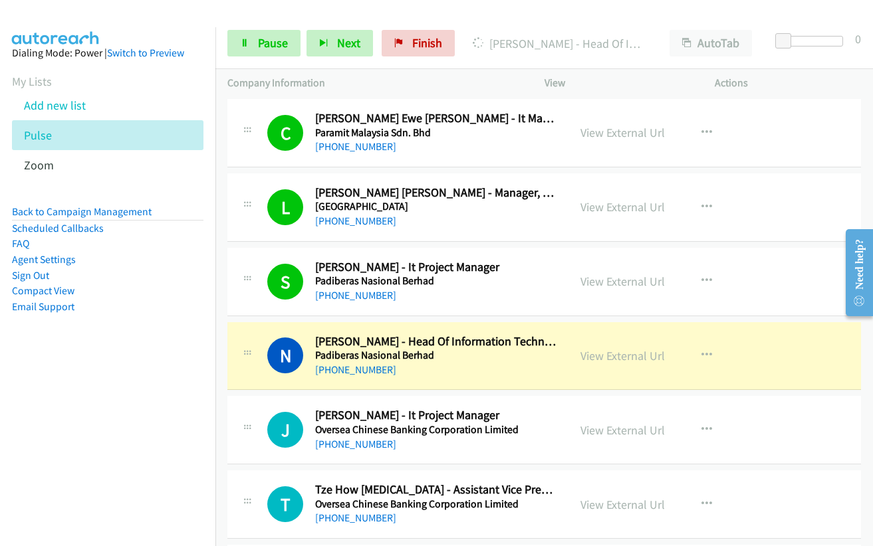
click at [156, 401] on nav "Dialing Mode: Power | Switch to Preview My Lists Add new list Pulse Zoom Back t…" at bounding box center [108, 300] width 216 height 546
click at [626, 356] on link "View External Url" at bounding box center [622, 355] width 84 height 15
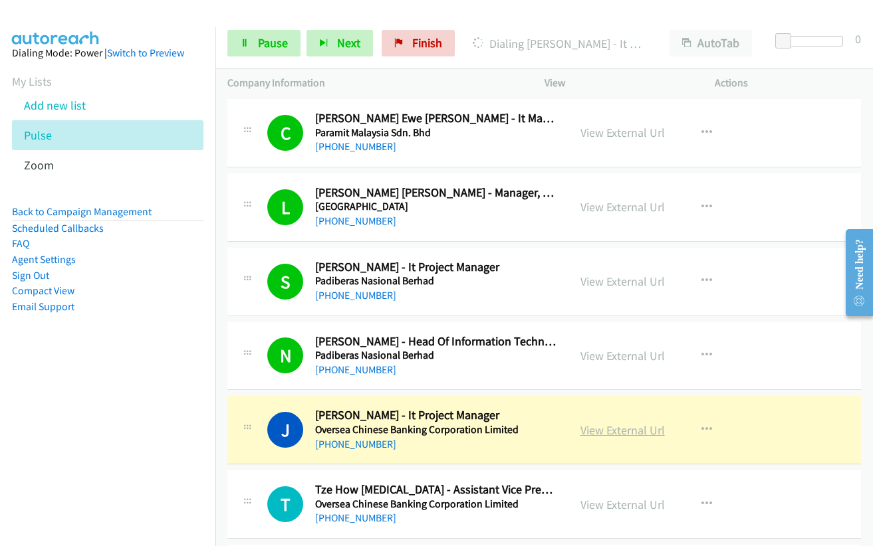
drag, startPoint x: 605, startPoint y: 429, endPoint x: 612, endPoint y: 422, distance: 9.4
click at [607, 431] on link "View External Url" at bounding box center [622, 430] width 84 height 15
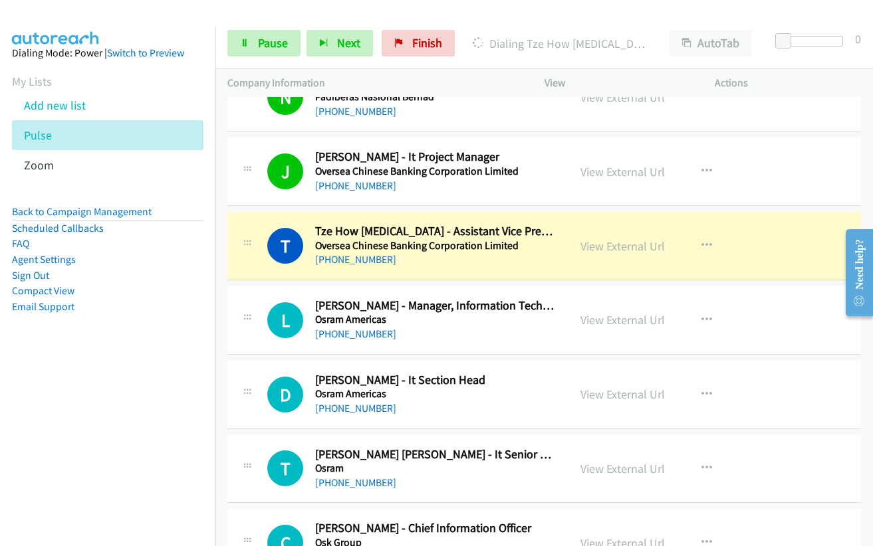
scroll to position [7179, 0]
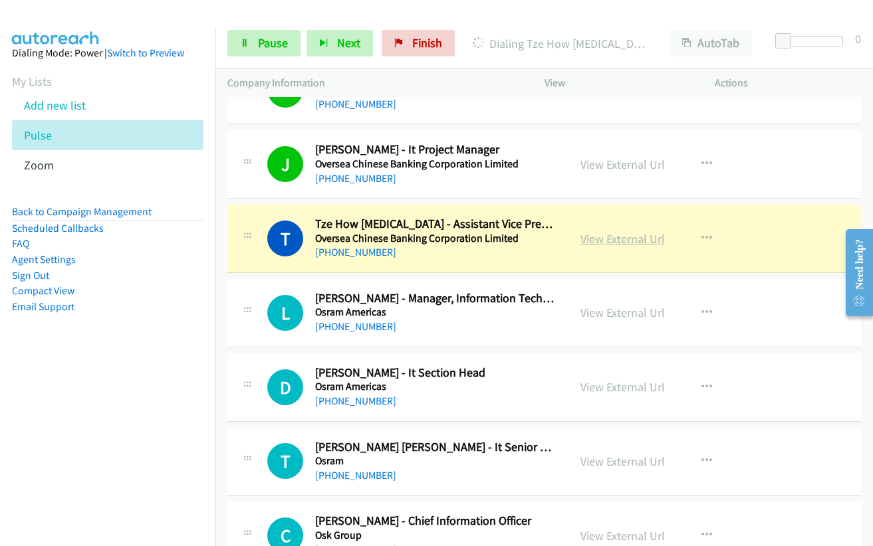
click at [596, 241] on link "View External Url" at bounding box center [622, 238] width 84 height 15
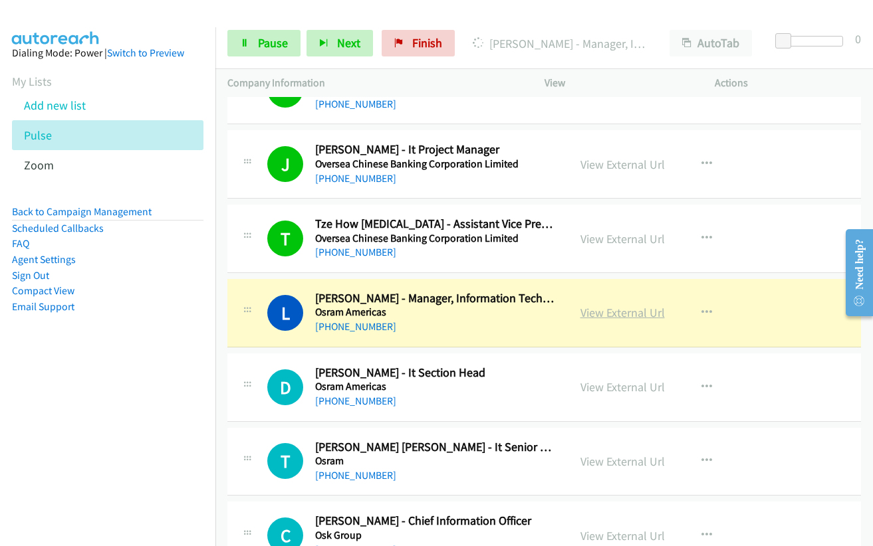
click at [598, 312] on link "View External Url" at bounding box center [622, 312] width 84 height 15
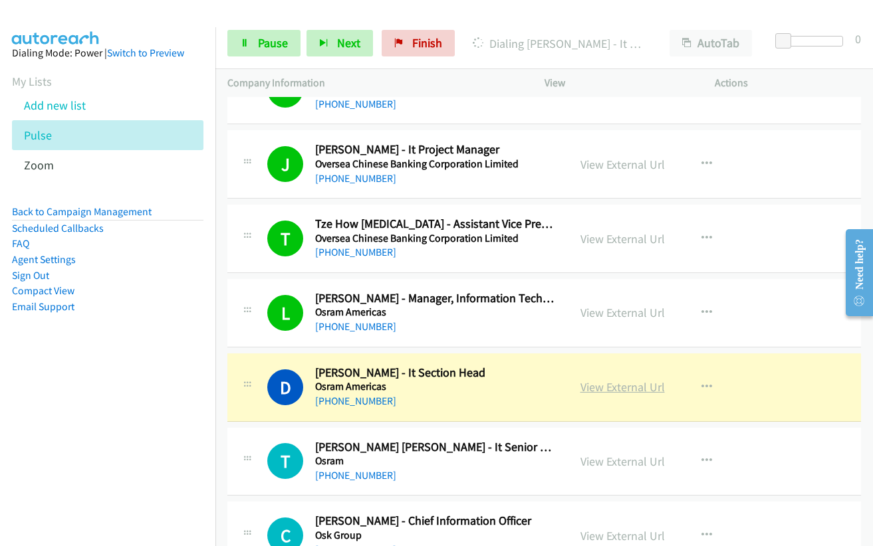
click at [606, 390] on link "View External Url" at bounding box center [622, 387] width 84 height 15
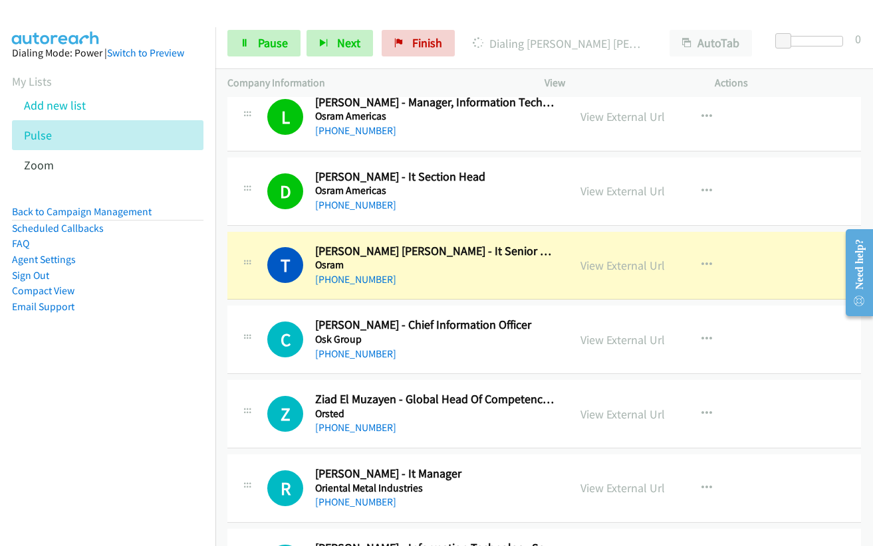
scroll to position [7378, 0]
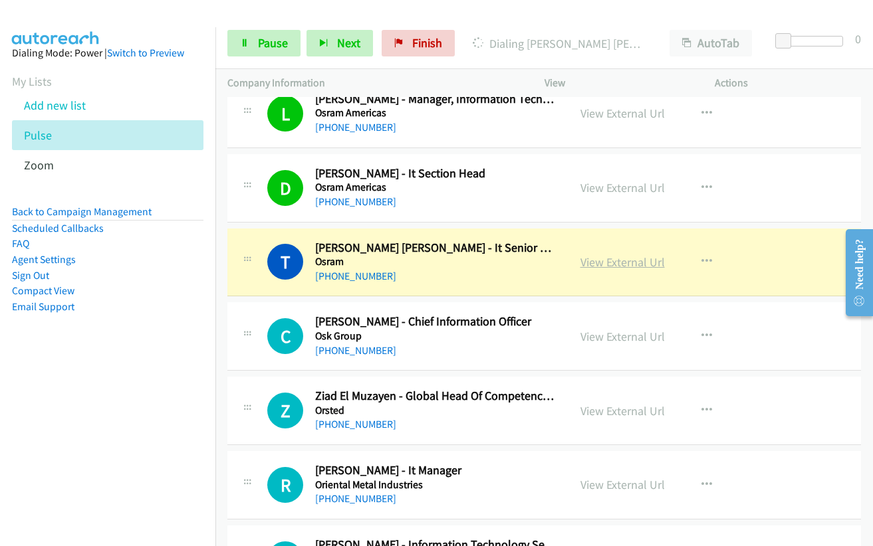
click at [608, 263] on link "View External Url" at bounding box center [622, 262] width 84 height 15
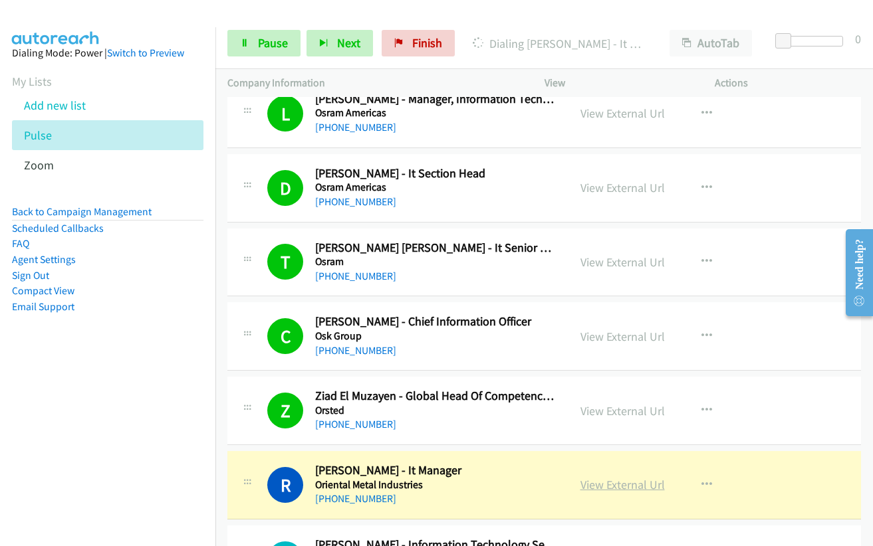
click at [606, 489] on link "View External Url" at bounding box center [622, 484] width 84 height 15
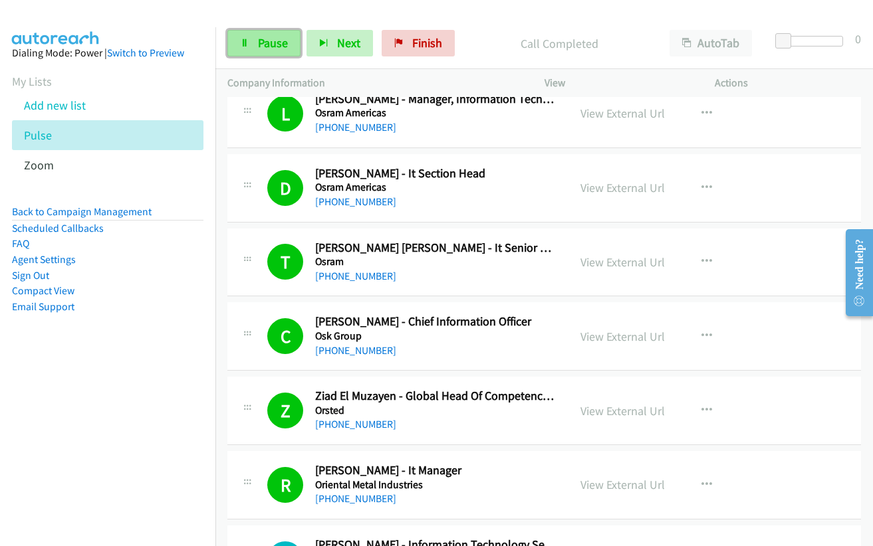
click at [253, 41] on link "Pause" at bounding box center [263, 43] width 73 height 27
click at [52, 110] on link "Add new list" at bounding box center [55, 105] width 62 height 15
click at [64, 109] on link "Add new list" at bounding box center [55, 105] width 62 height 15
click at [62, 107] on link "Add new list" at bounding box center [55, 105] width 62 height 15
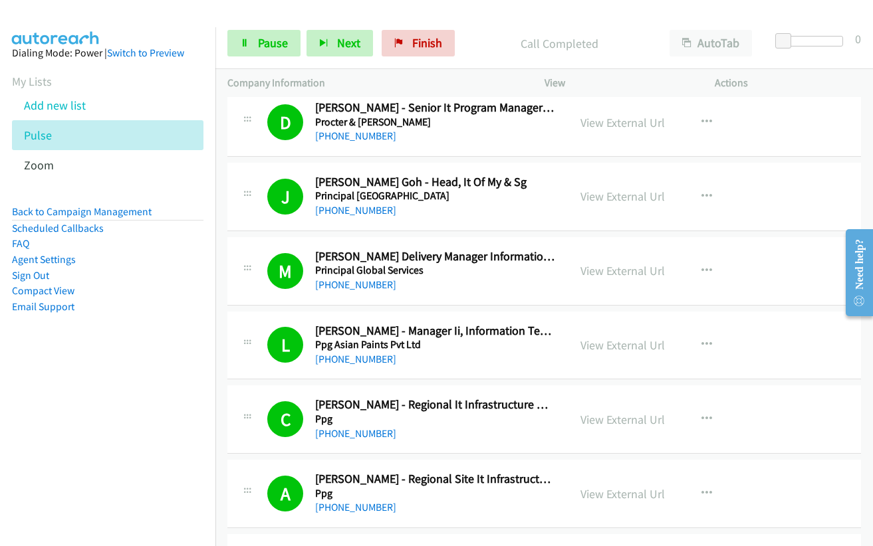
scroll to position [4786, 0]
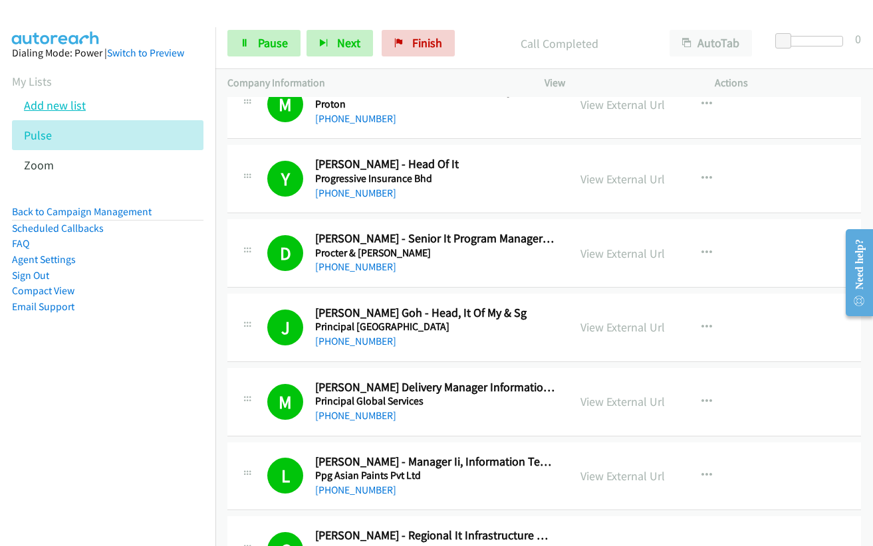
click at [43, 103] on link "Add new list" at bounding box center [55, 105] width 62 height 15
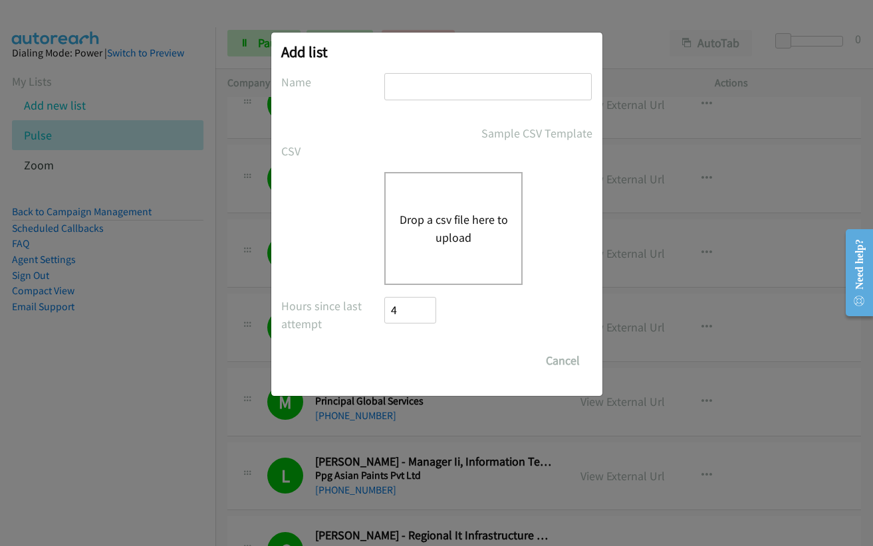
click at [453, 233] on button "Drop a csv file here to upload" at bounding box center [453, 229] width 109 height 36
click at [444, 222] on button "Drop a csv file here to upload" at bounding box center [453, 229] width 109 height 36
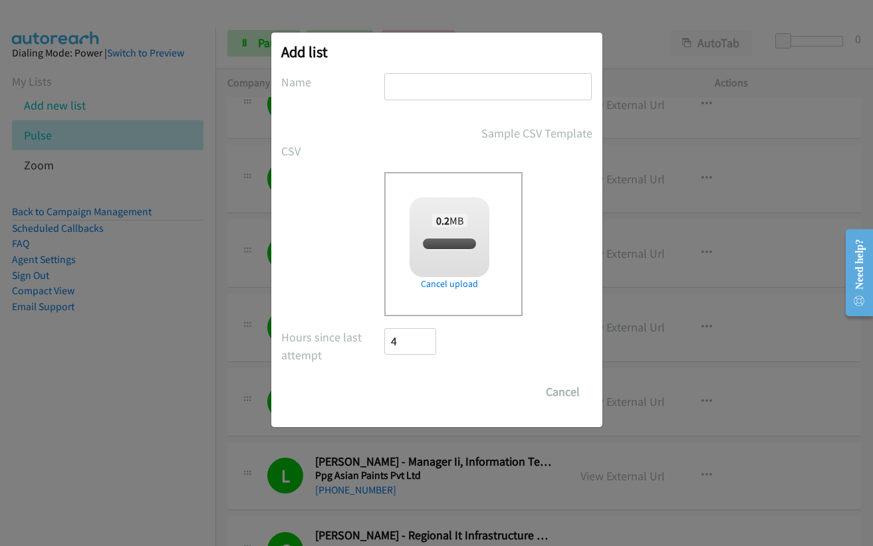
checkbox input "true"
click at [411, 395] on input "Save List" at bounding box center [420, 392] width 70 height 27
click at [405, 86] on input "text" at bounding box center [487, 86] width 207 height 27
type input "am"
click at [429, 400] on input "Save List" at bounding box center [420, 392] width 70 height 27
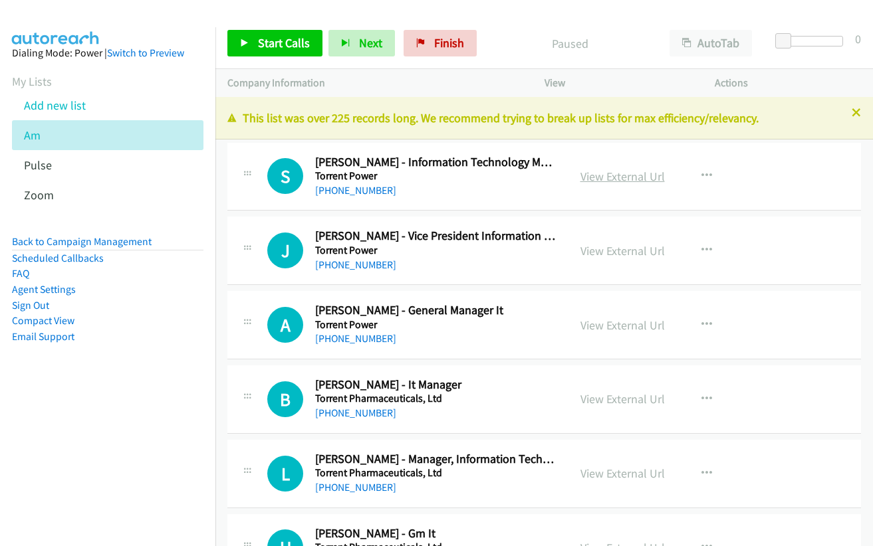
click at [610, 181] on link "View External Url" at bounding box center [622, 176] width 84 height 15
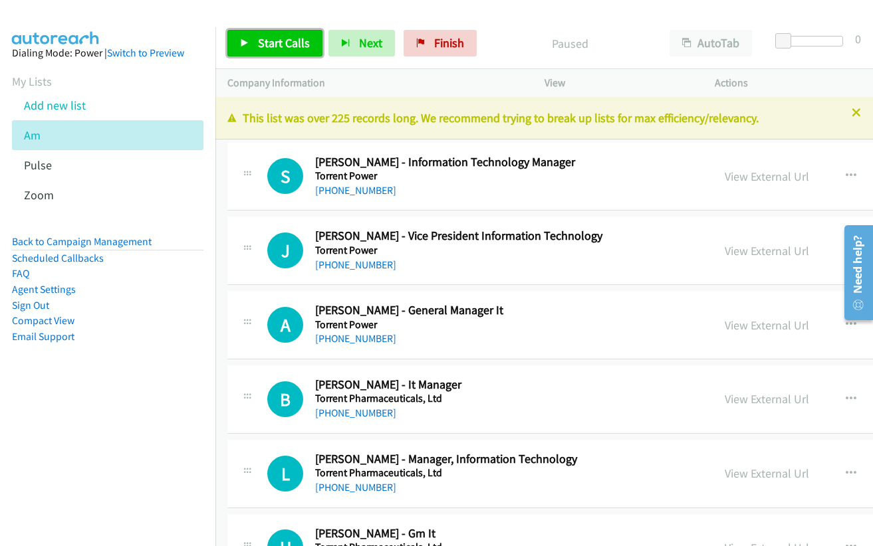
click at [284, 43] on span "Start Calls" at bounding box center [284, 42] width 52 height 15
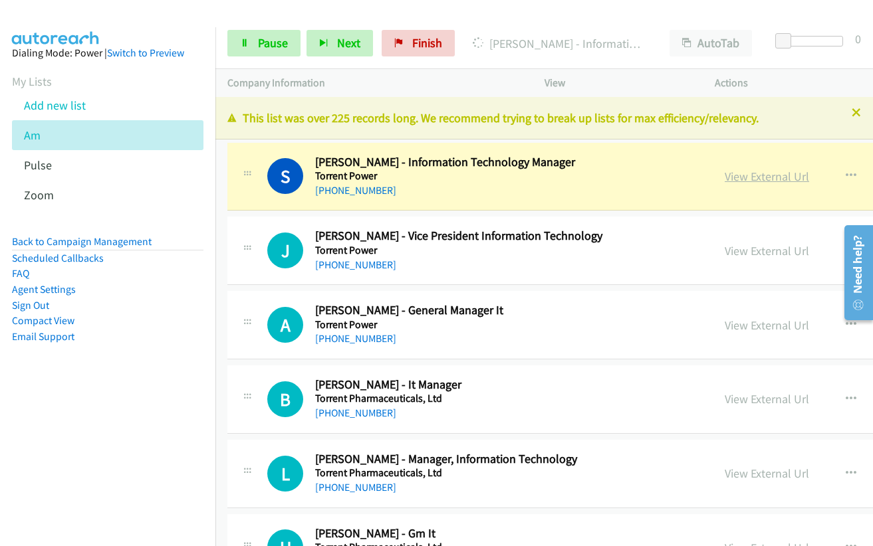
click at [725, 172] on link "View External Url" at bounding box center [767, 176] width 84 height 15
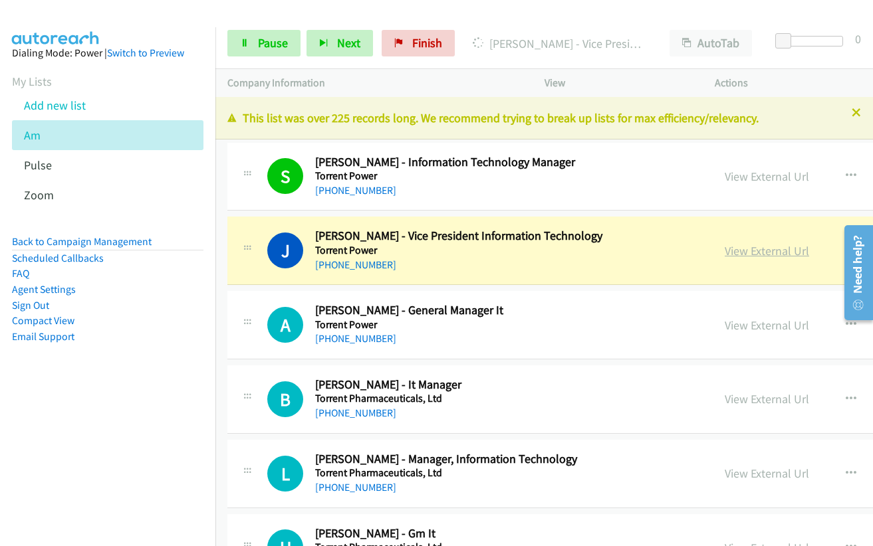
click at [725, 251] on link "View External Url" at bounding box center [767, 250] width 84 height 15
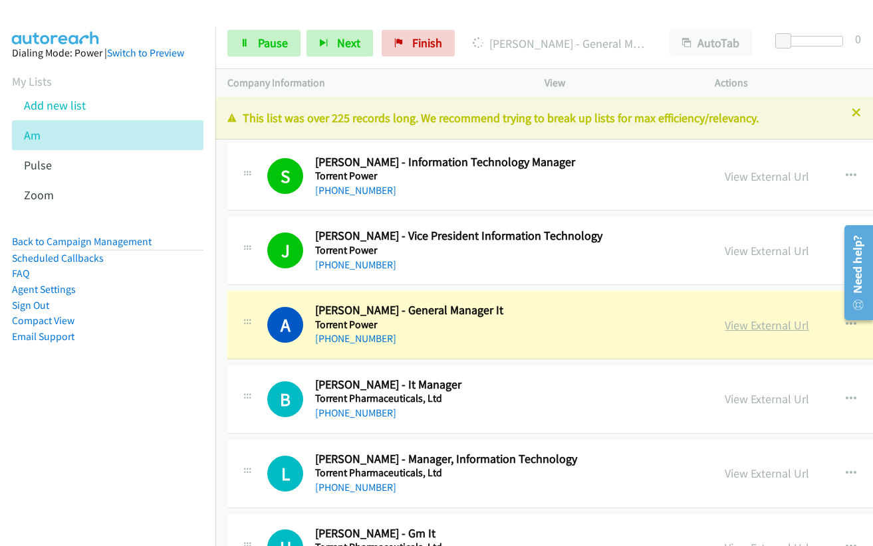
click at [725, 330] on link "View External Url" at bounding box center [767, 325] width 84 height 15
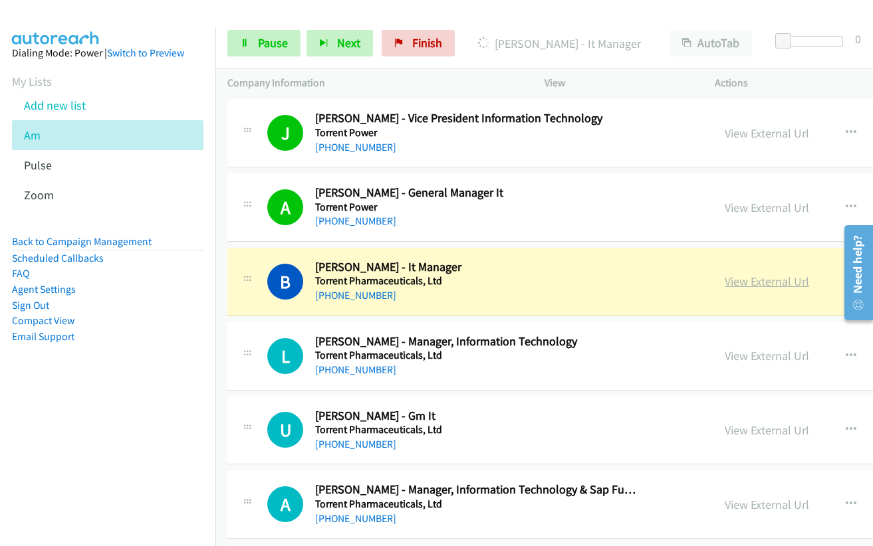
scroll to position [133, 0]
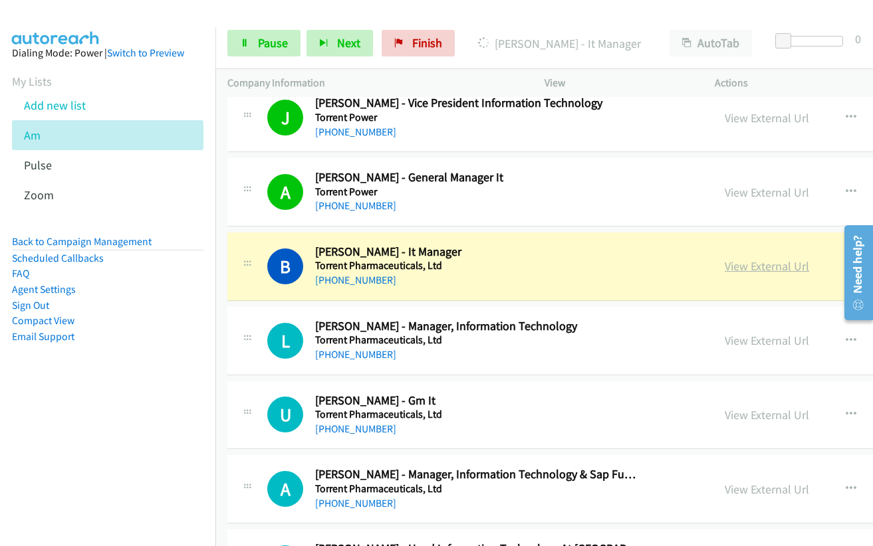
click at [725, 265] on link "View External Url" at bounding box center [767, 266] width 84 height 15
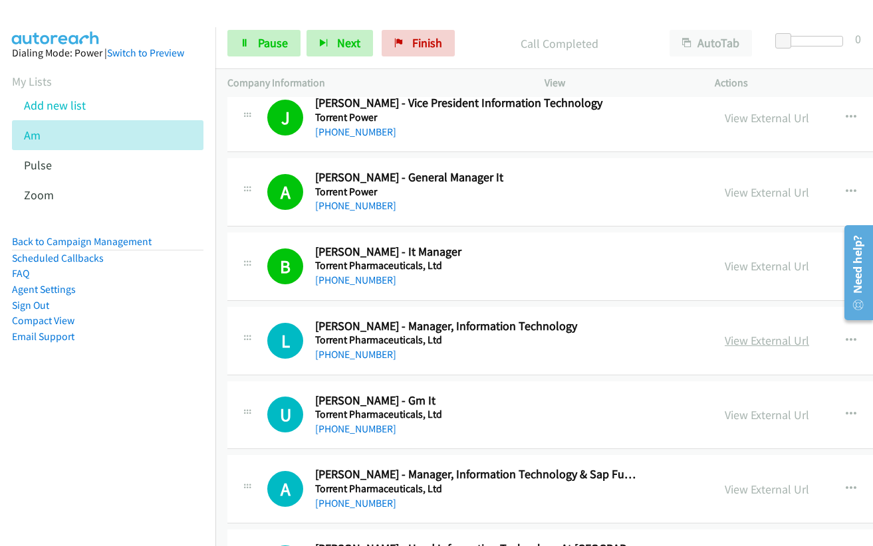
click at [725, 344] on link "View External Url" at bounding box center [767, 340] width 84 height 15
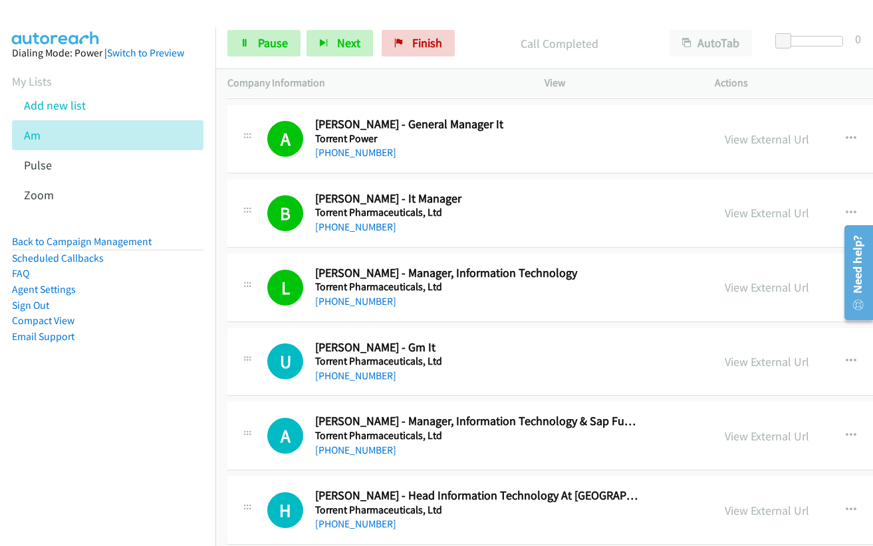
scroll to position [332, 0]
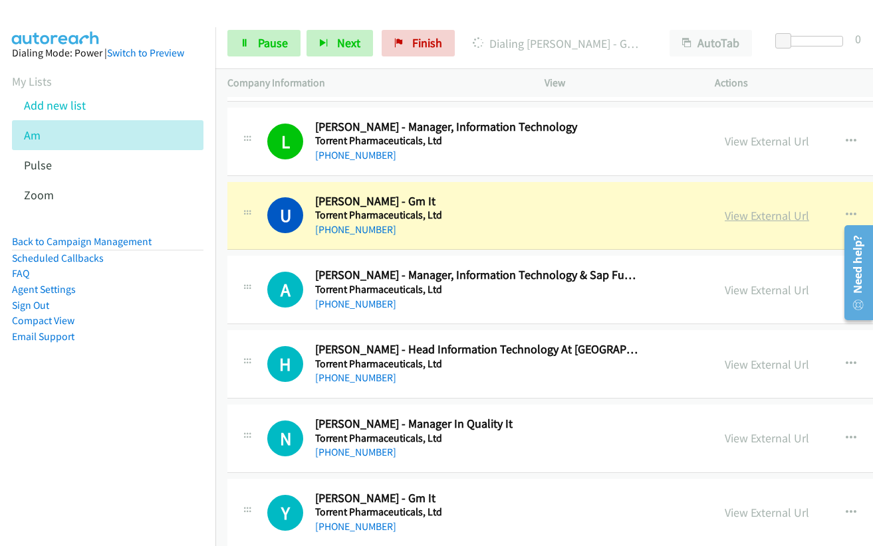
click at [725, 217] on link "View External Url" at bounding box center [767, 215] width 84 height 15
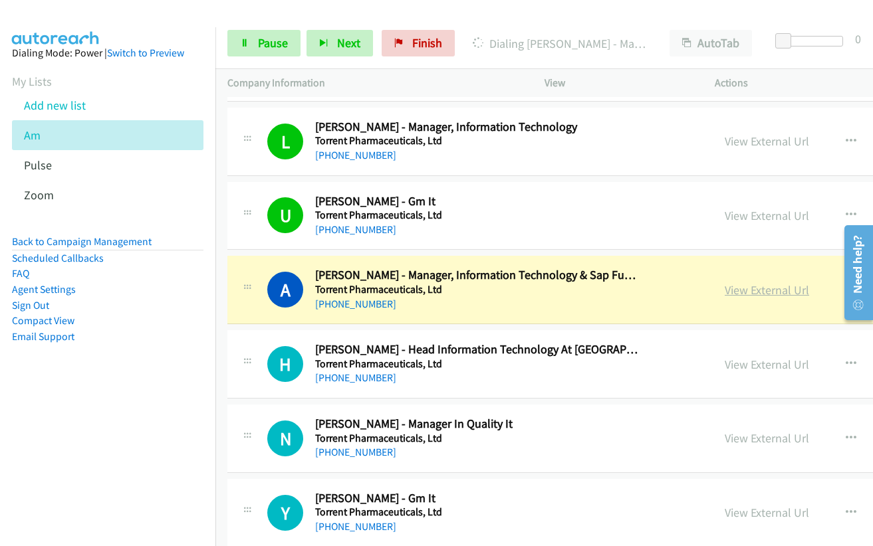
click at [725, 288] on link "View External Url" at bounding box center [767, 290] width 84 height 15
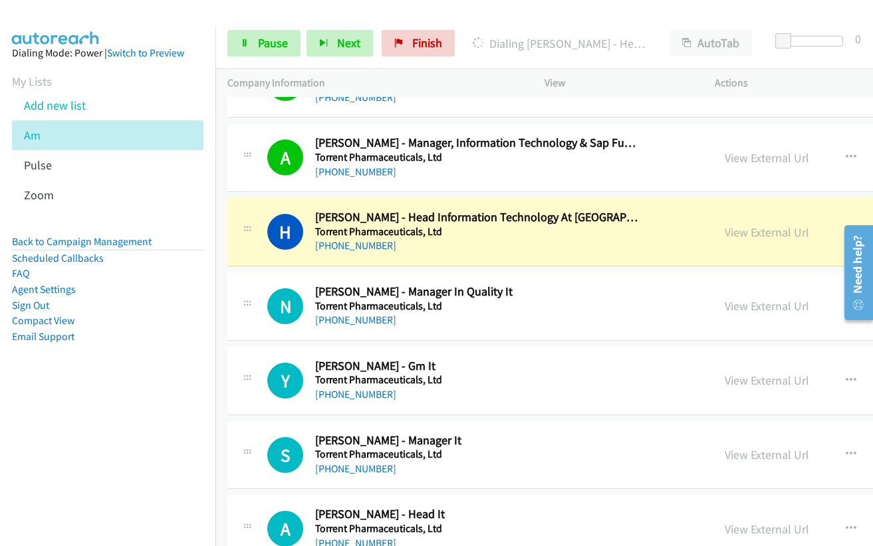
scroll to position [465, 0]
click at [725, 230] on link "View External Url" at bounding box center [767, 231] width 84 height 15
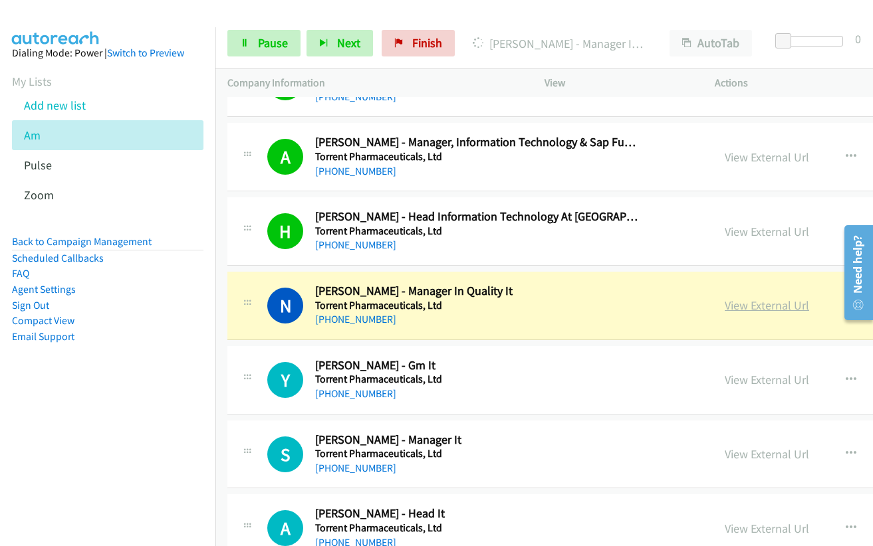
click at [725, 305] on link "View External Url" at bounding box center [767, 305] width 84 height 15
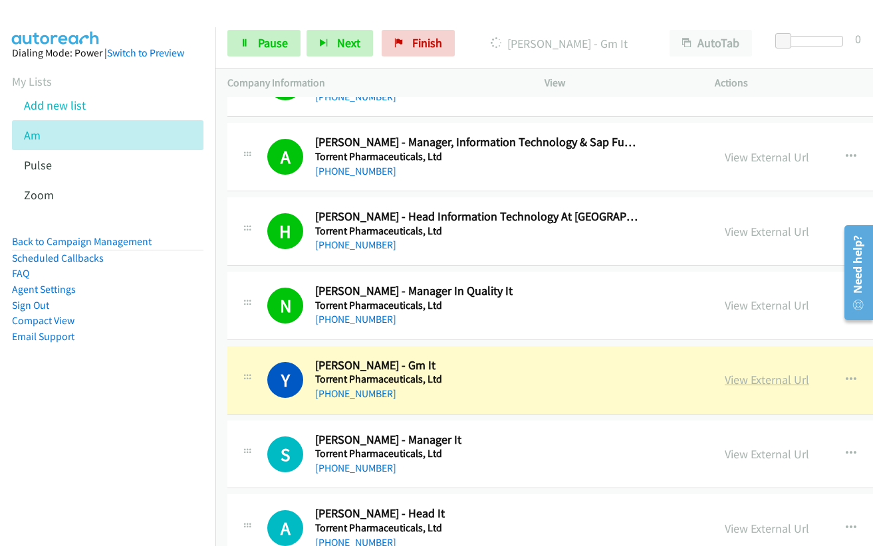
click at [725, 378] on link "View External Url" at bounding box center [767, 379] width 84 height 15
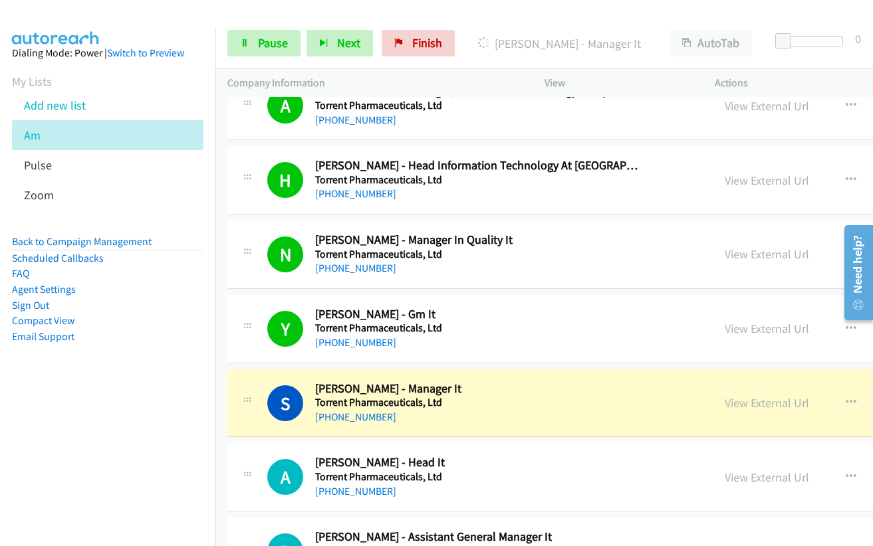
scroll to position [532, 0]
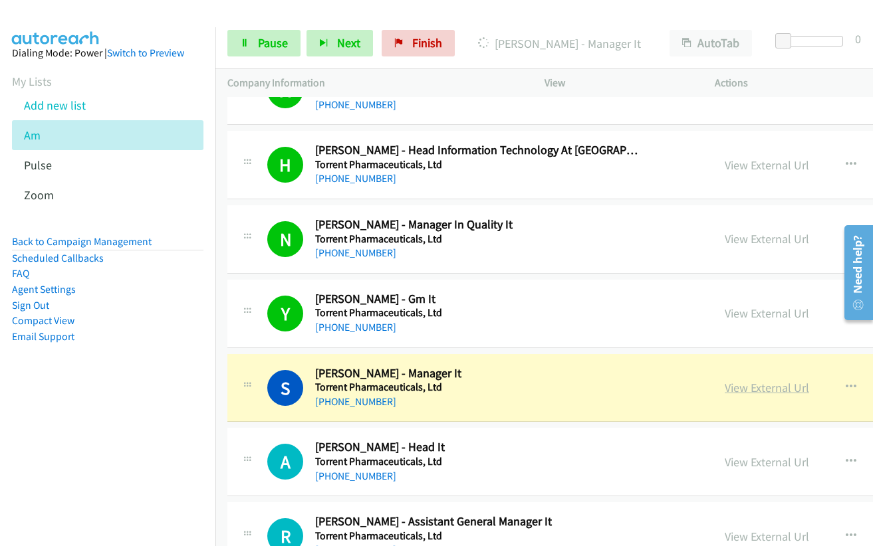
click at [740, 387] on link "View External Url" at bounding box center [767, 387] width 84 height 15
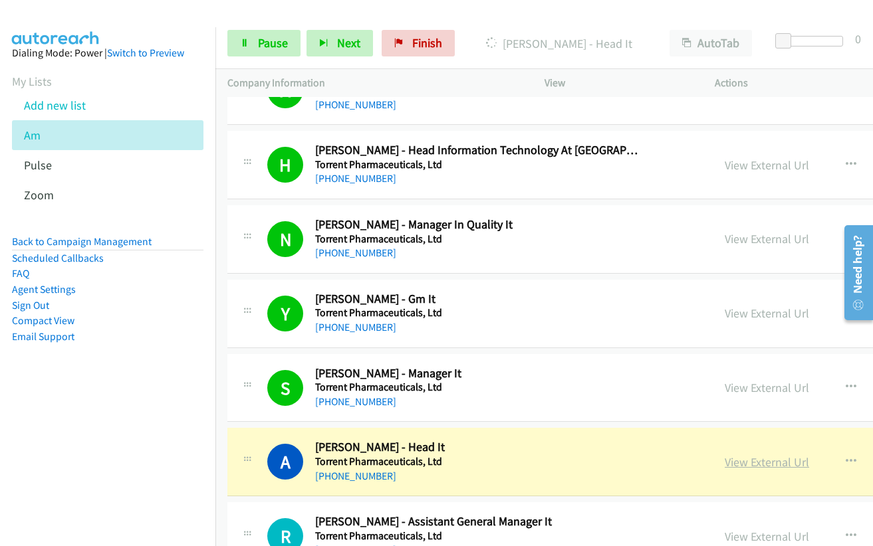
click at [748, 459] on link "View External Url" at bounding box center [767, 462] width 84 height 15
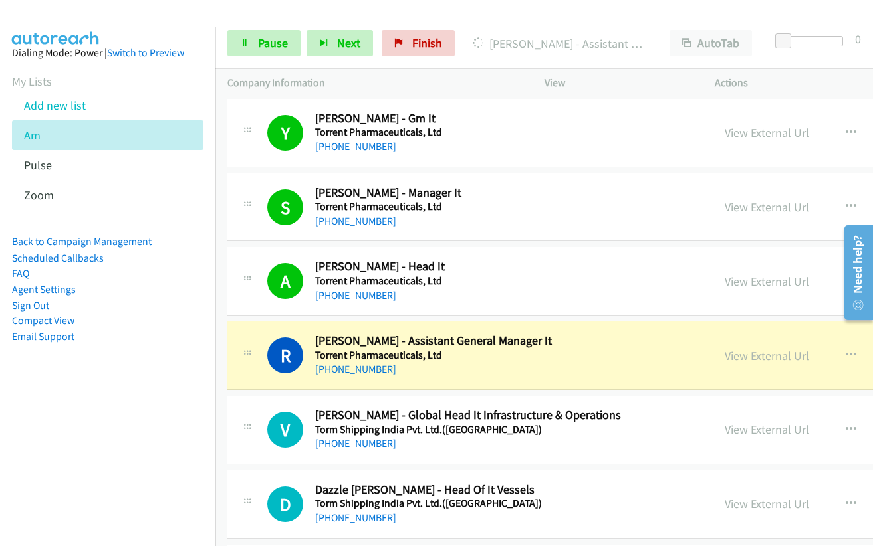
scroll to position [798, 0]
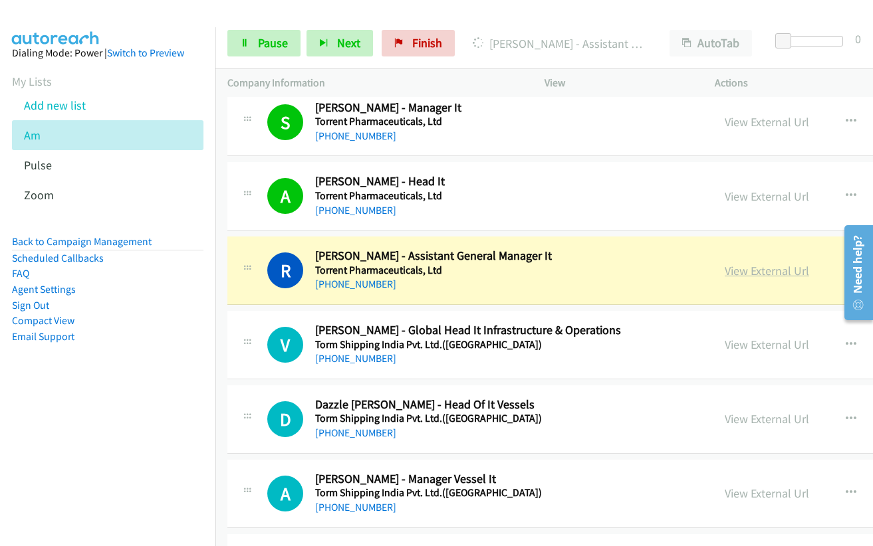
click at [729, 267] on link "View External Url" at bounding box center [767, 270] width 84 height 15
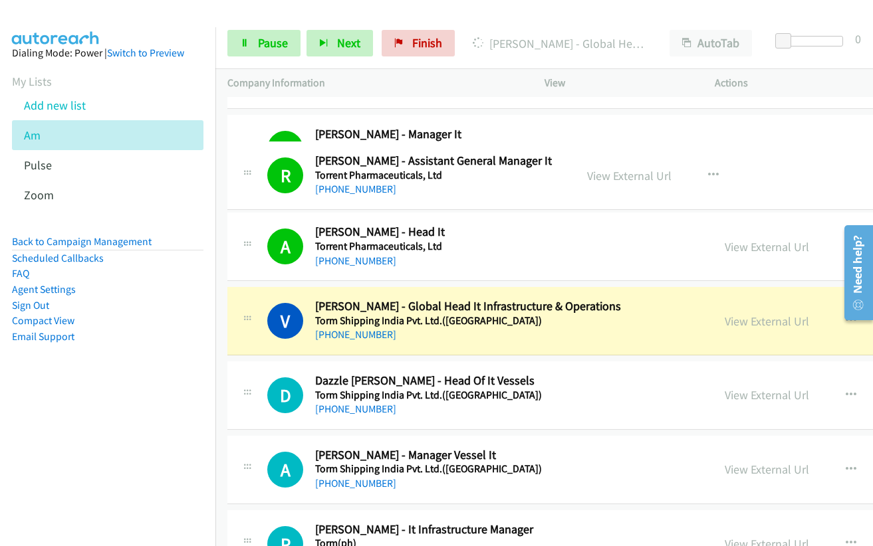
scroll to position [758, 0]
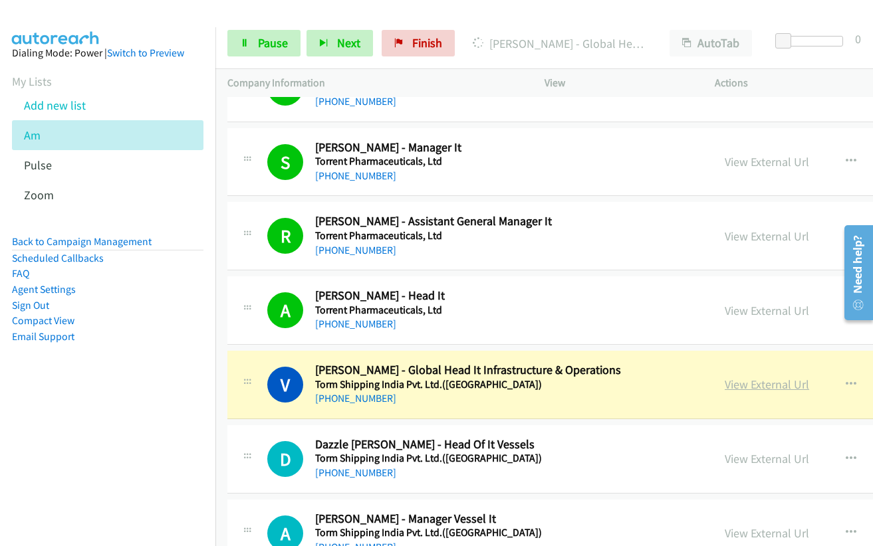
click at [732, 384] on link "View External Url" at bounding box center [767, 384] width 84 height 15
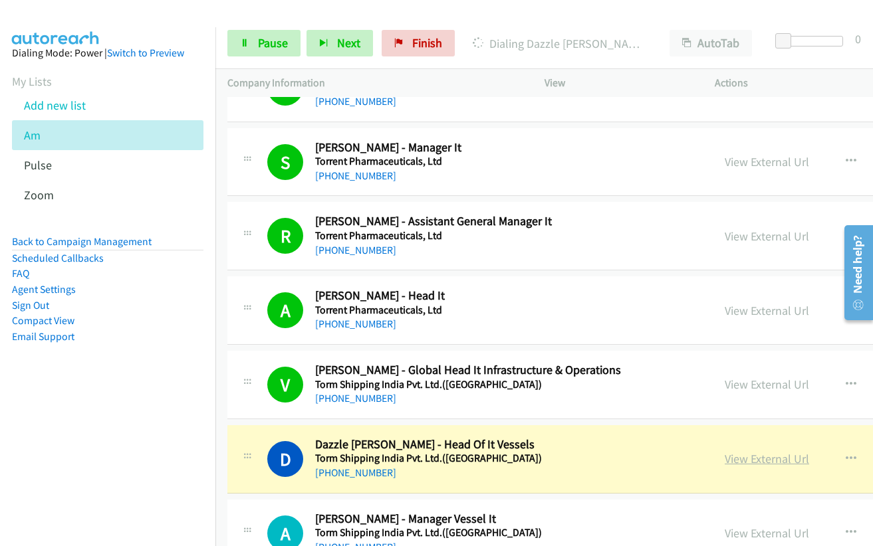
click at [725, 460] on link "View External Url" at bounding box center [767, 458] width 84 height 15
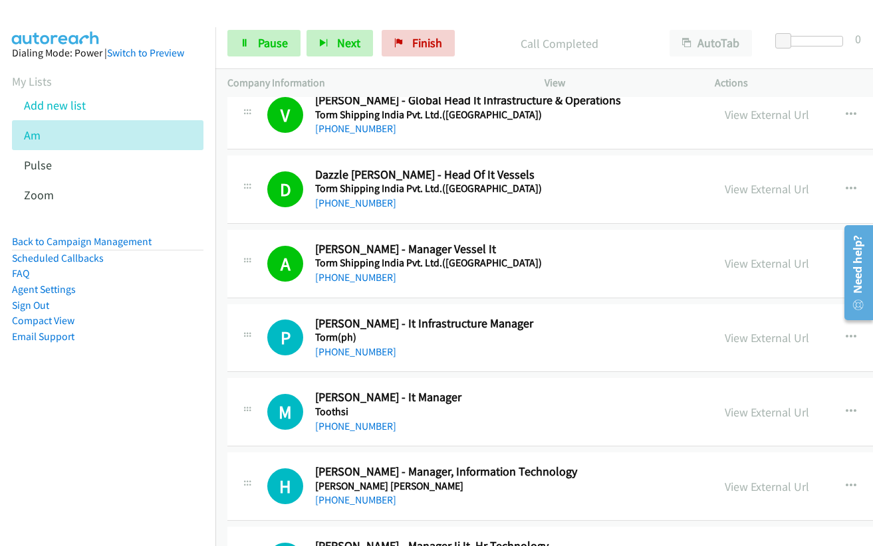
scroll to position [1090, 0]
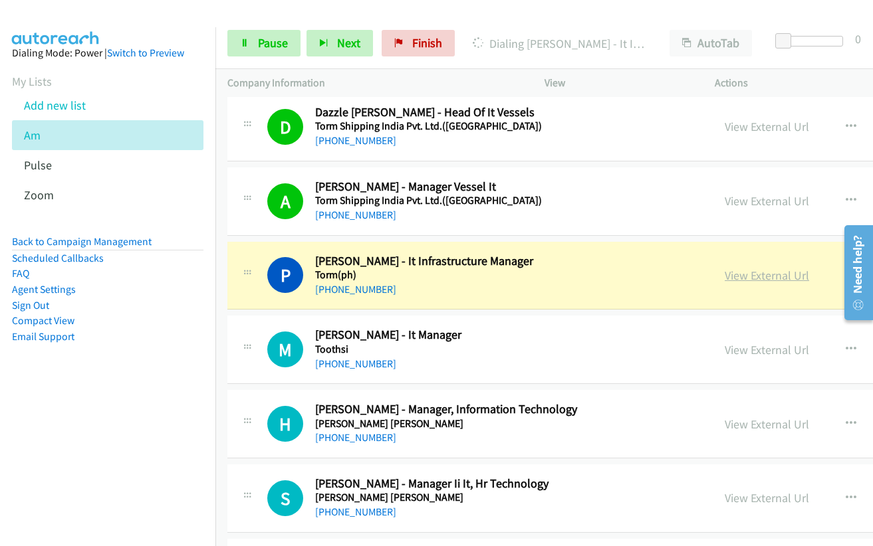
click at [727, 272] on link "View External Url" at bounding box center [767, 275] width 84 height 15
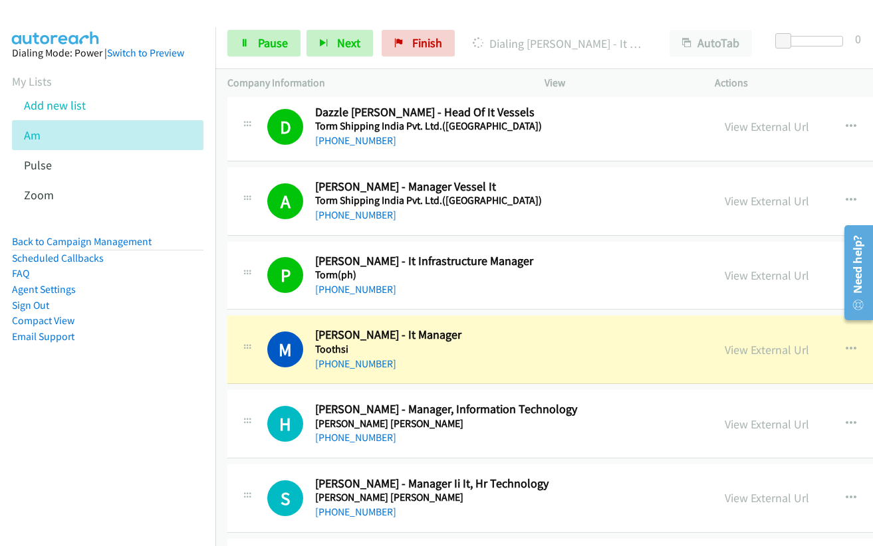
scroll to position [1223, 0]
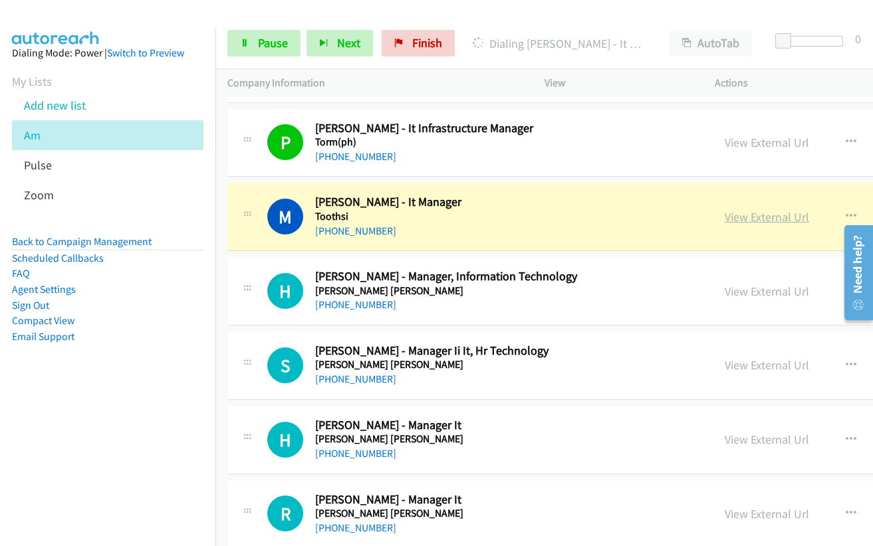
click at [725, 219] on link "View External Url" at bounding box center [767, 216] width 84 height 15
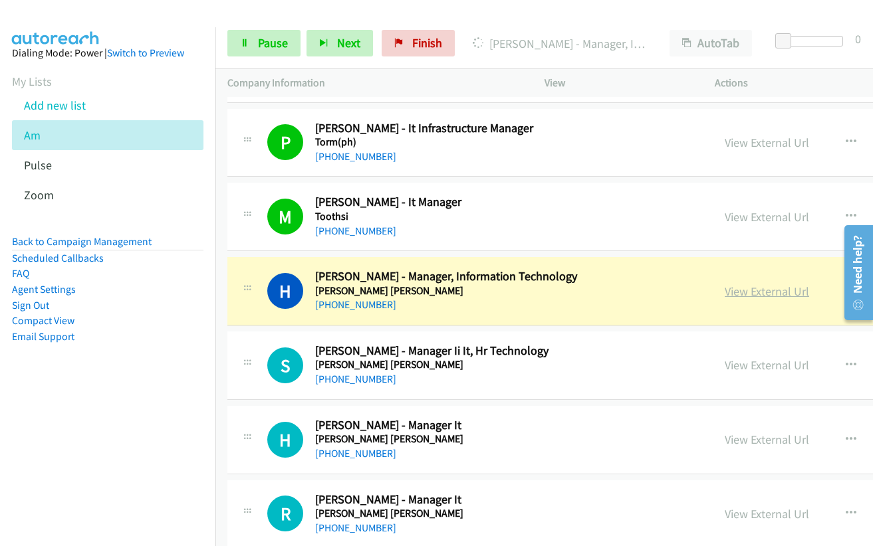
click at [725, 290] on link "View External Url" at bounding box center [767, 291] width 84 height 15
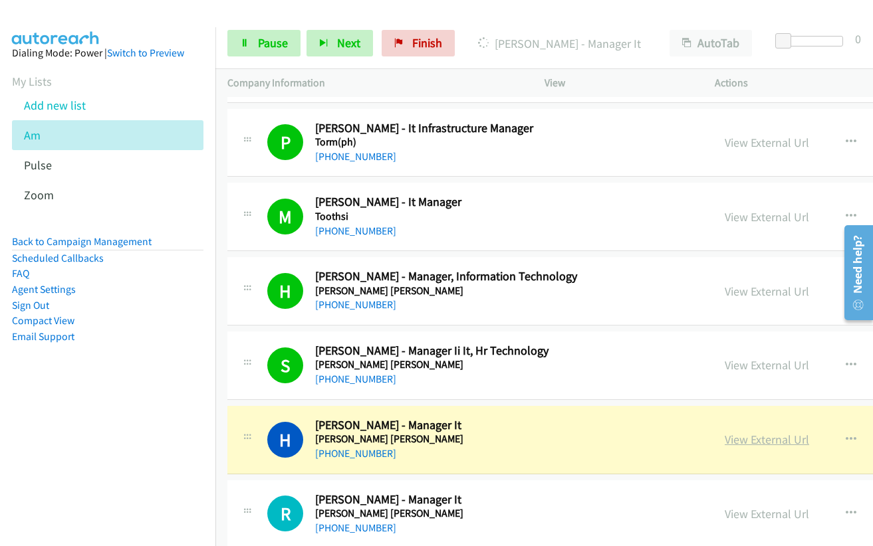
click at [725, 439] on link "View External Url" at bounding box center [767, 439] width 84 height 15
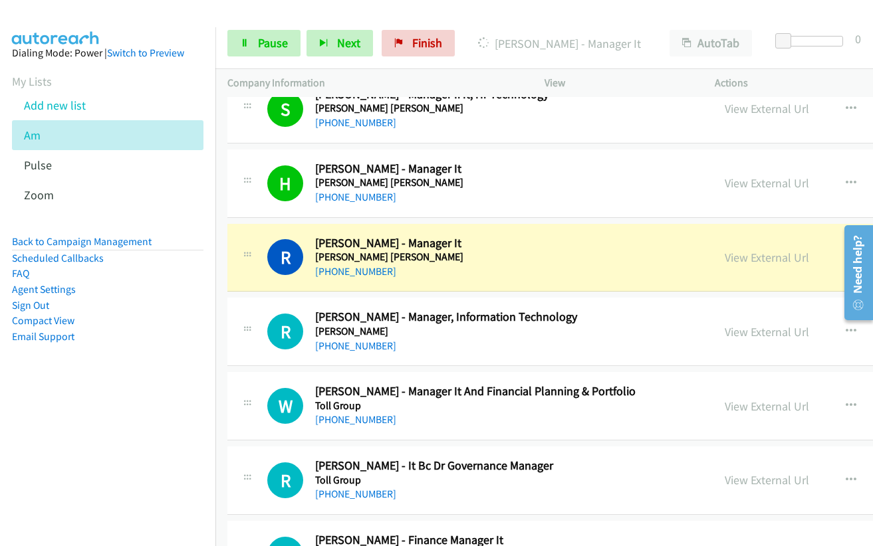
scroll to position [1489, 0]
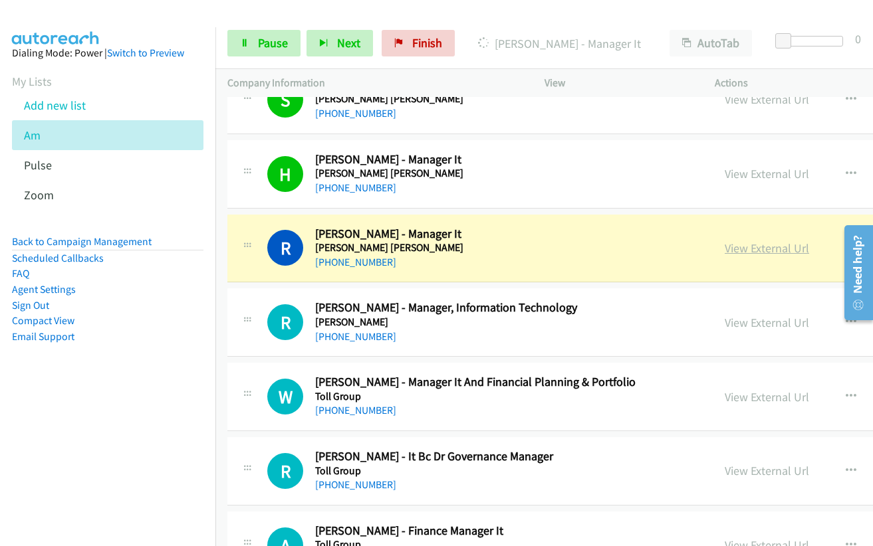
click at [757, 253] on link "View External Url" at bounding box center [767, 248] width 84 height 15
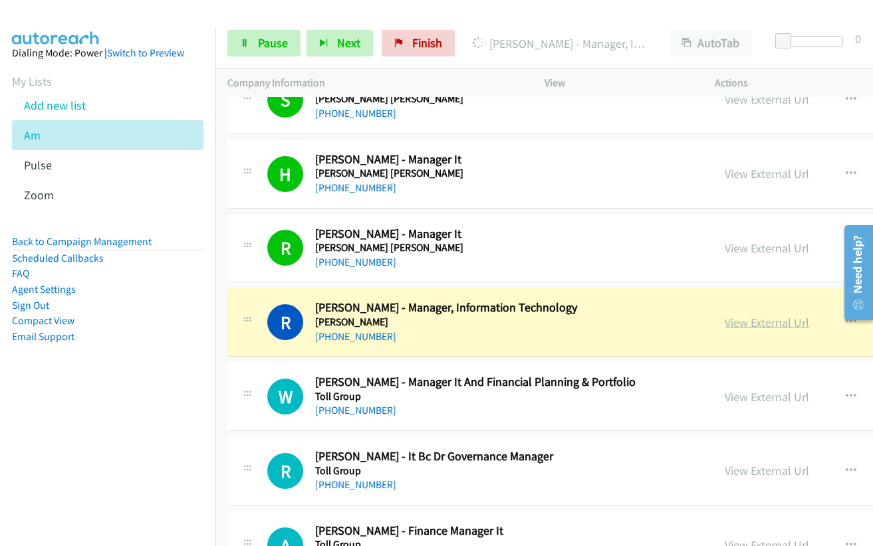
click at [725, 323] on link "View External Url" at bounding box center [767, 322] width 84 height 15
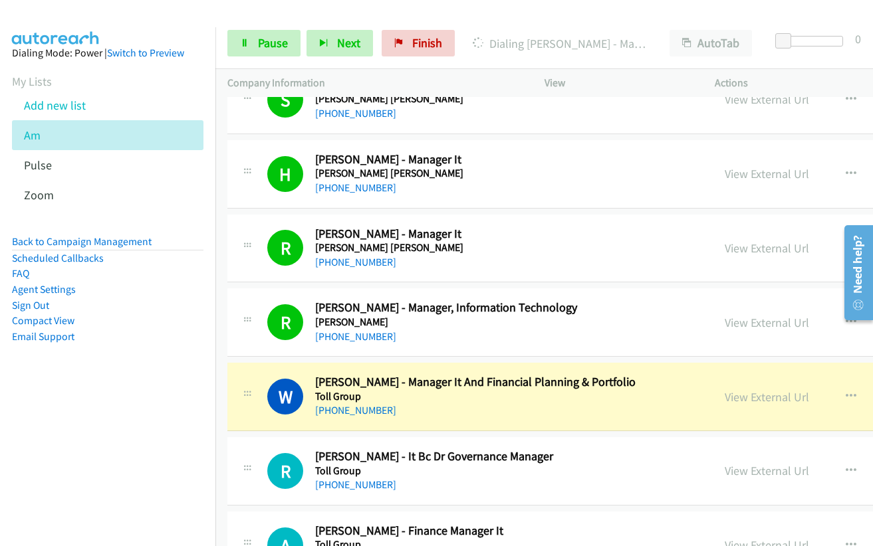
scroll to position [1622, 0]
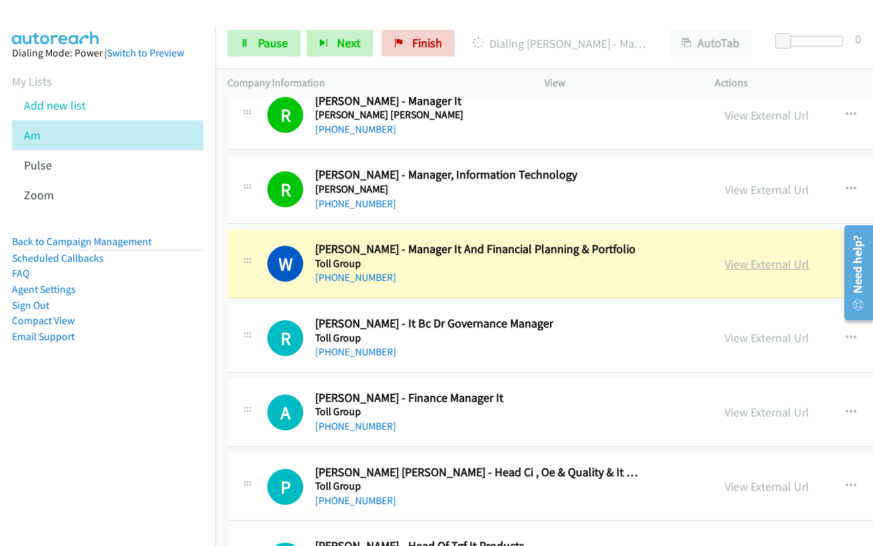
click at [725, 264] on link "View External Url" at bounding box center [767, 264] width 84 height 15
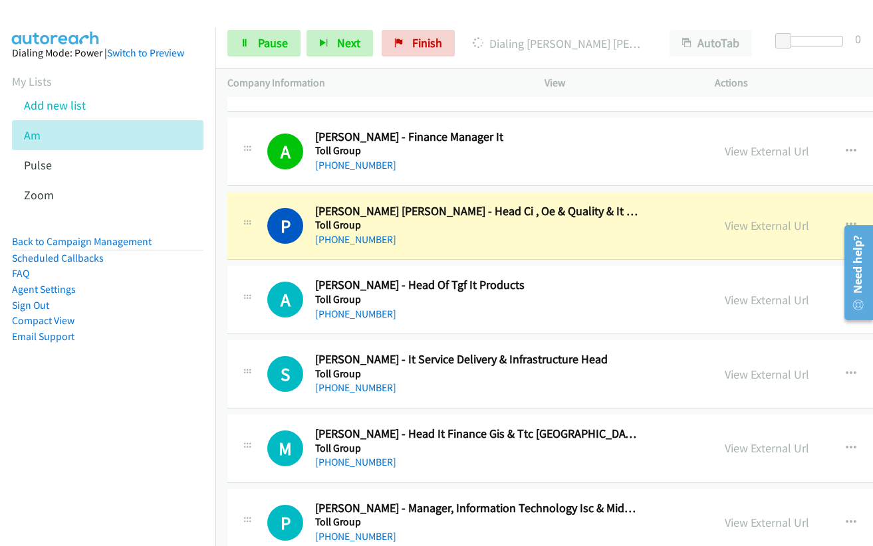
scroll to position [1888, 0]
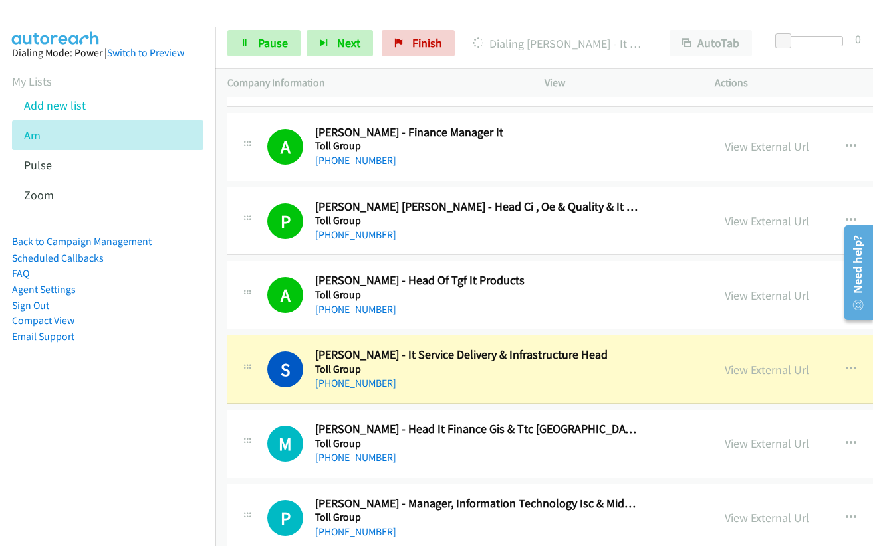
click at [725, 368] on link "View External Url" at bounding box center [767, 369] width 84 height 15
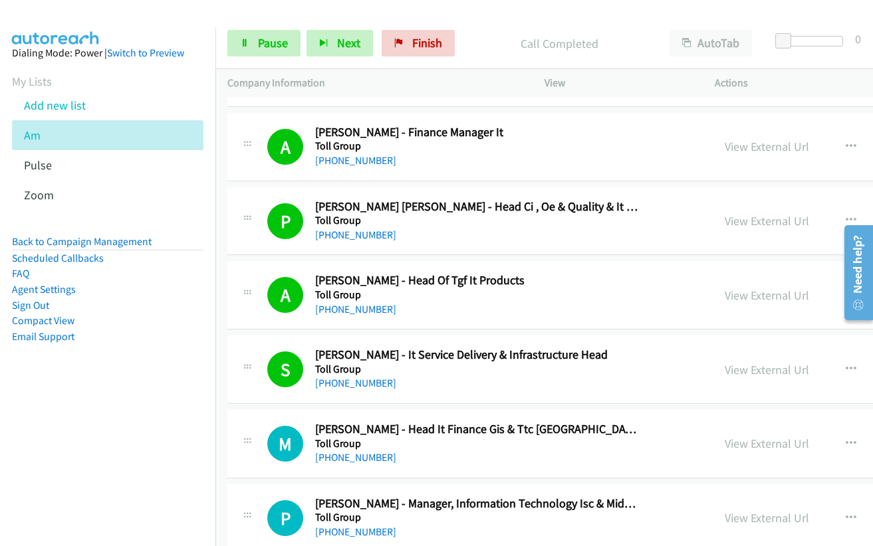
click at [464, 104] on div "R Callback Scheduled [PERSON_NAME] - It Bc Dr Governance Manager Toll Group [GE…" at bounding box center [688, 73] width 923 height 68
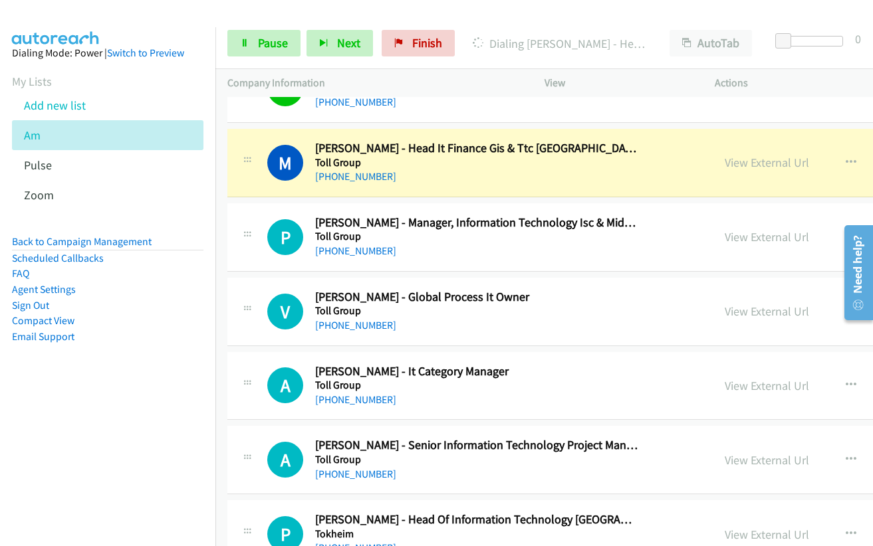
scroll to position [2154, 0]
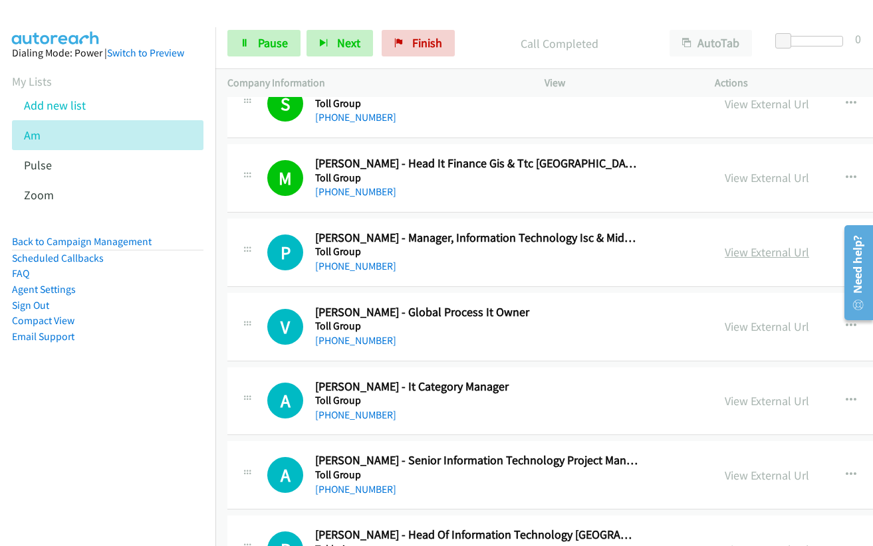
click at [725, 253] on link "View External Url" at bounding box center [767, 252] width 84 height 15
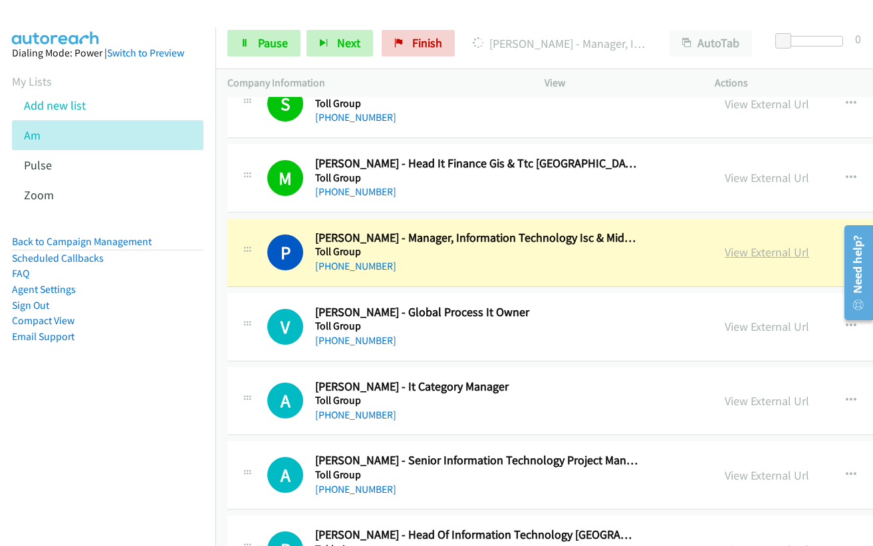
click at [727, 249] on link "View External Url" at bounding box center [767, 252] width 84 height 15
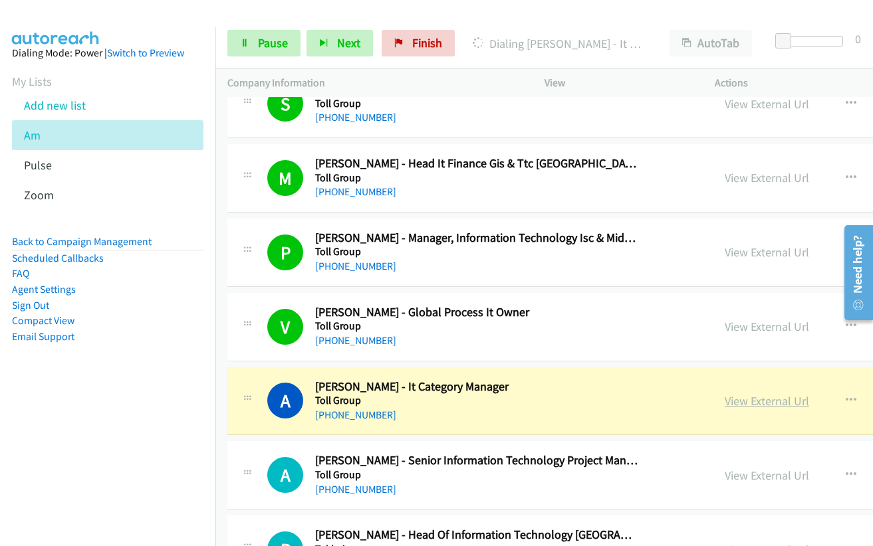
click at [725, 396] on link "View External Url" at bounding box center [767, 401] width 84 height 15
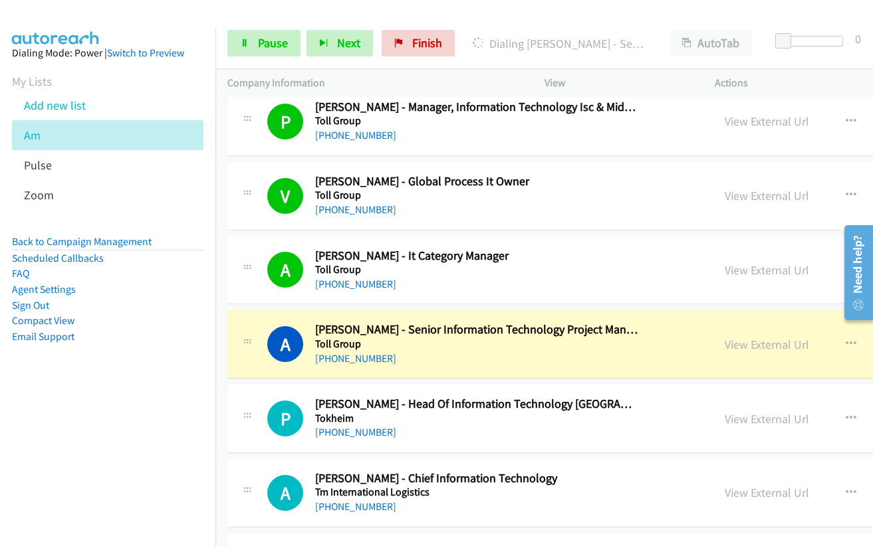
scroll to position [2287, 0]
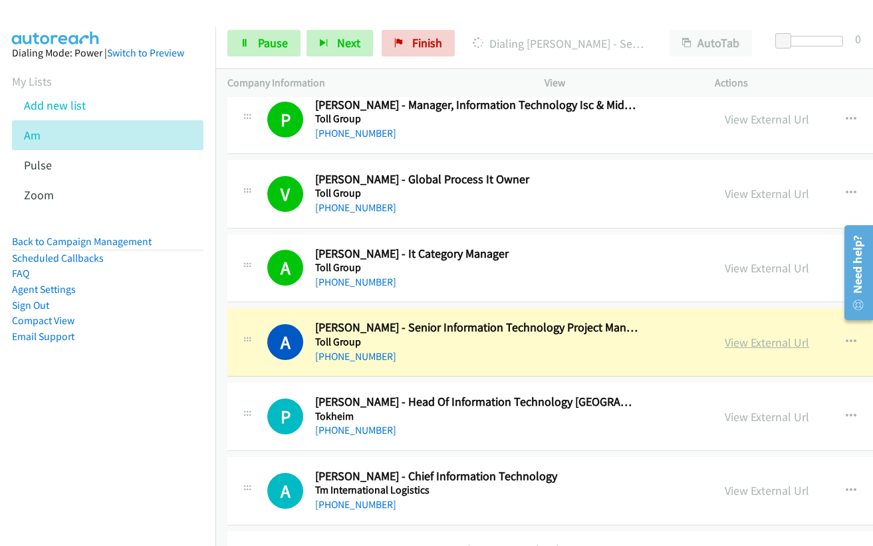
click at [730, 342] on link "View External Url" at bounding box center [767, 342] width 84 height 15
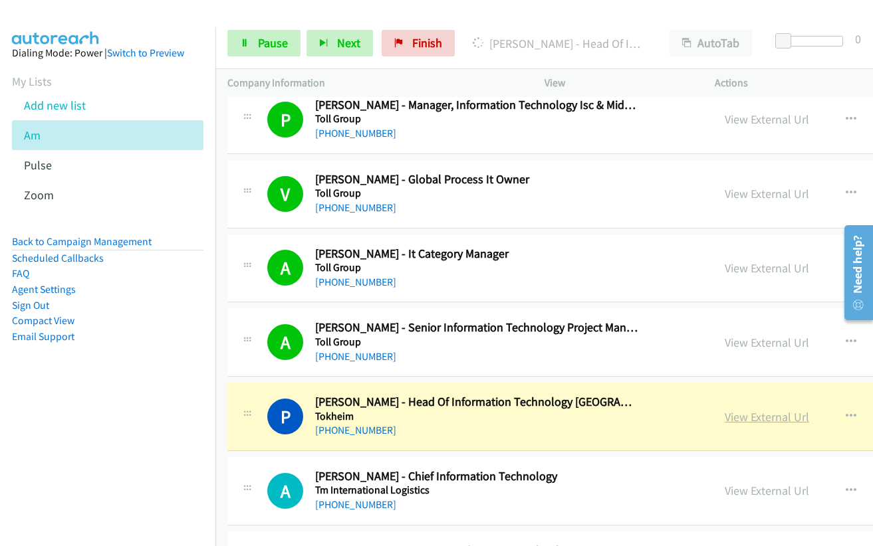
click at [725, 419] on link "View External Url" at bounding box center [767, 416] width 84 height 15
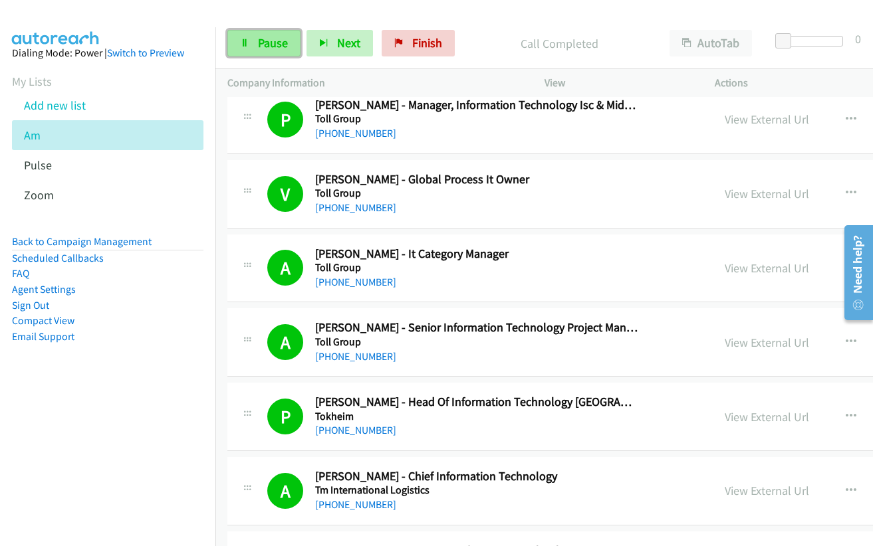
click at [253, 49] on link "Pause" at bounding box center [263, 43] width 73 height 27
